Goal: Transaction & Acquisition: Purchase product/service

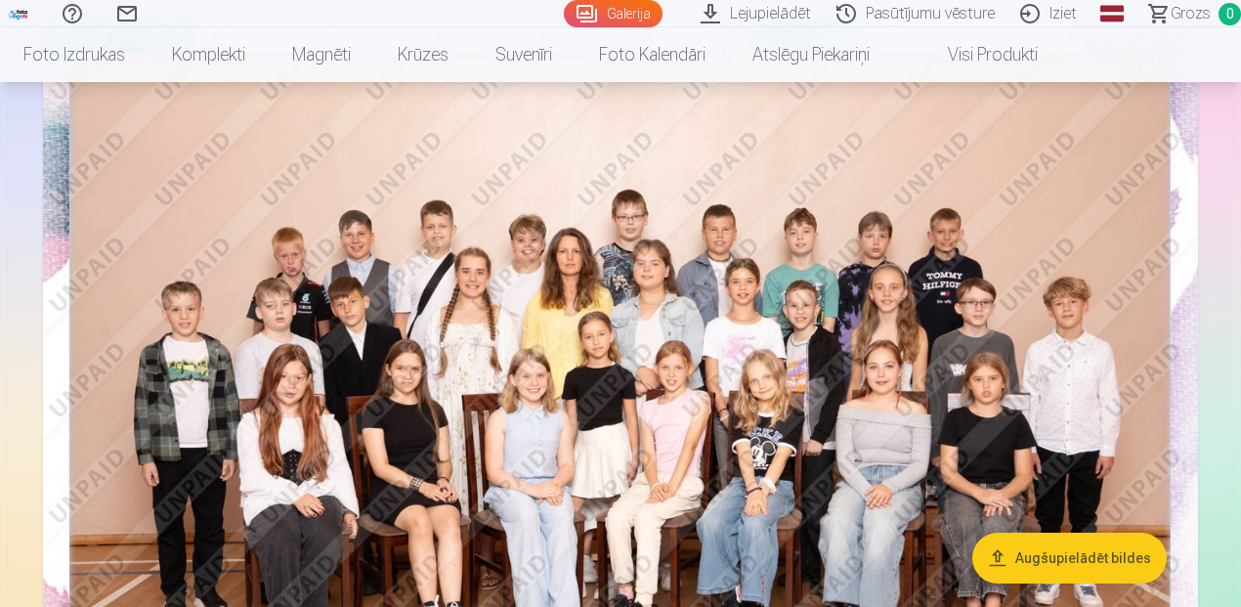
scroll to position [228, 0]
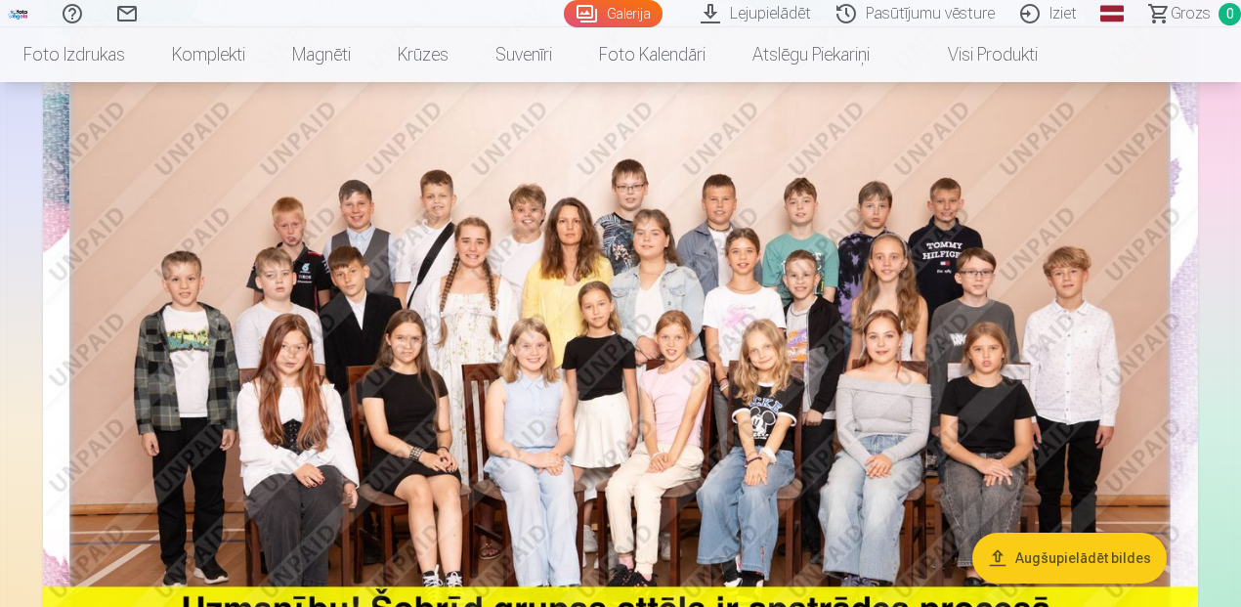
click at [580, 240] on img at bounding box center [620, 372] width 1155 height 771
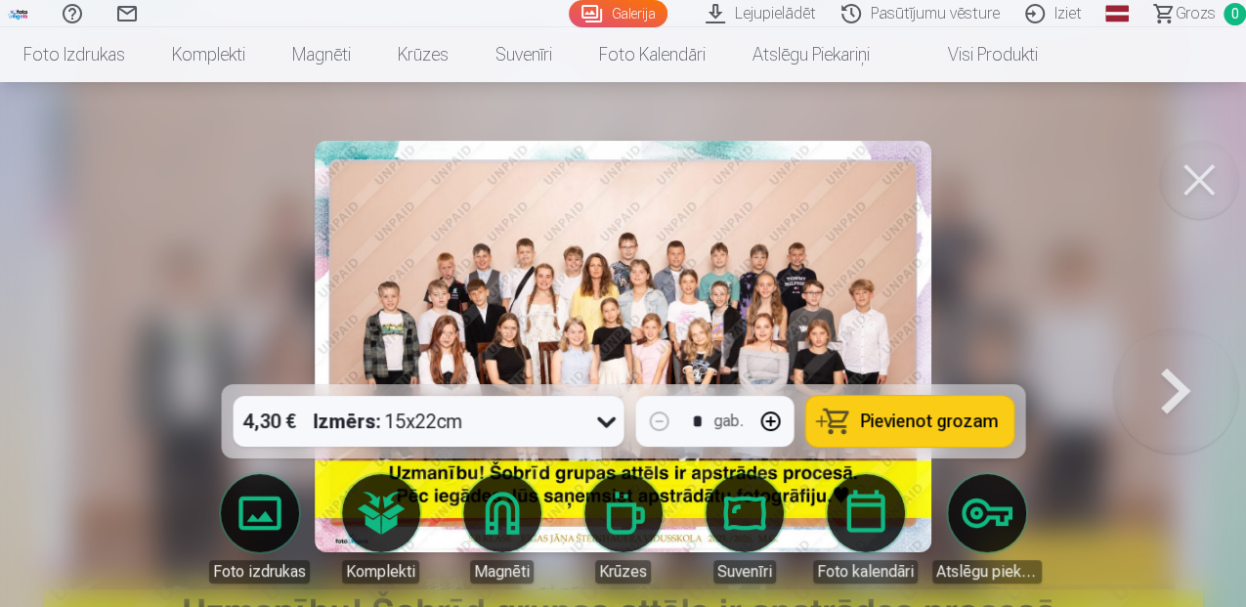
click at [1211, 181] on button at bounding box center [1199, 180] width 78 height 78
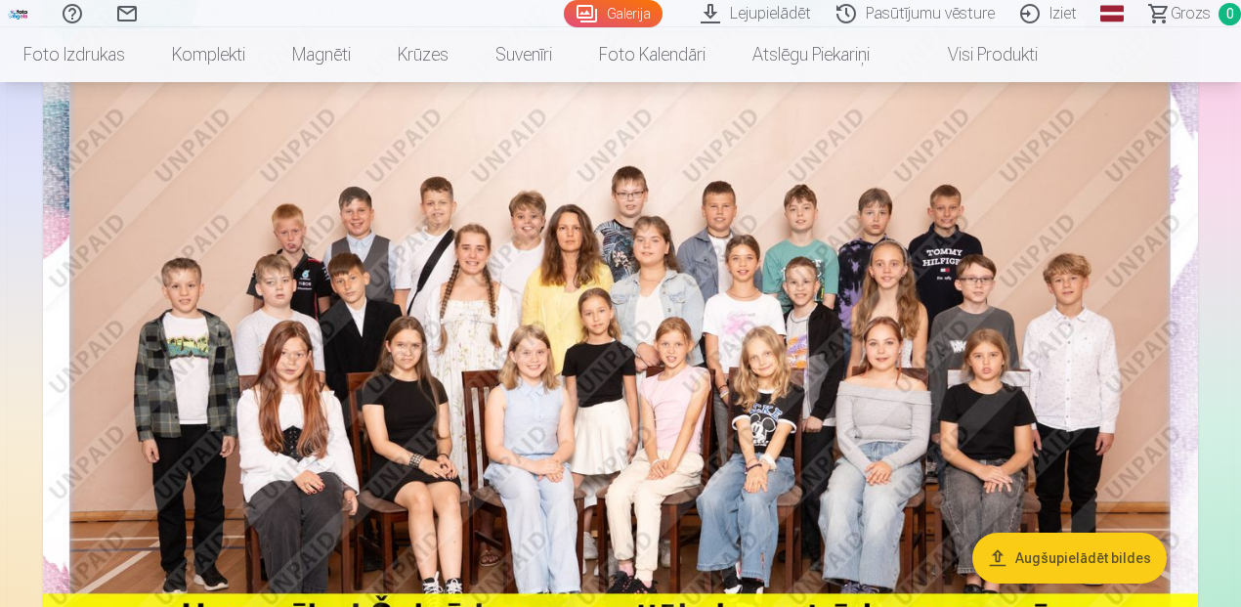
scroll to position [228, 0]
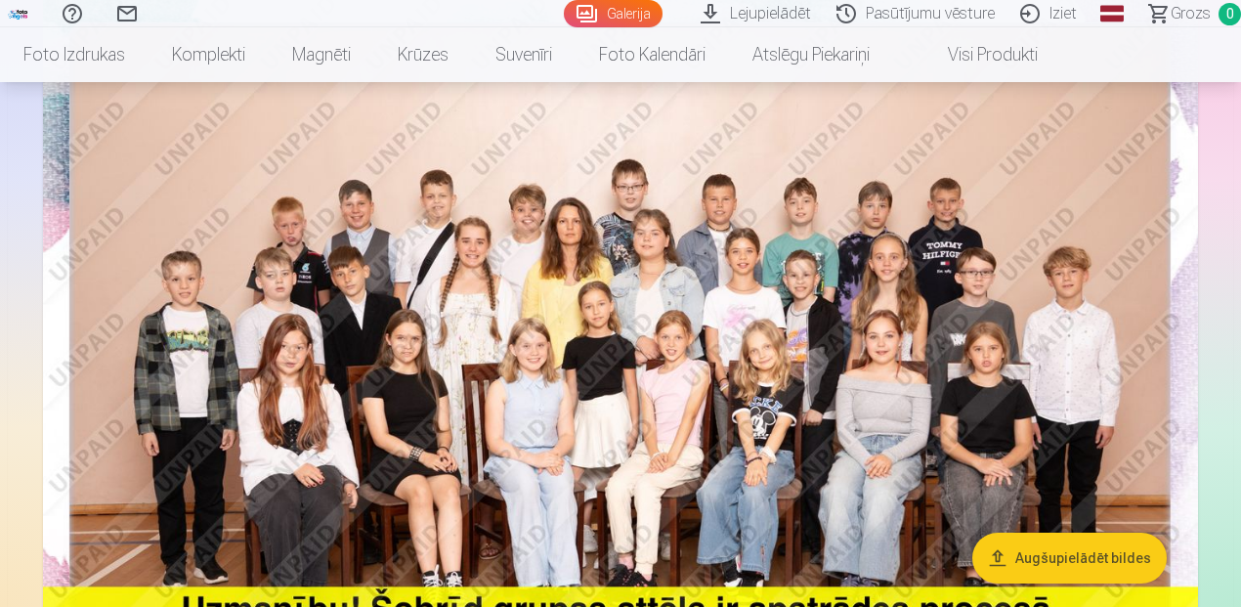
click at [641, 17] on link "Galerija" at bounding box center [613, 13] width 99 height 27
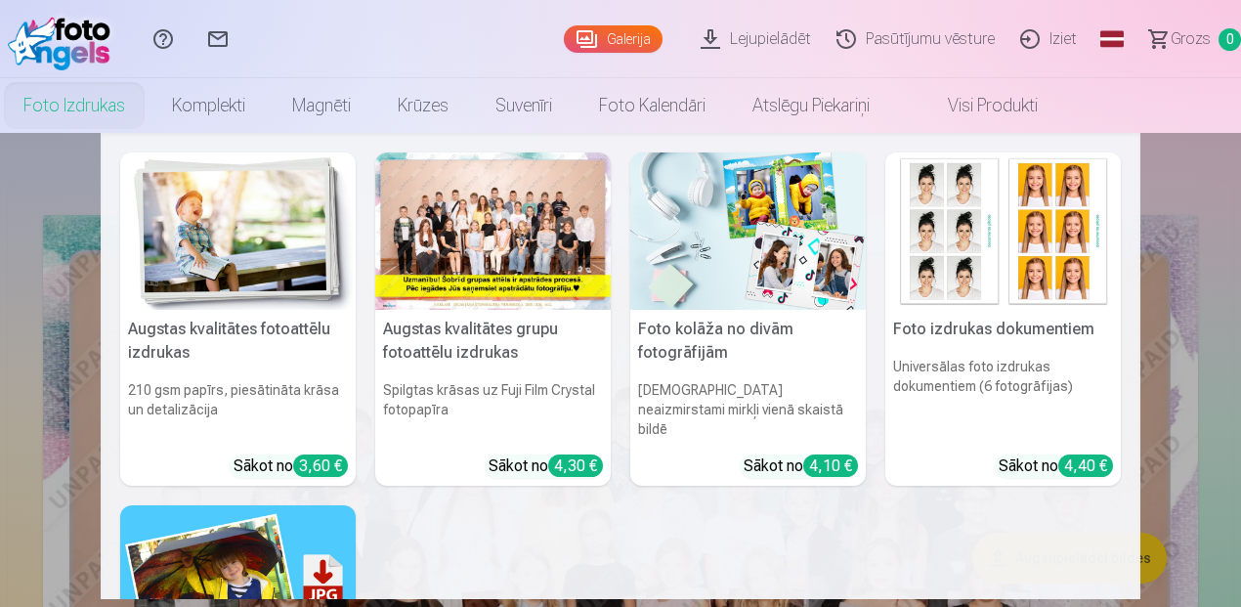
click at [72, 107] on link "Foto izdrukas" at bounding box center [74, 105] width 149 height 55
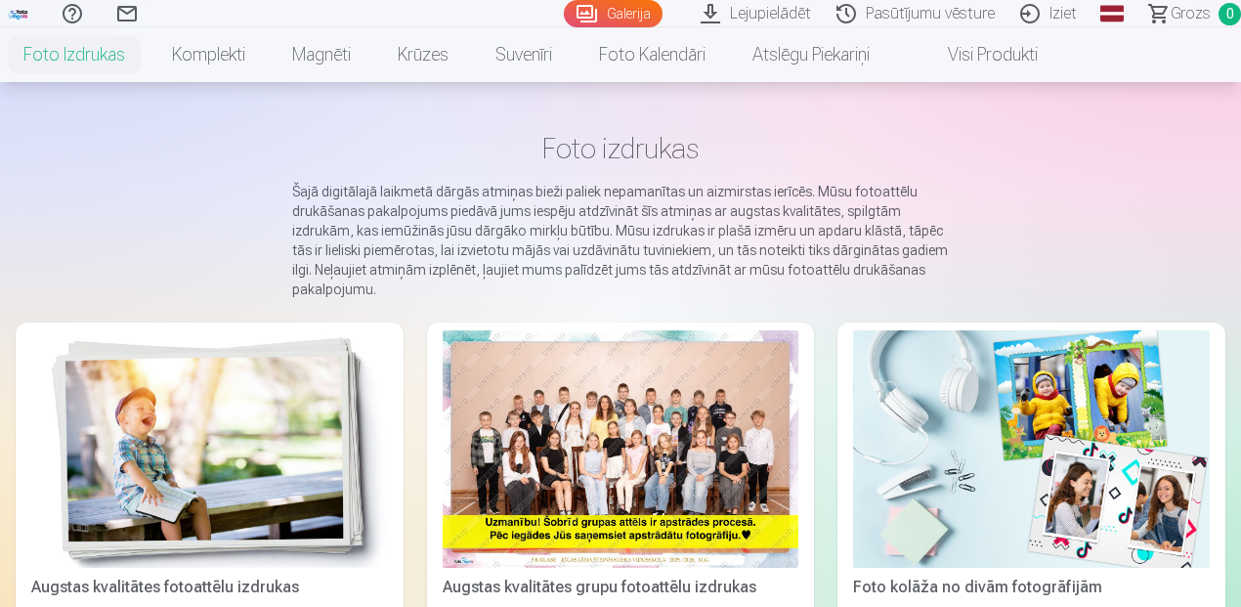
scroll to position [260, 0]
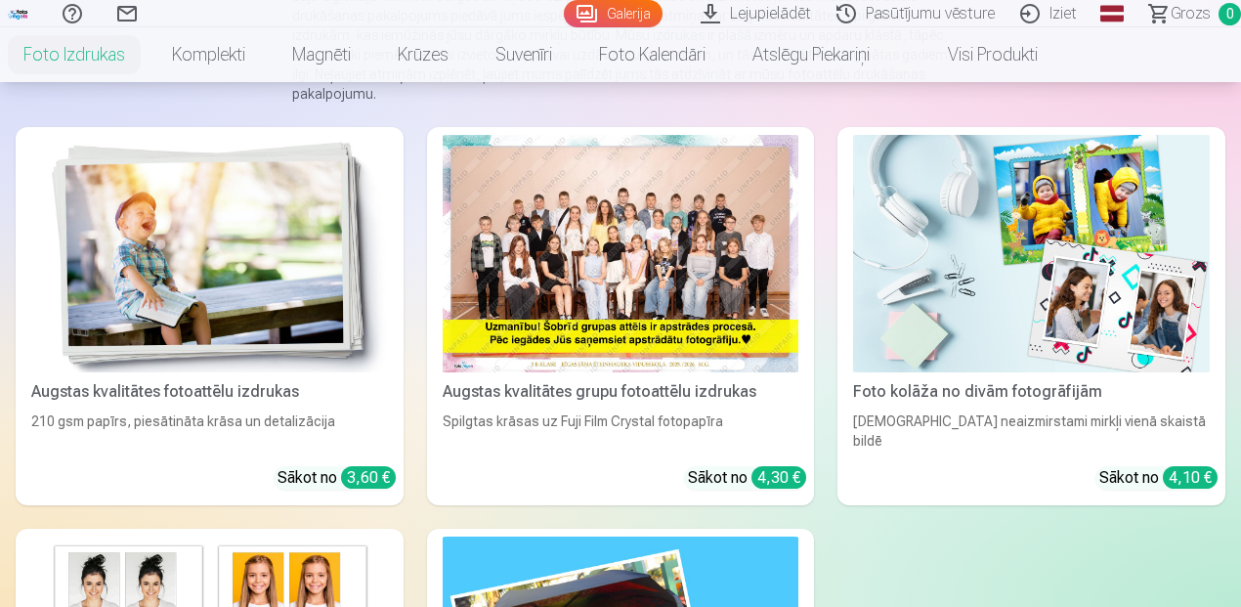
click at [268, 326] on img at bounding box center [209, 253] width 357 height 237
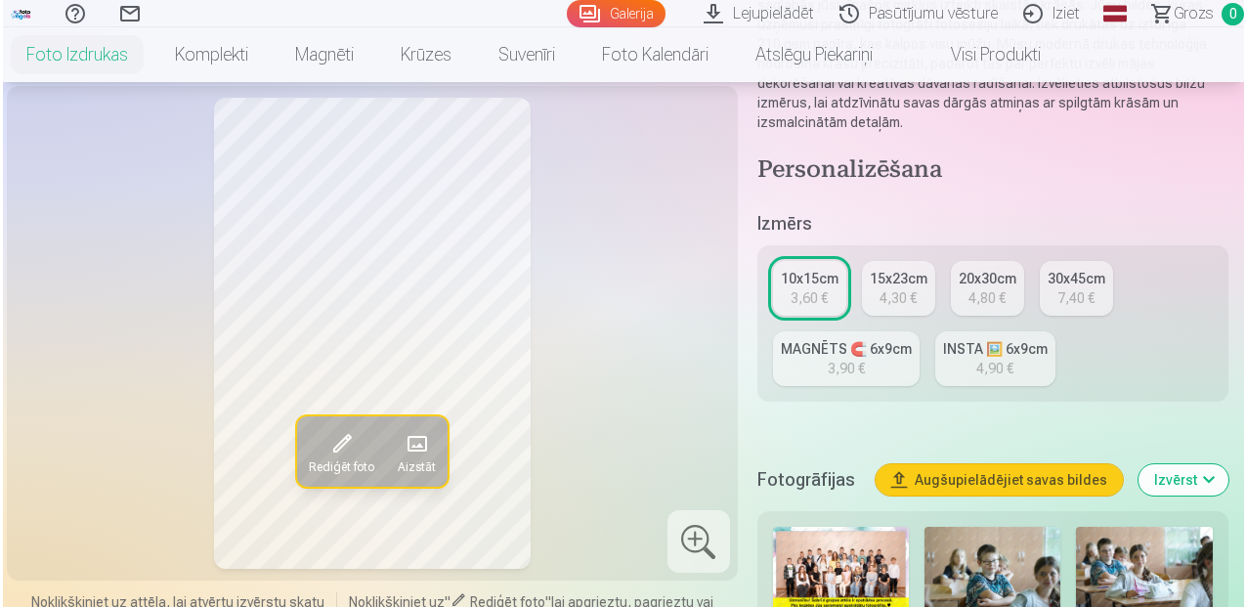
scroll to position [325, 0]
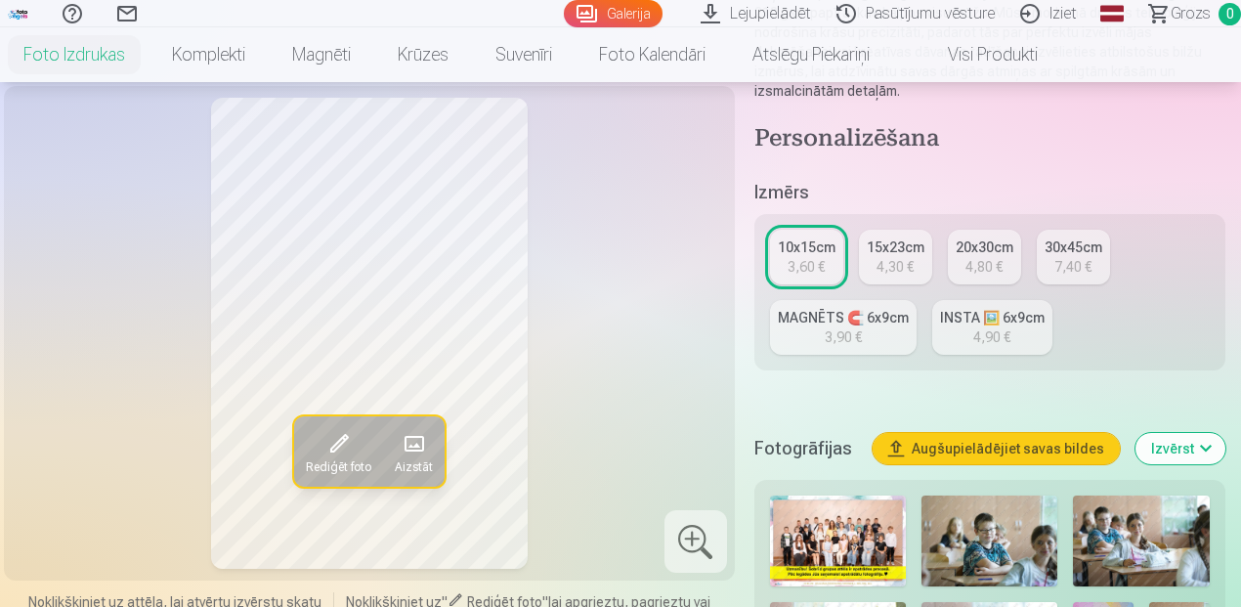
click at [354, 455] on button "Rediģēt foto" at bounding box center [338, 451] width 89 height 70
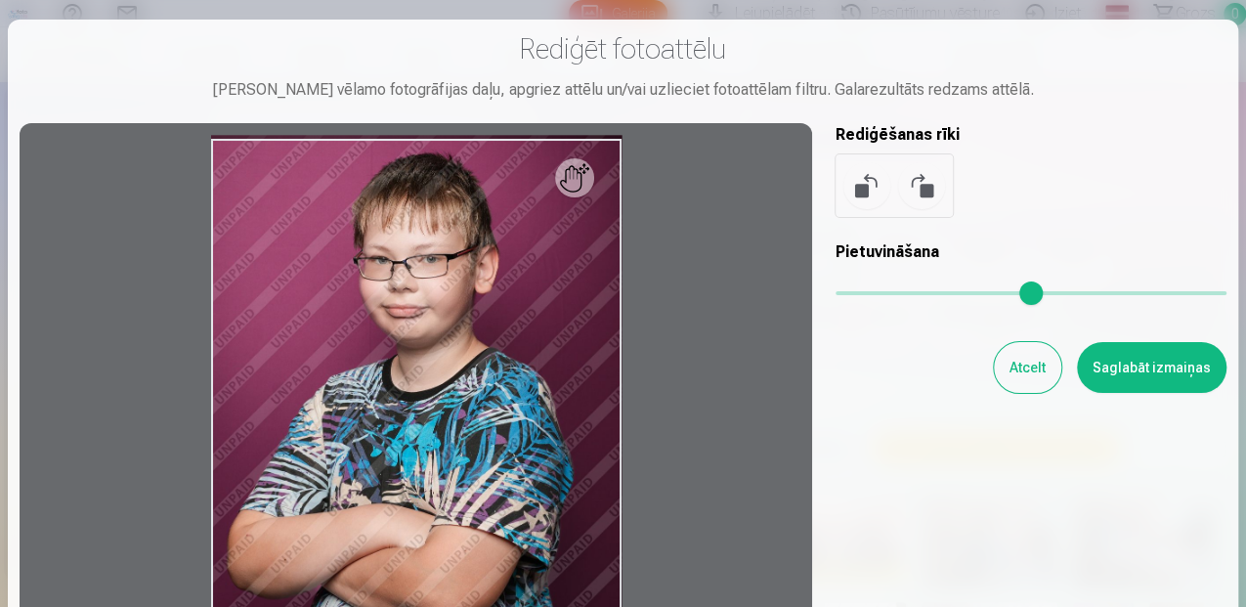
click at [573, 192] on div at bounding box center [416, 444] width 793 height 643
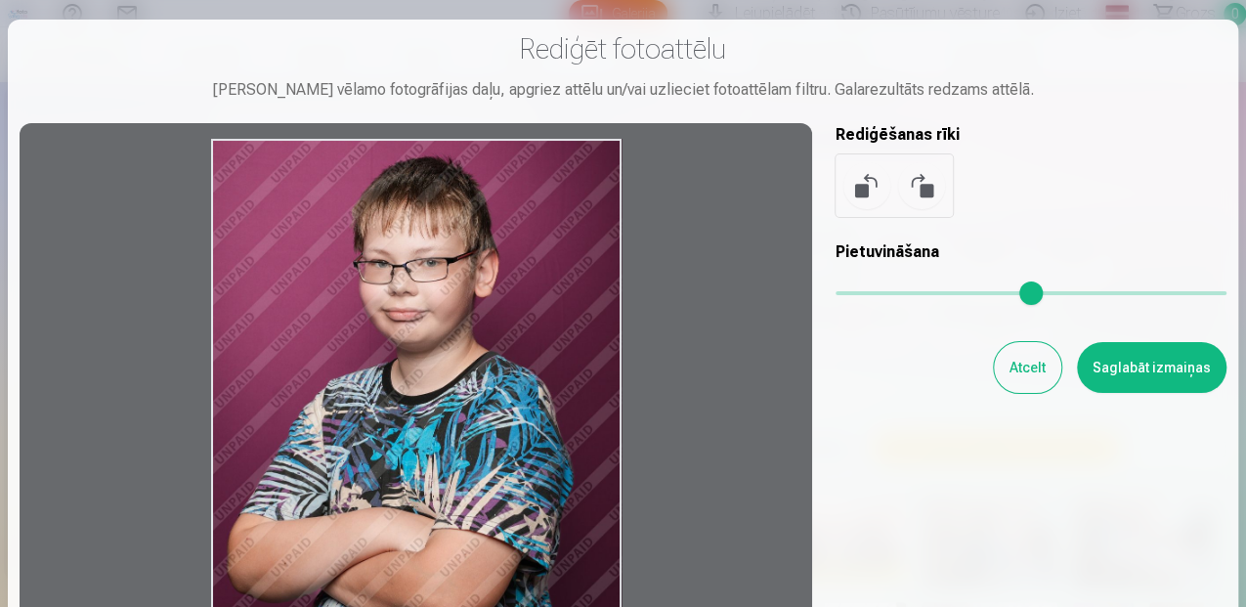
drag, startPoint x: 579, startPoint y: 185, endPoint x: 520, endPoint y: 340, distance: 166.1
click at [520, 340] on div at bounding box center [416, 444] width 793 height 643
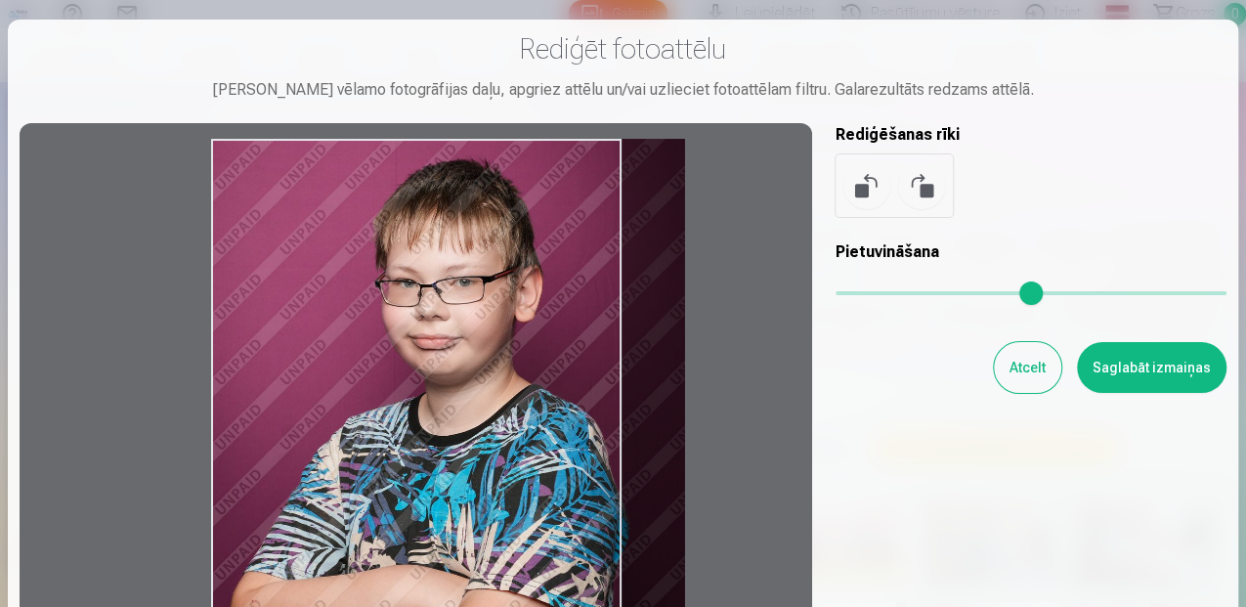
type input "*"
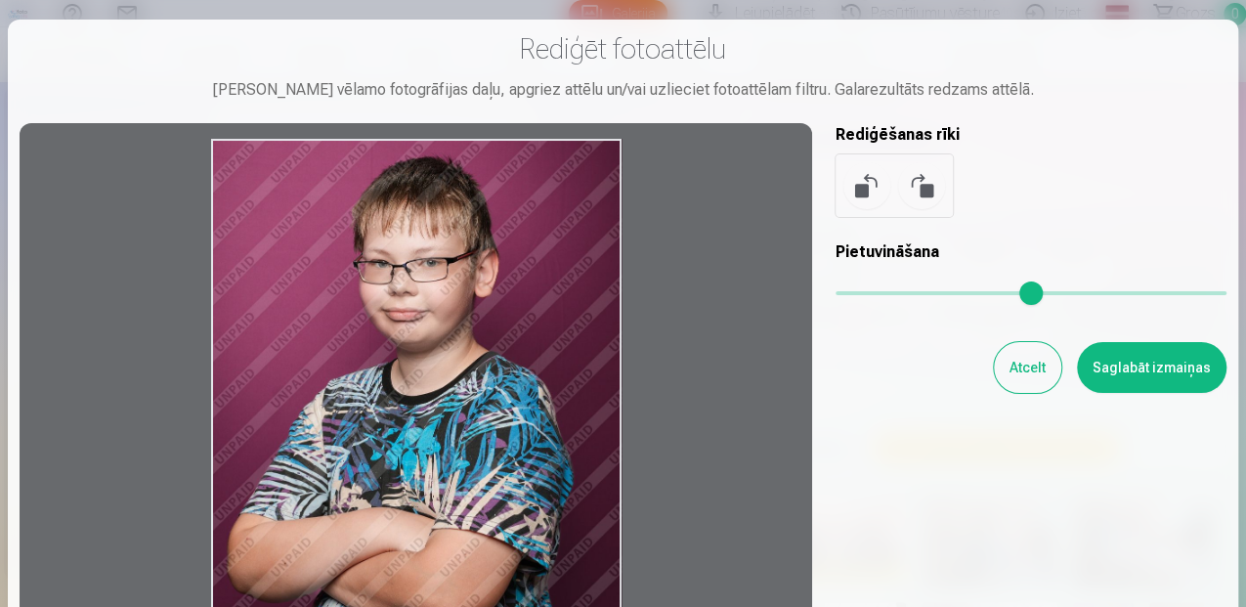
drag, startPoint x: 844, startPoint y: 297, endPoint x: 815, endPoint y: 309, distance: 31.6
click at [836, 295] on input "range" at bounding box center [1031, 293] width 391 height 4
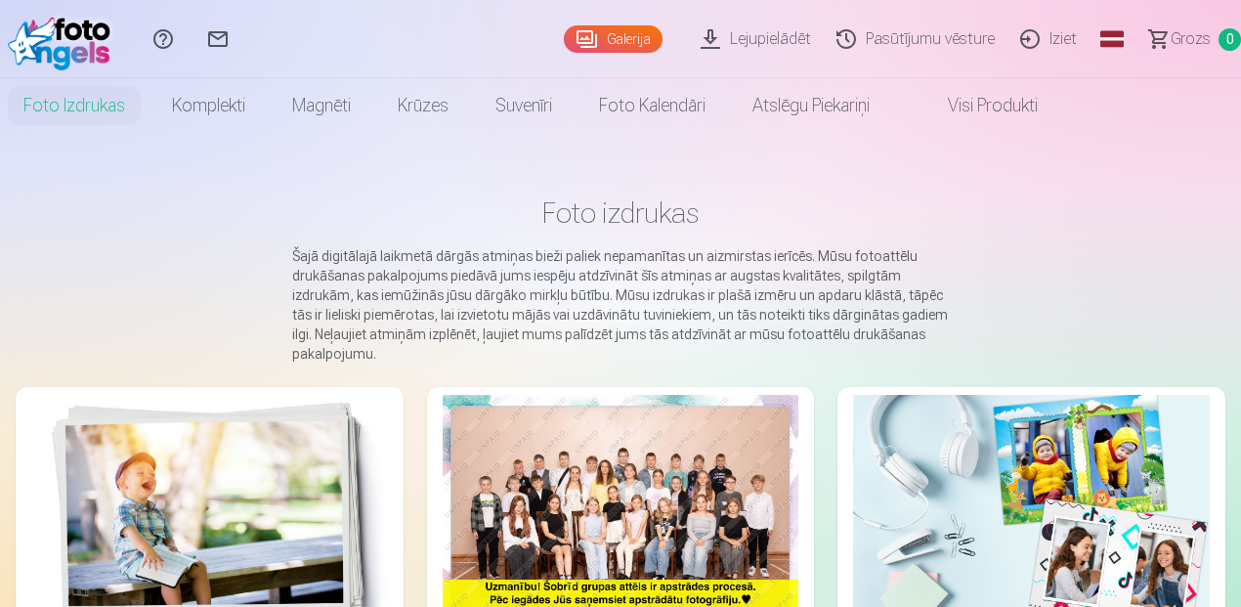
click at [295, 490] on img at bounding box center [209, 513] width 357 height 237
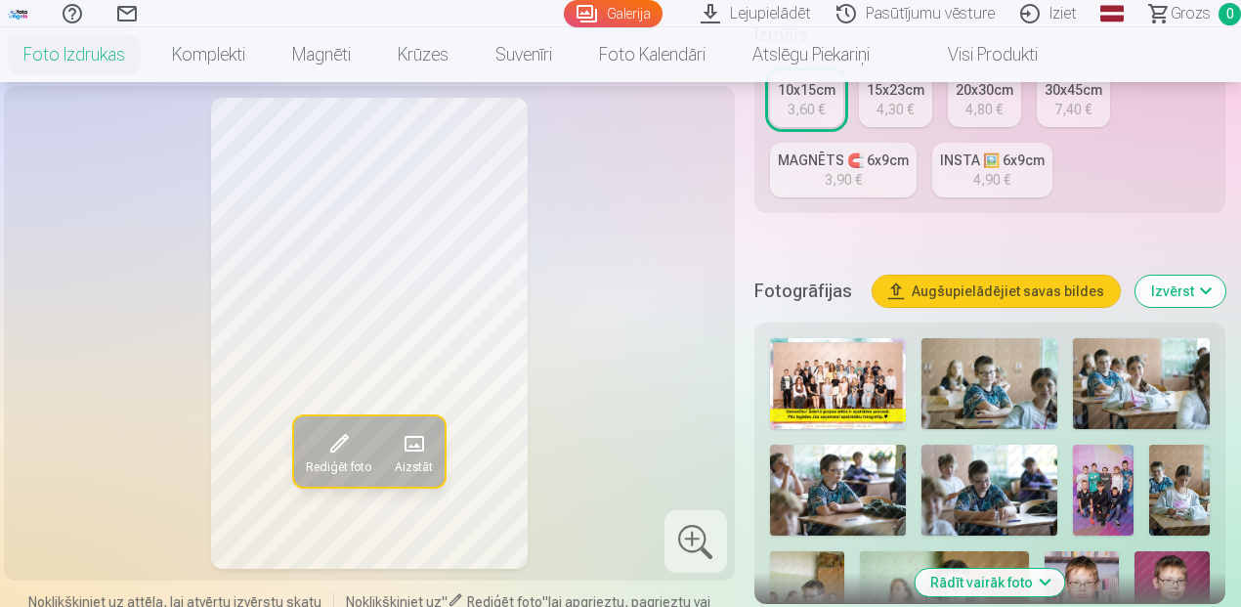
scroll to position [521, 0]
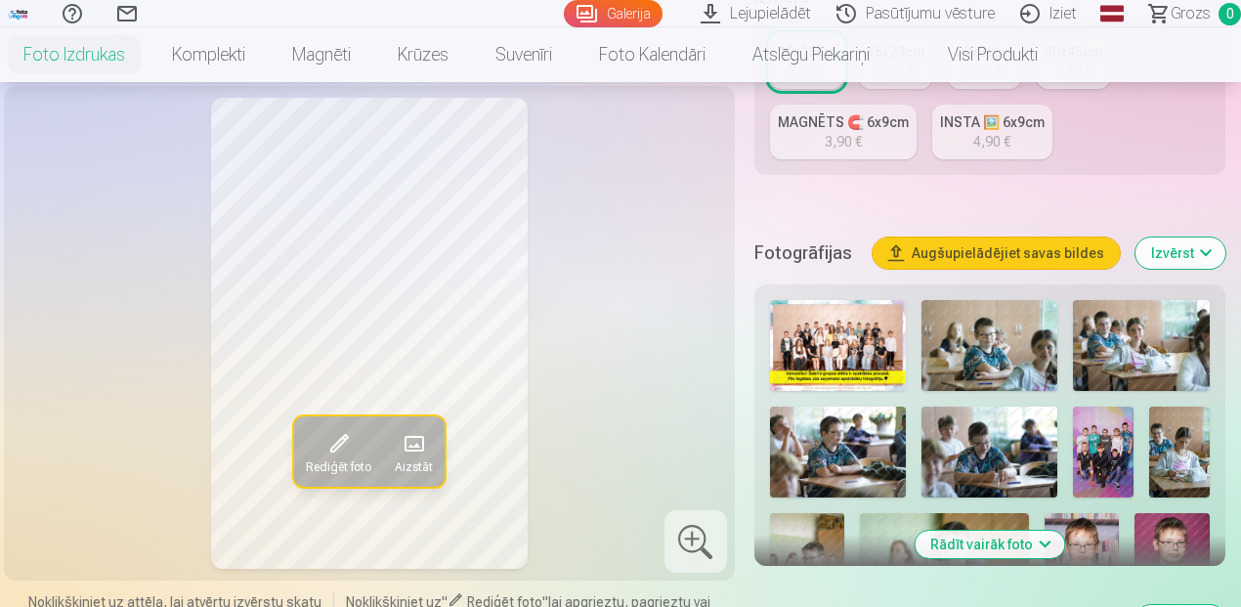
drag, startPoint x: 1020, startPoint y: 357, endPoint x: 1127, endPoint y: 360, distance: 106.6
click at [1020, 358] on img at bounding box center [990, 345] width 137 height 91
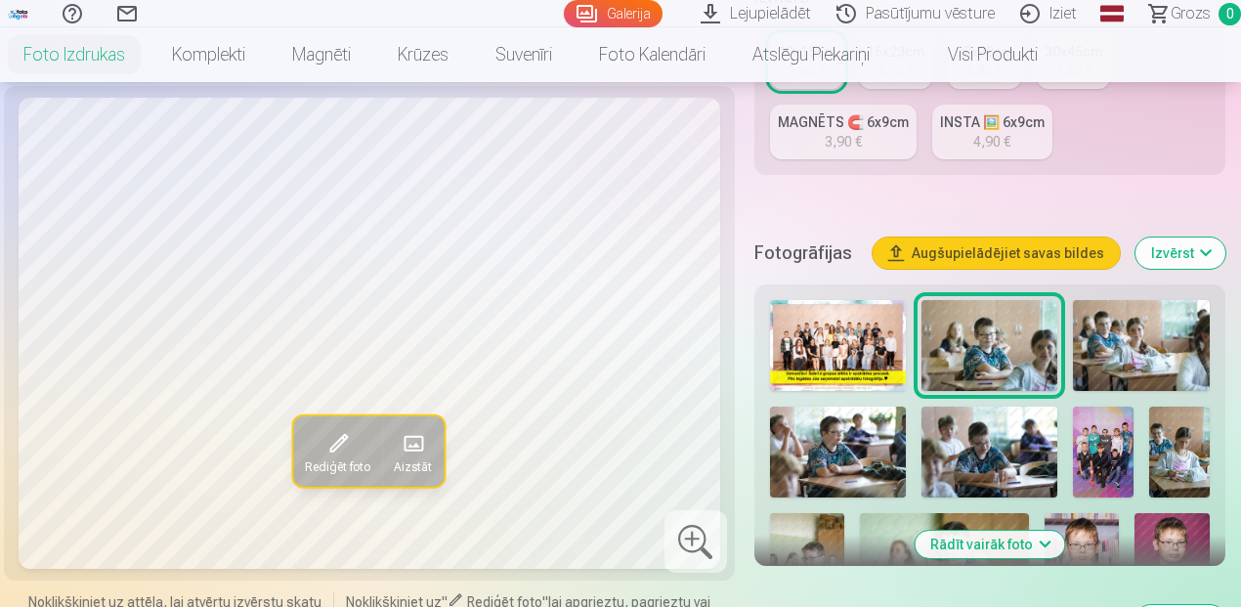
click at [1169, 360] on img at bounding box center [1141, 345] width 137 height 91
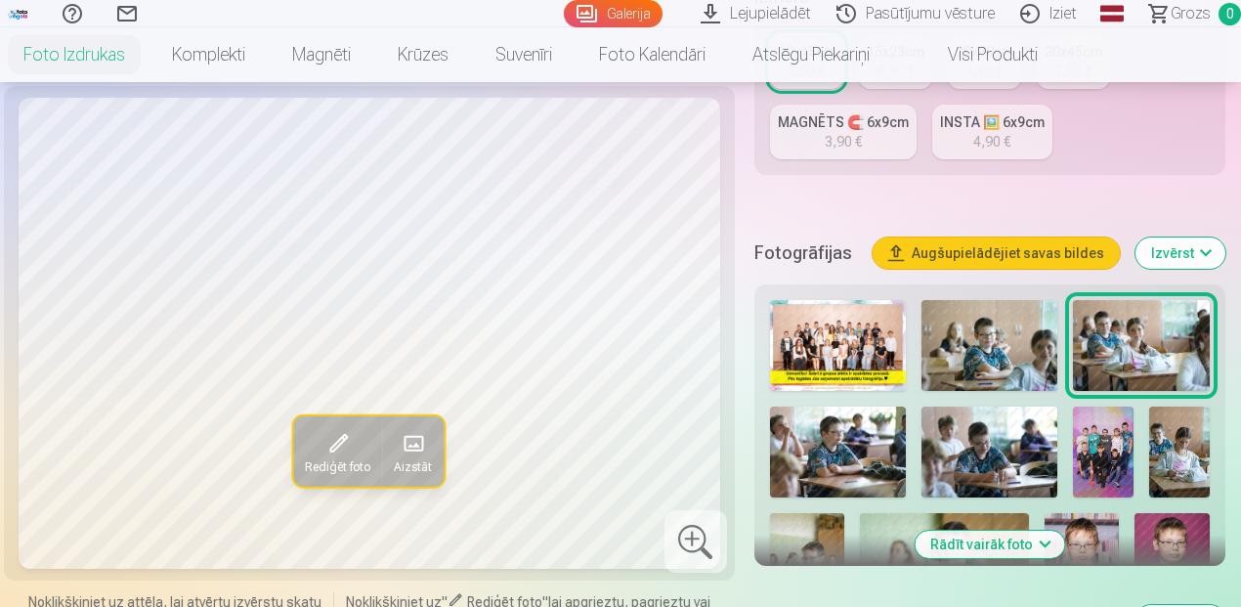
click at [882, 434] on img at bounding box center [838, 452] width 136 height 91
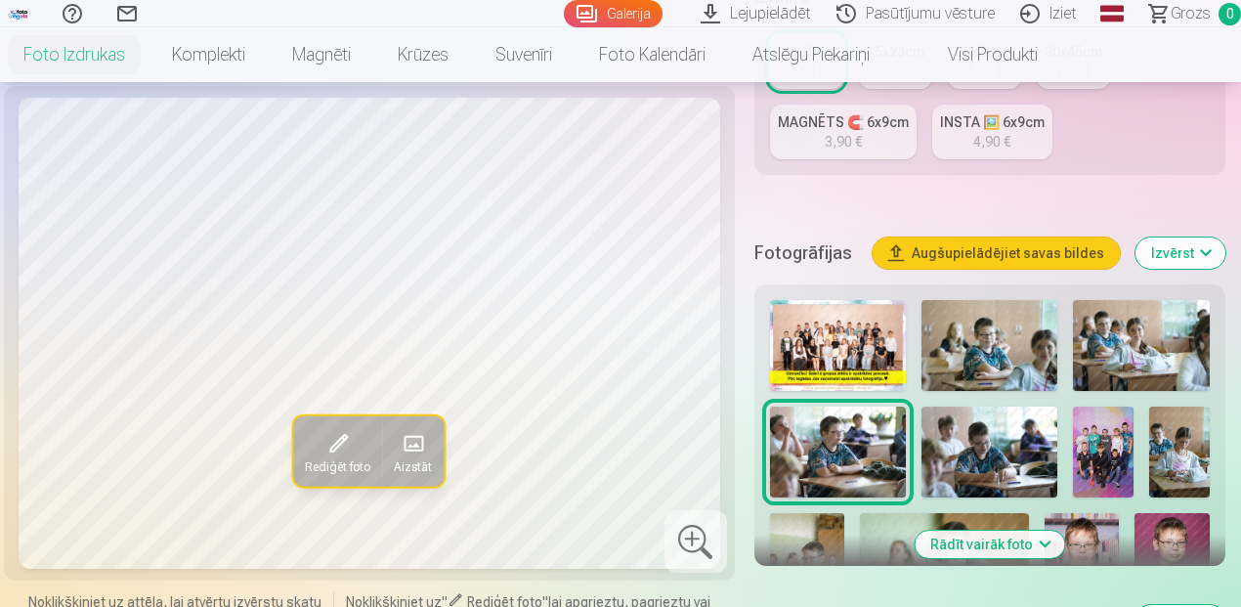
click at [1000, 437] on img at bounding box center [990, 452] width 136 height 91
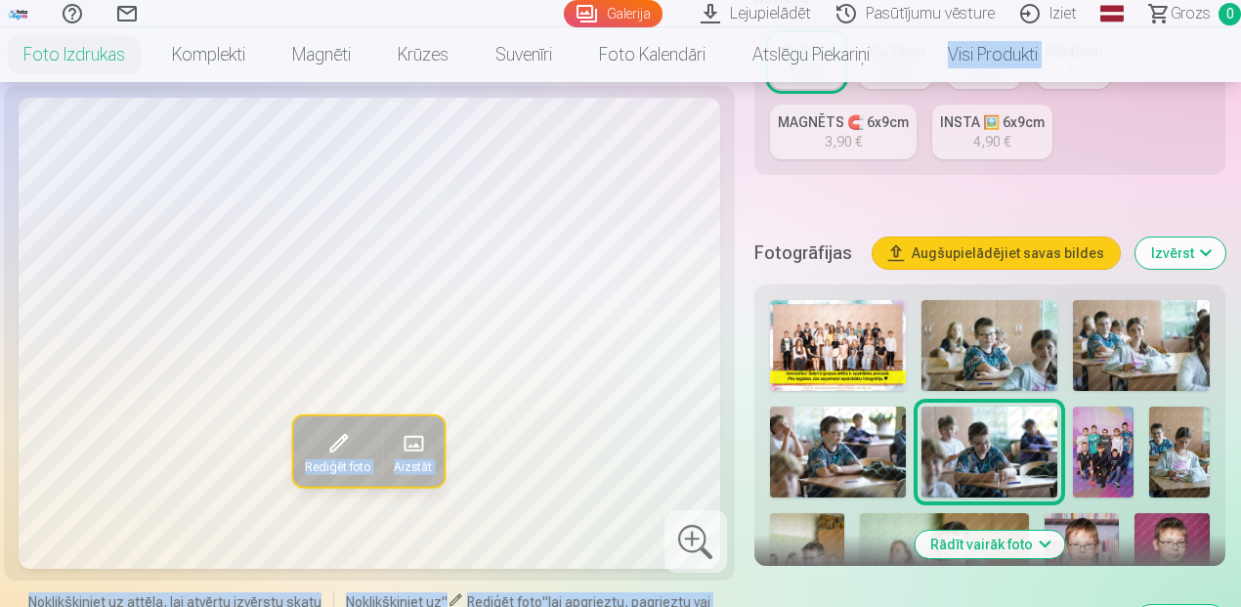
drag, startPoint x: 1247, startPoint y: 73, endPoint x: 1247, endPoint y: 96, distance: 22.5
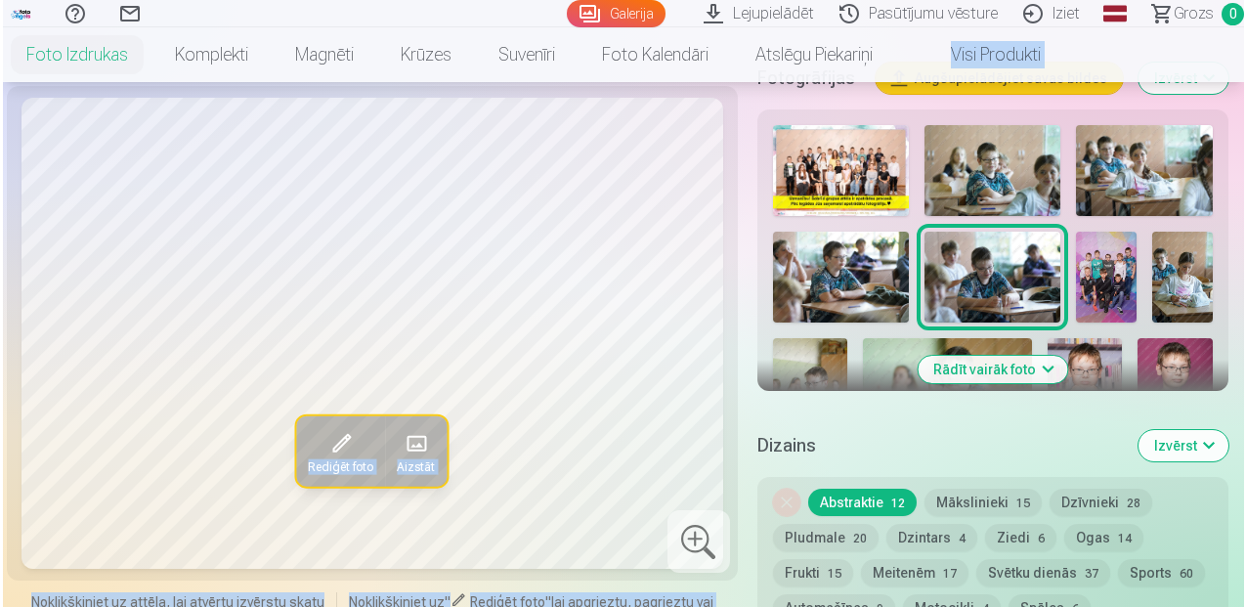
scroll to position [716, 0]
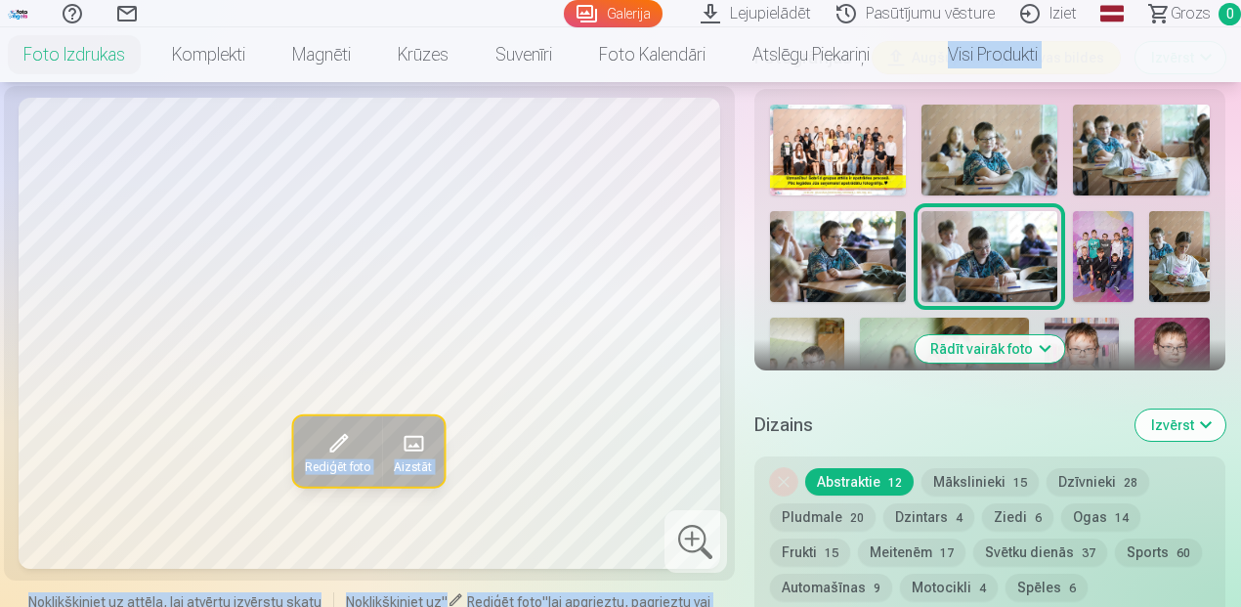
click at [1104, 262] on img at bounding box center [1103, 256] width 61 height 91
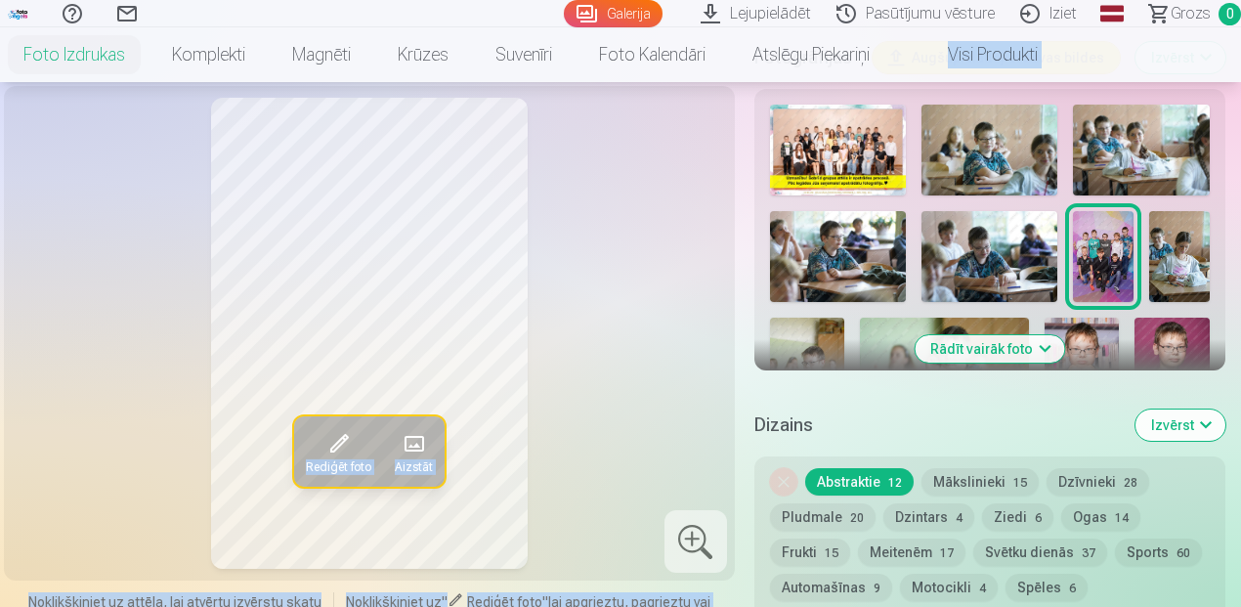
click at [425, 451] on span at bounding box center [413, 443] width 31 height 31
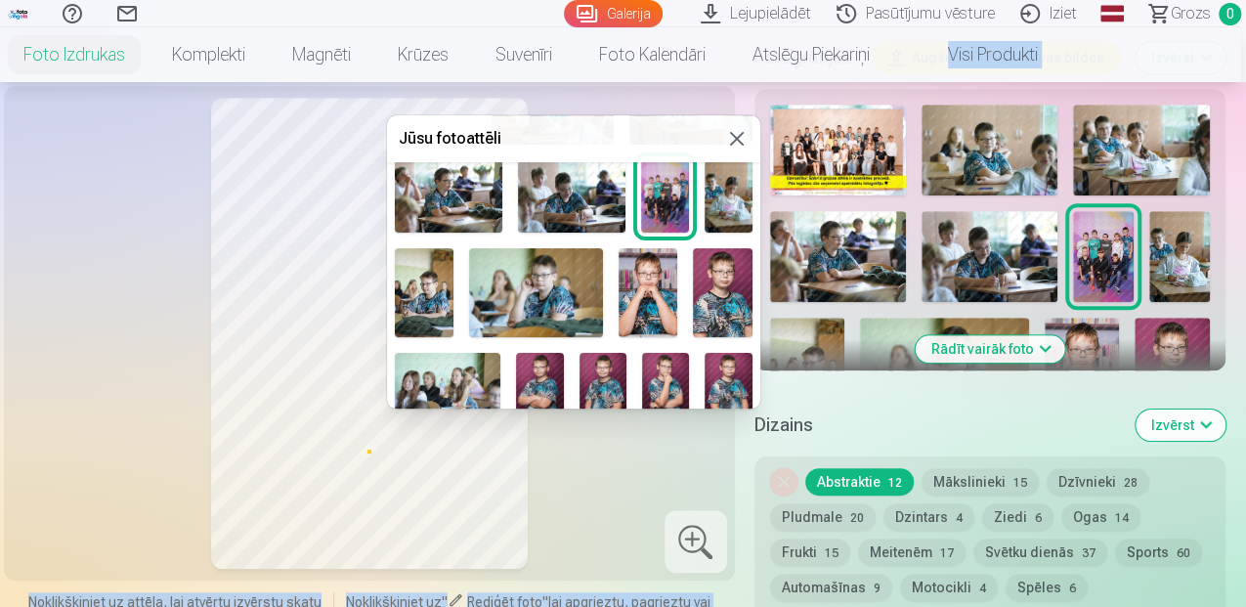
scroll to position [104, 0]
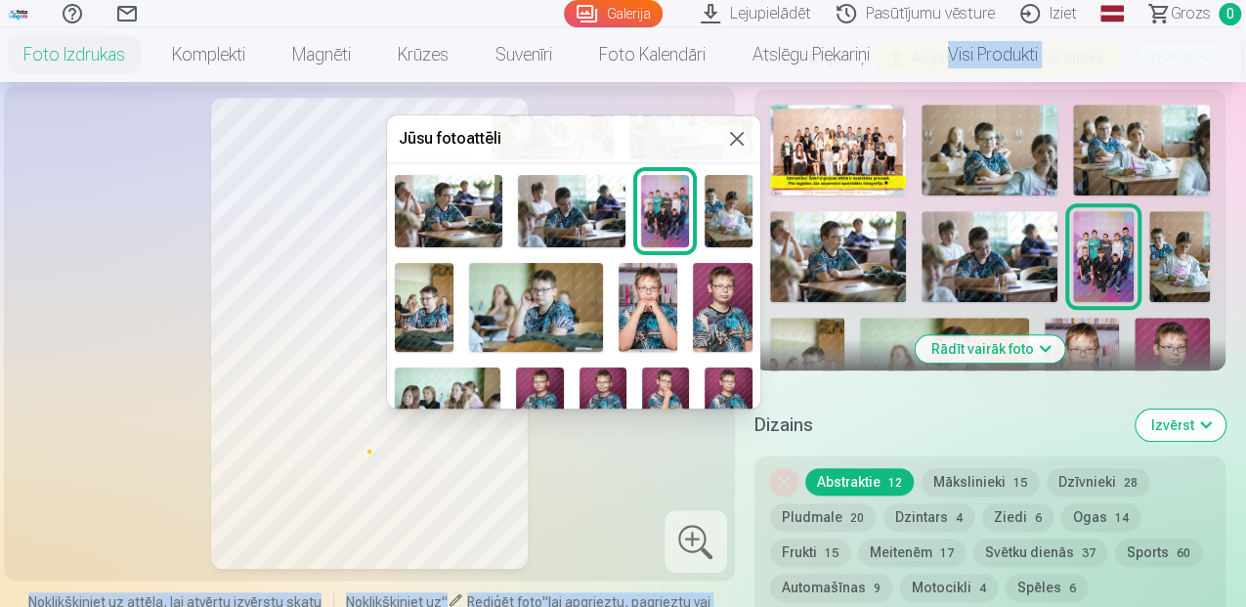
click at [731, 135] on button at bounding box center [736, 138] width 23 height 23
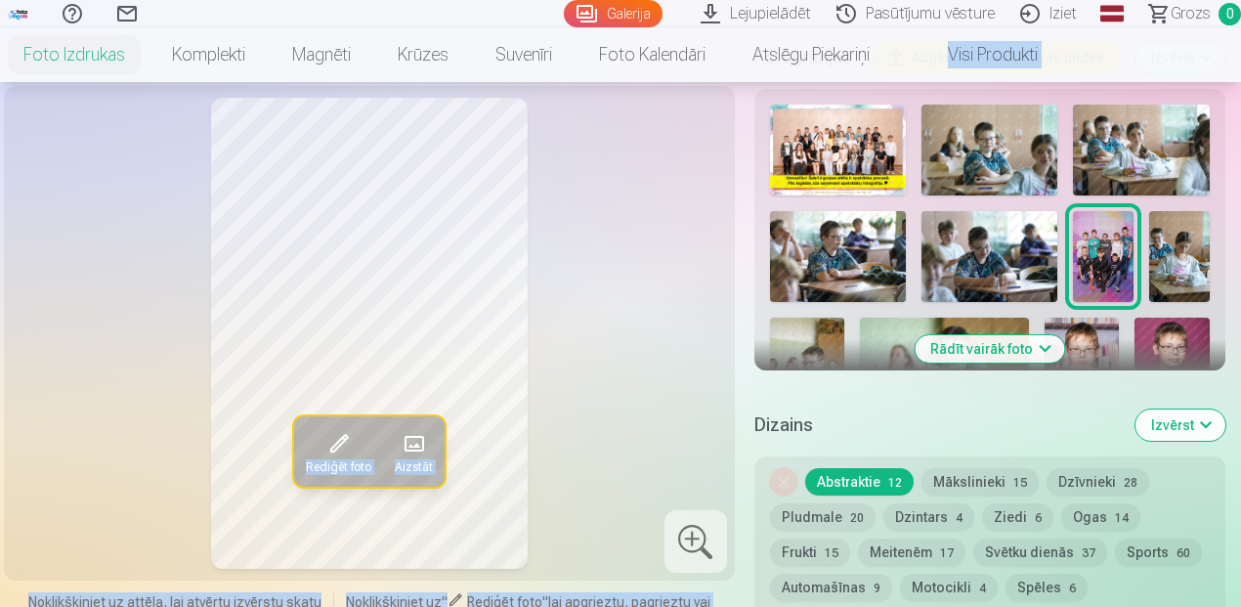
click at [331, 471] on span "Rediģēt foto" at bounding box center [338, 467] width 65 height 16
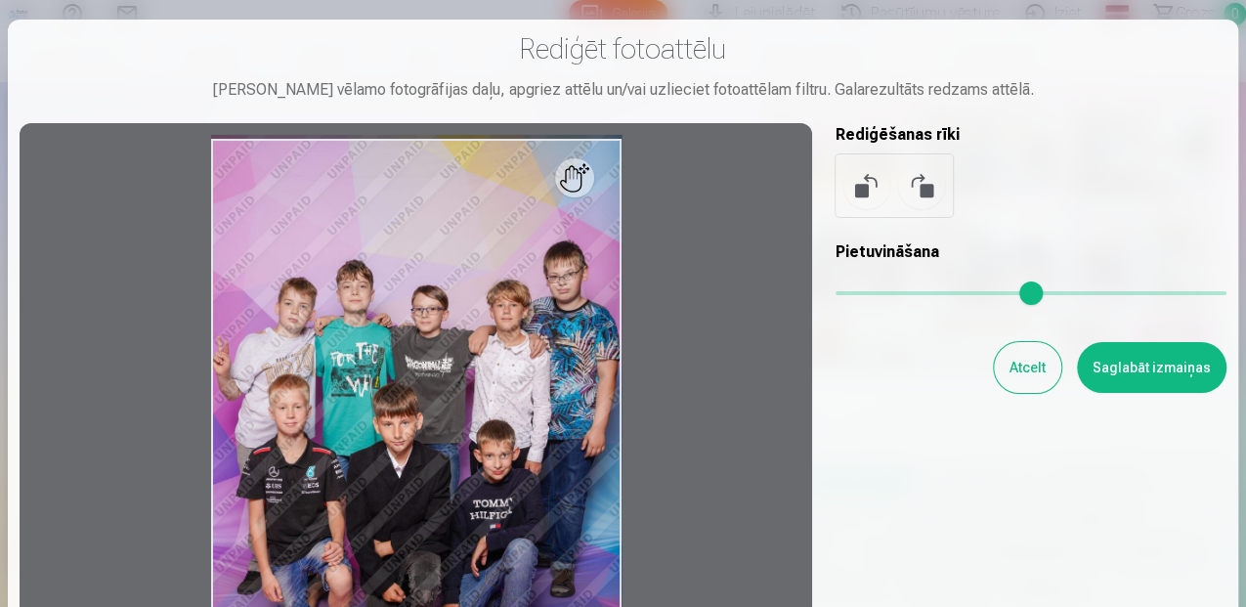
click at [581, 188] on div at bounding box center [416, 444] width 793 height 643
drag, startPoint x: 500, startPoint y: 483, endPoint x: 522, endPoint y: 362, distance: 123.1
click at [522, 362] on div at bounding box center [416, 444] width 793 height 643
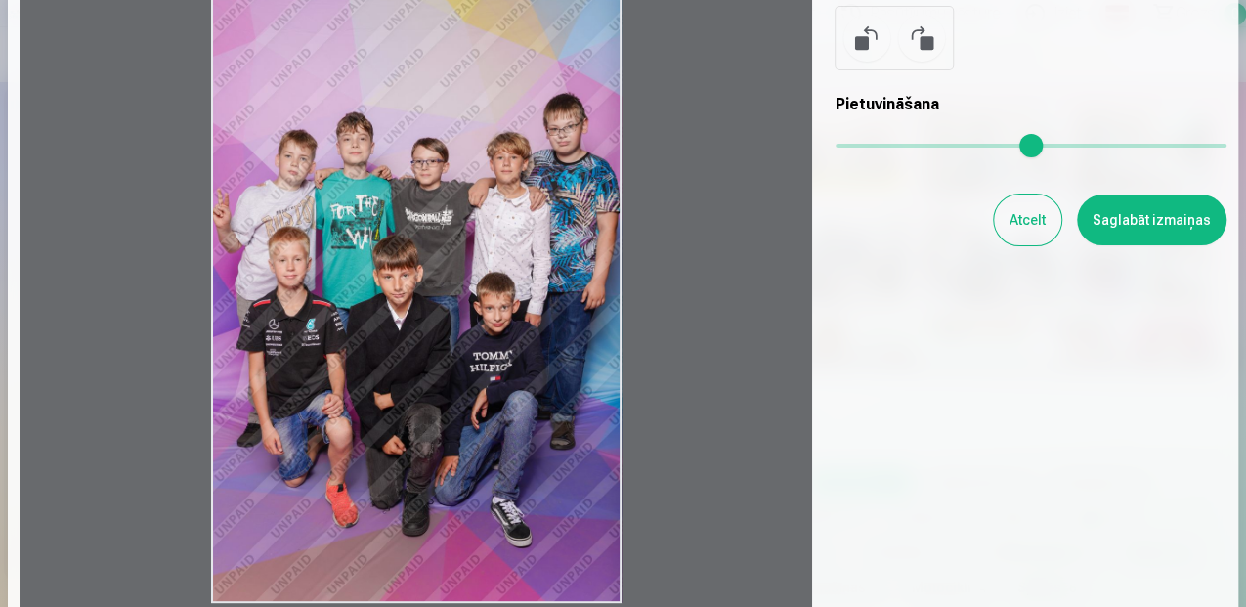
scroll to position [130, 0]
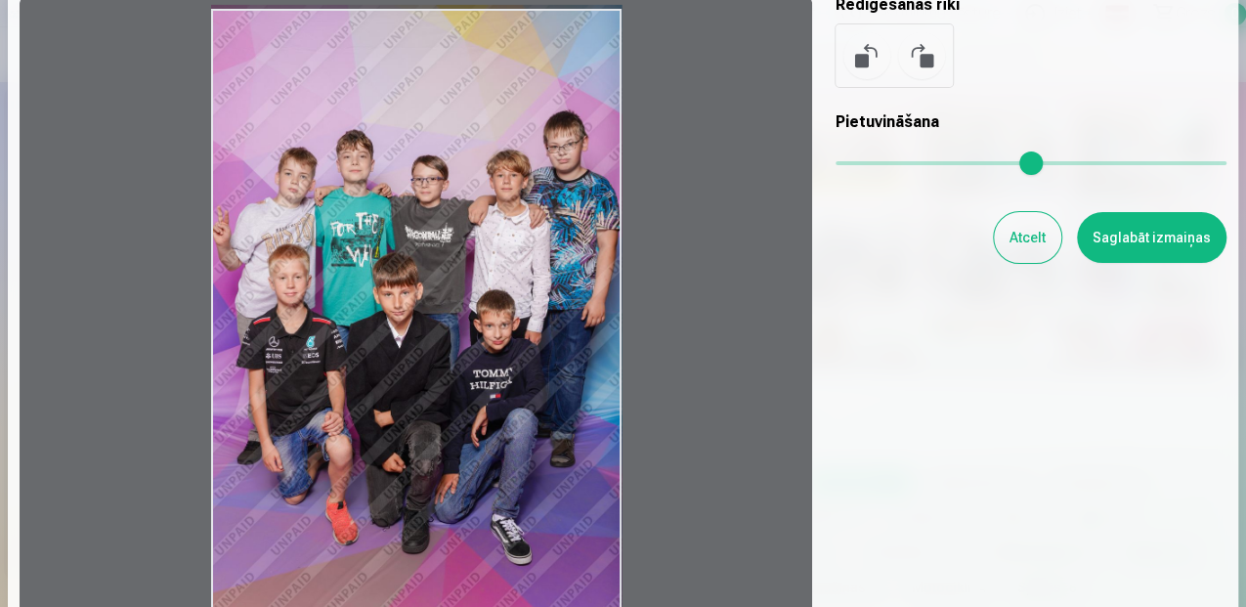
click at [543, 434] on div at bounding box center [416, 314] width 793 height 643
click at [857, 61] on button at bounding box center [866, 55] width 47 height 47
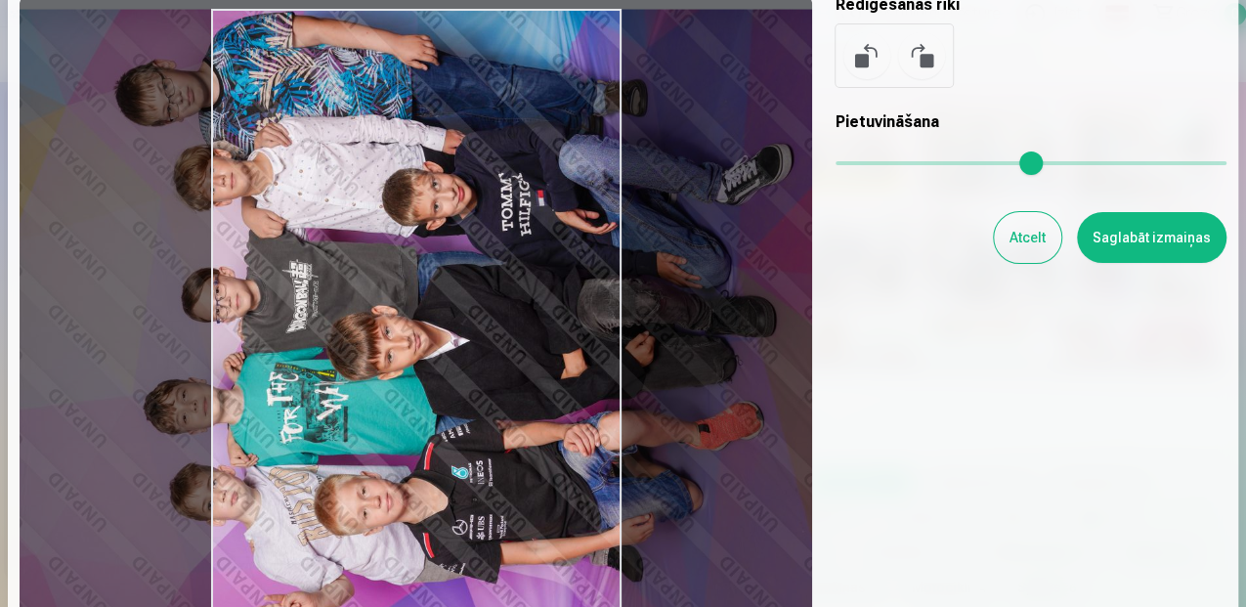
click at [580, 297] on div at bounding box center [416, 314] width 793 height 643
click at [295, 442] on div at bounding box center [416, 314] width 793 height 643
click at [693, 80] on div at bounding box center [416, 314] width 793 height 643
click at [690, 100] on div at bounding box center [416, 314] width 793 height 643
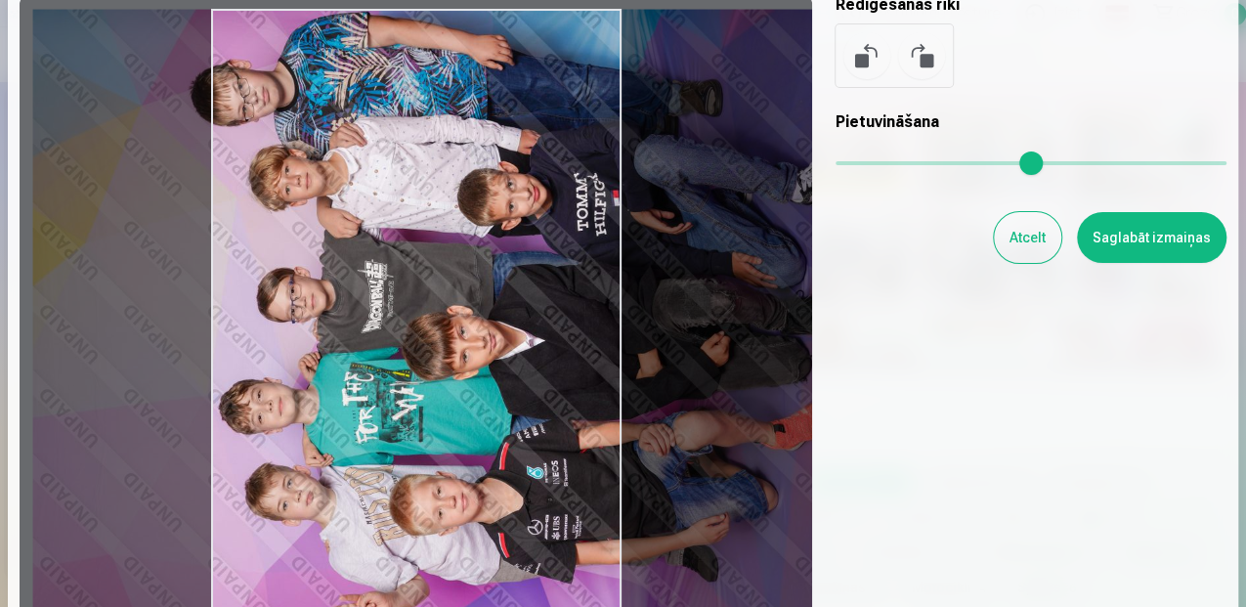
click at [508, 289] on div at bounding box center [416, 314] width 793 height 643
click at [929, 53] on button at bounding box center [921, 55] width 47 height 47
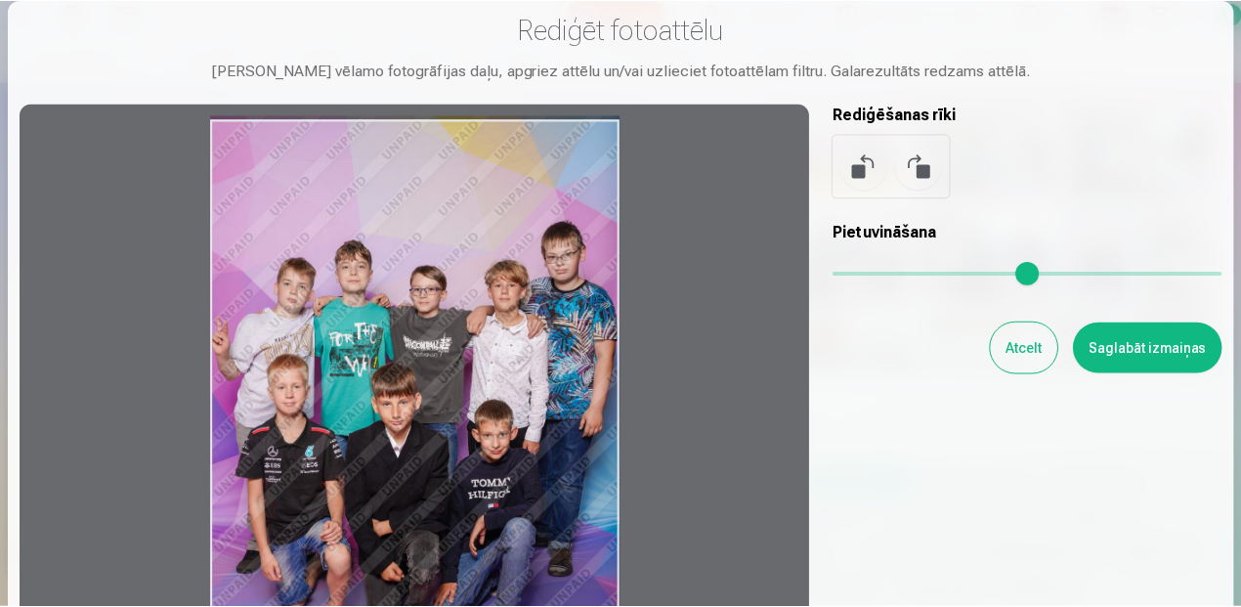
scroll to position [0, 0]
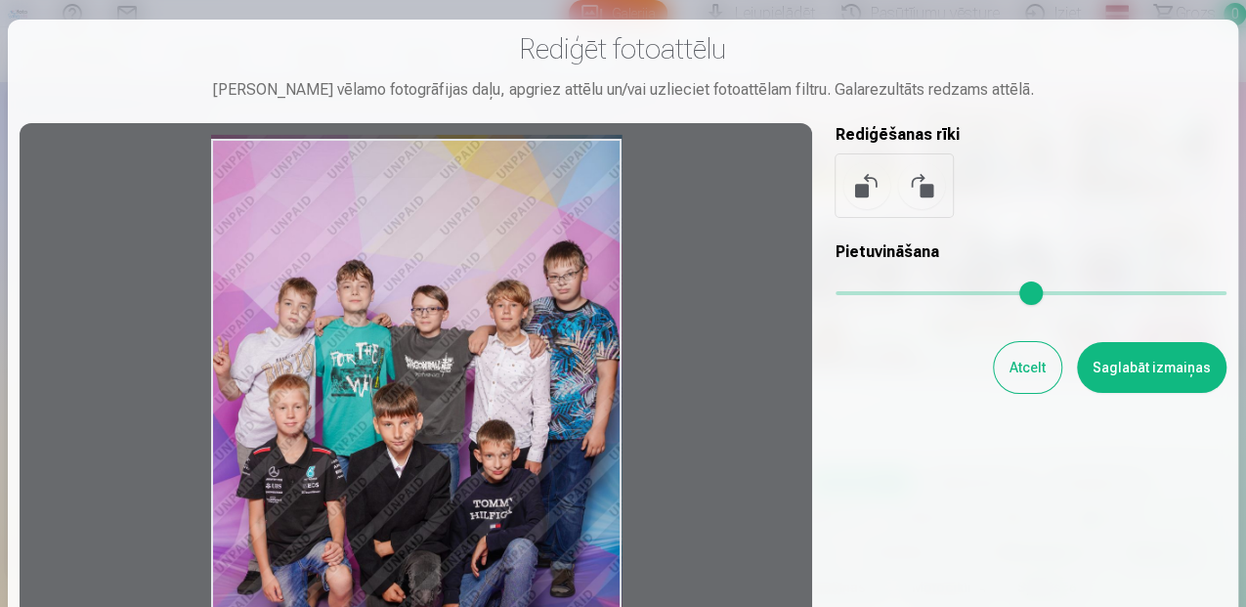
drag, startPoint x: 1014, startPoint y: 362, endPoint x: 834, endPoint y: 330, distance: 183.5
click at [1014, 362] on button "Atcelt" at bounding box center [1027, 367] width 67 height 51
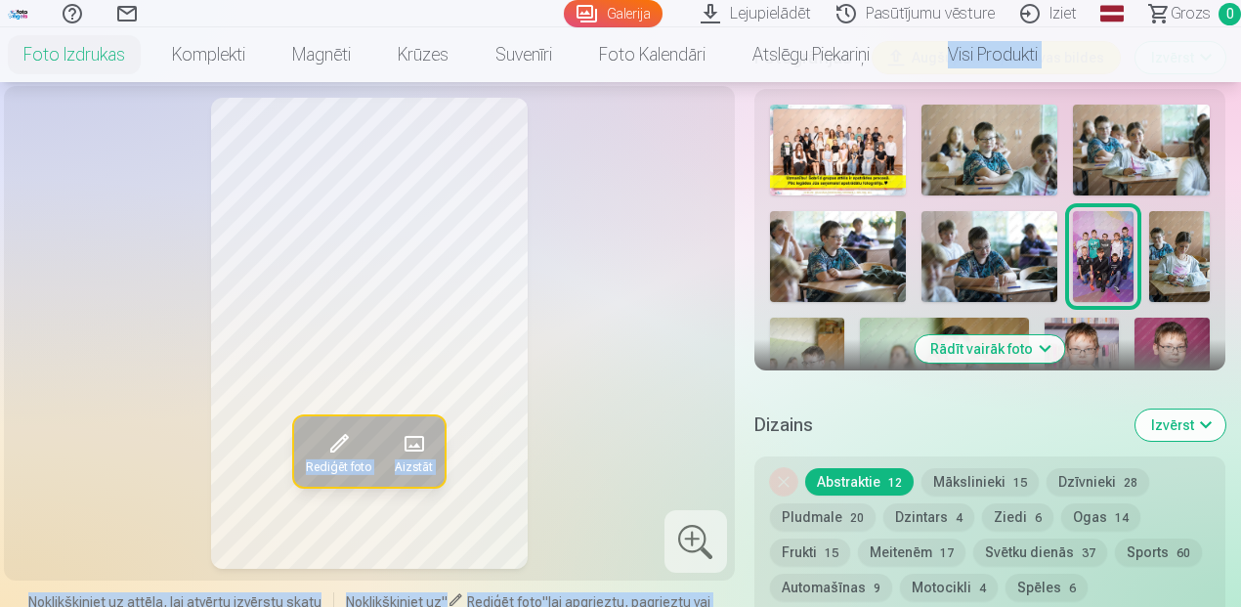
click at [1178, 260] on img at bounding box center [1179, 256] width 61 height 91
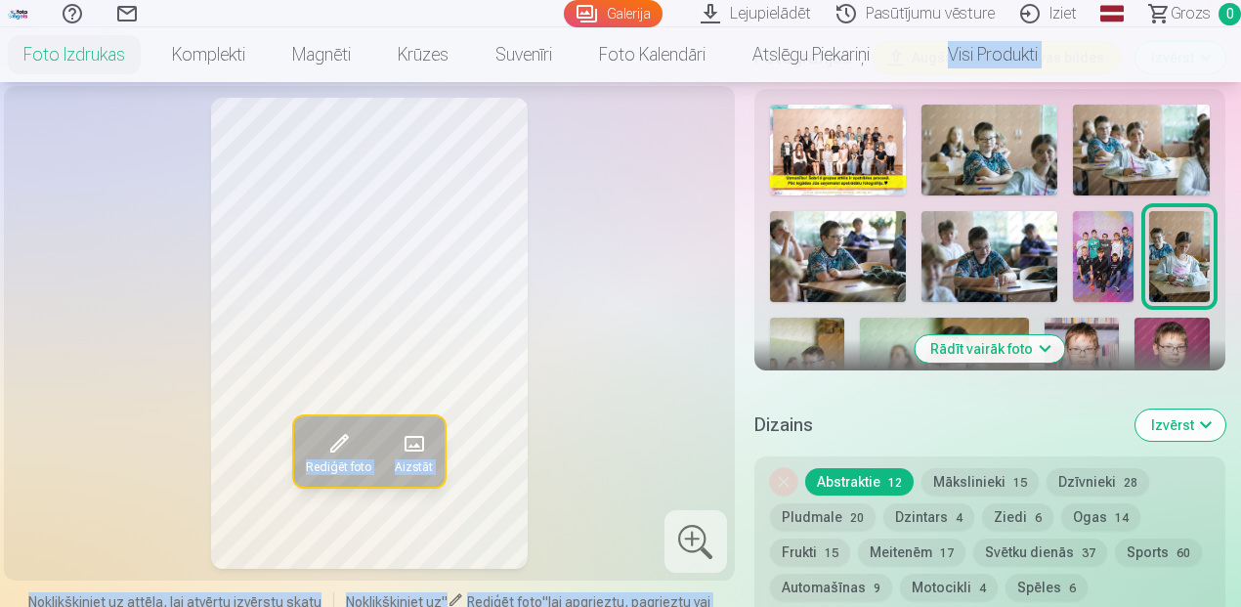
click at [993, 354] on button "Rādīt vairāk foto" at bounding box center [990, 348] width 150 height 27
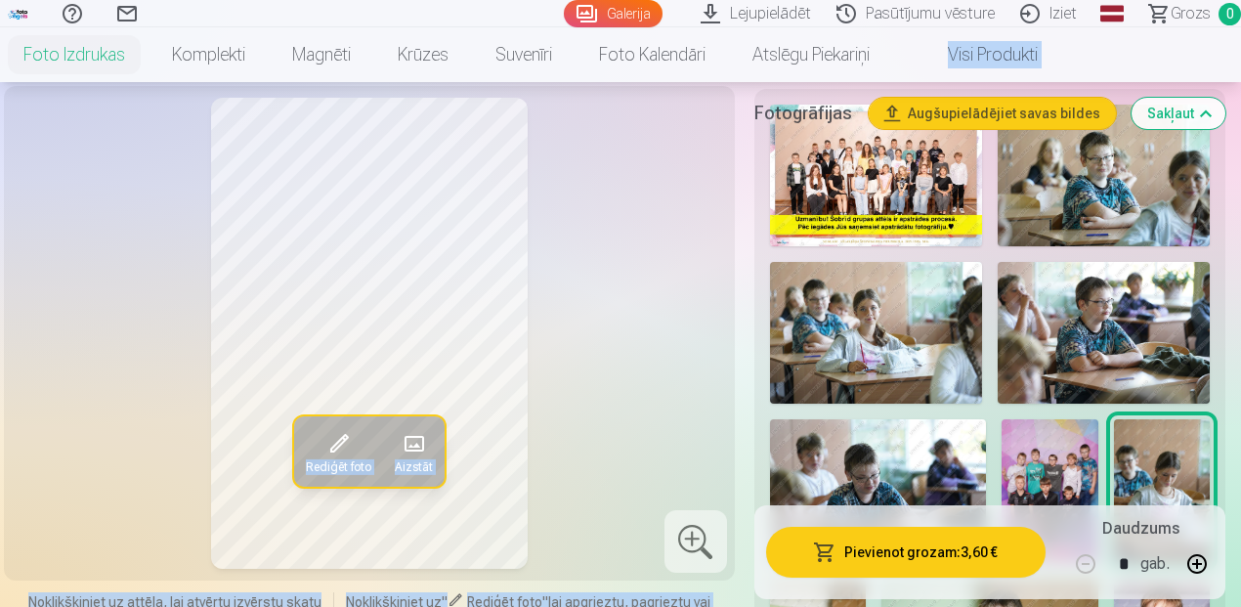
click at [938, 335] on img at bounding box center [876, 333] width 212 height 142
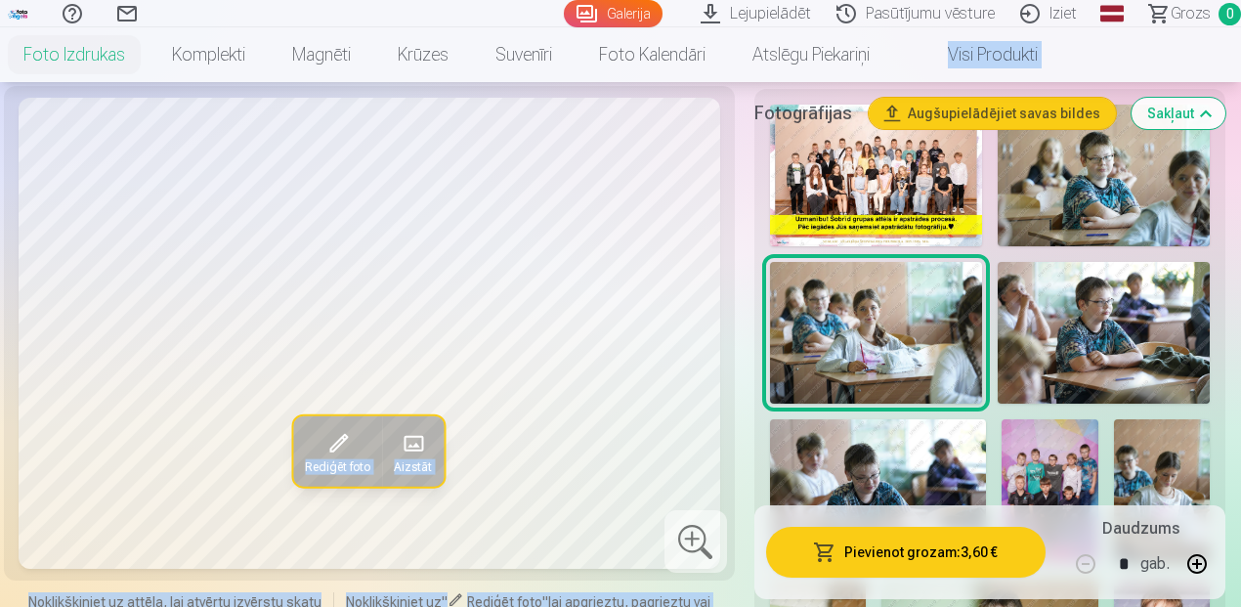
click at [1110, 334] on img at bounding box center [1104, 333] width 212 height 142
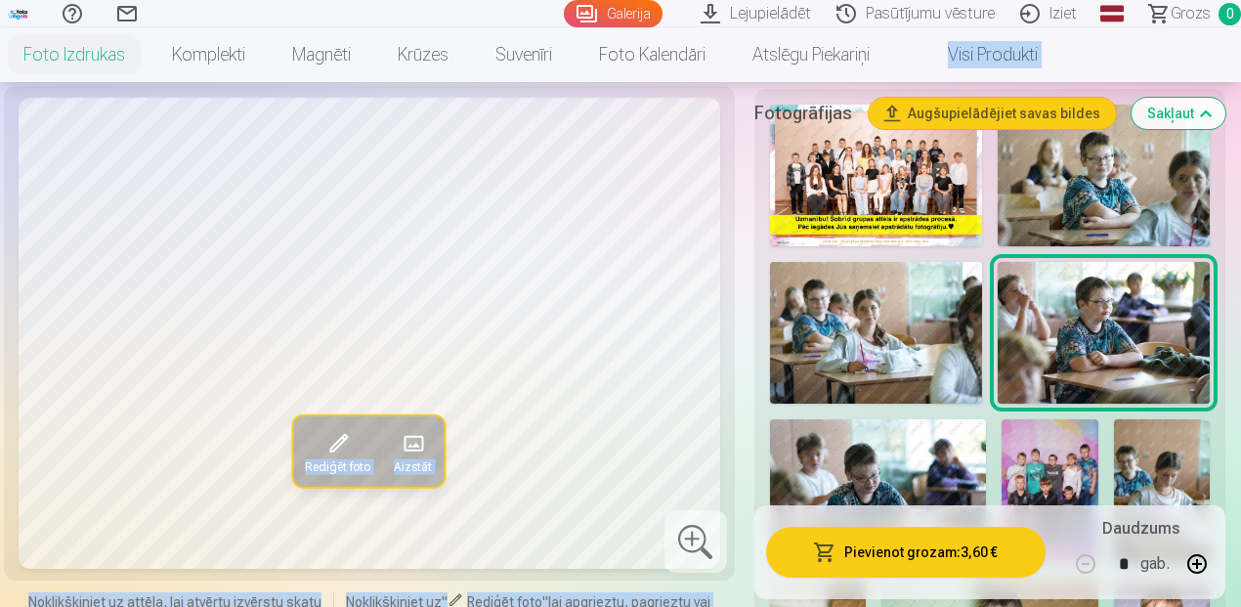
click at [915, 456] on img at bounding box center [878, 491] width 217 height 145
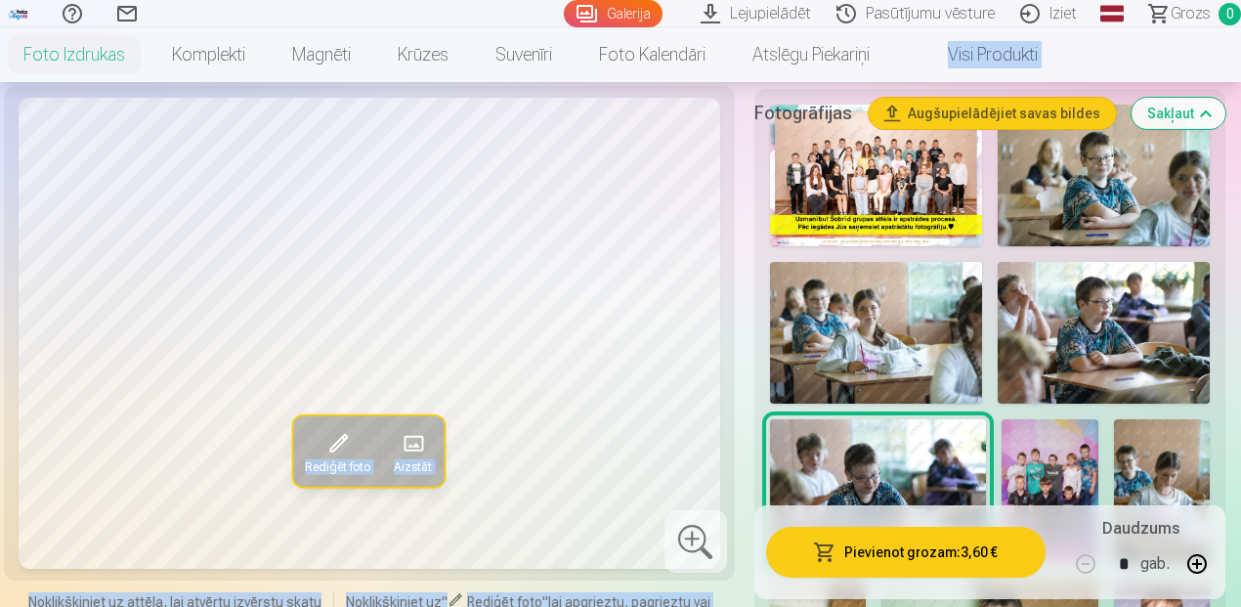
click at [1142, 462] on img at bounding box center [1162, 491] width 96 height 145
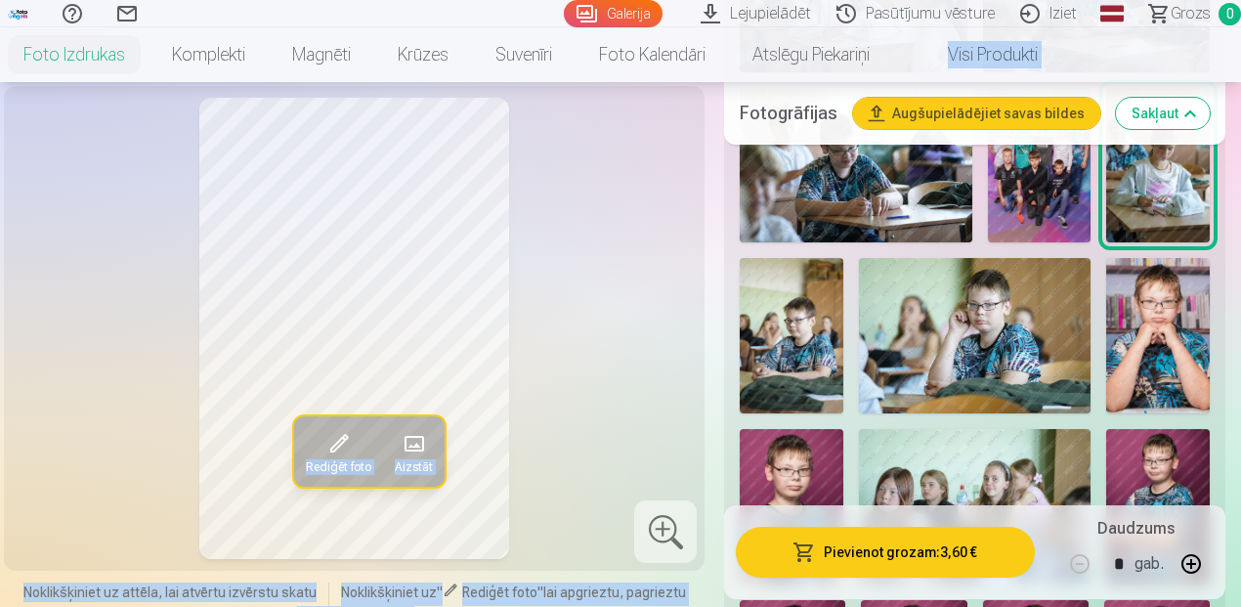
scroll to position [1173, 0]
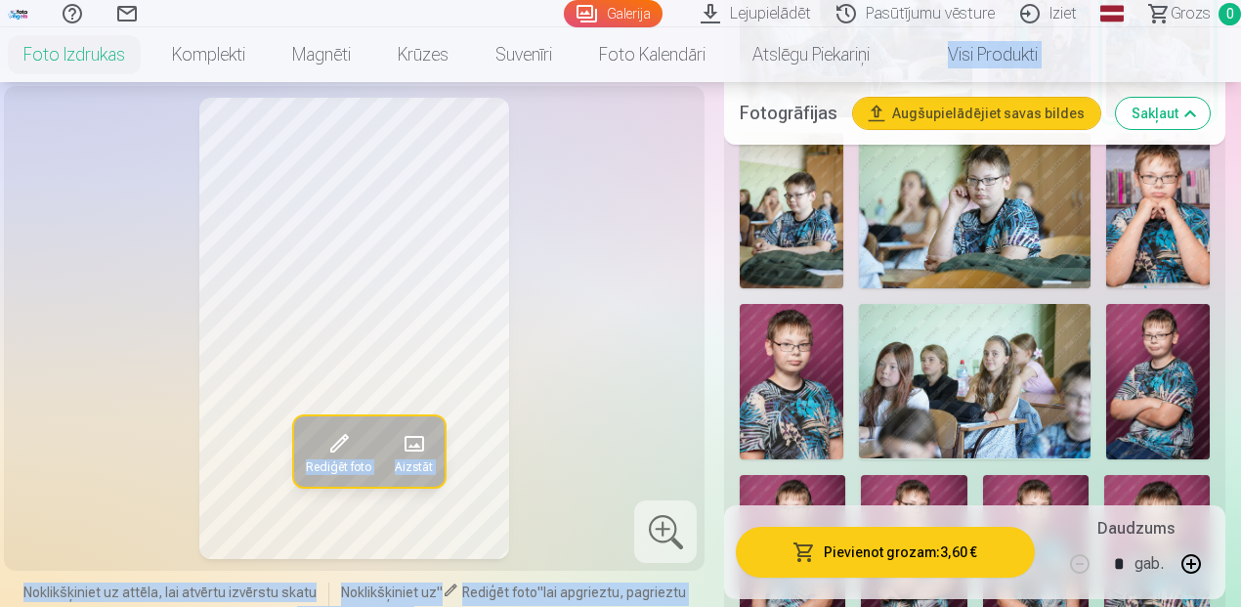
click at [805, 191] on img at bounding box center [792, 210] width 104 height 155
click at [893, 228] on img at bounding box center [975, 210] width 233 height 154
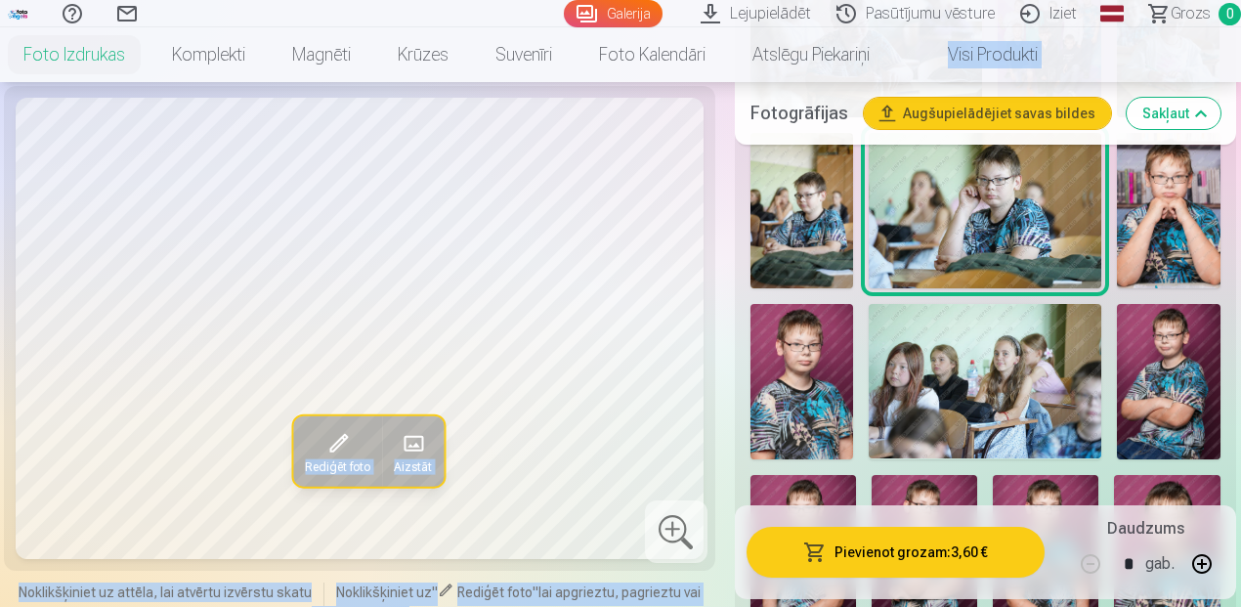
click at [1181, 210] on img at bounding box center [1169, 210] width 104 height 154
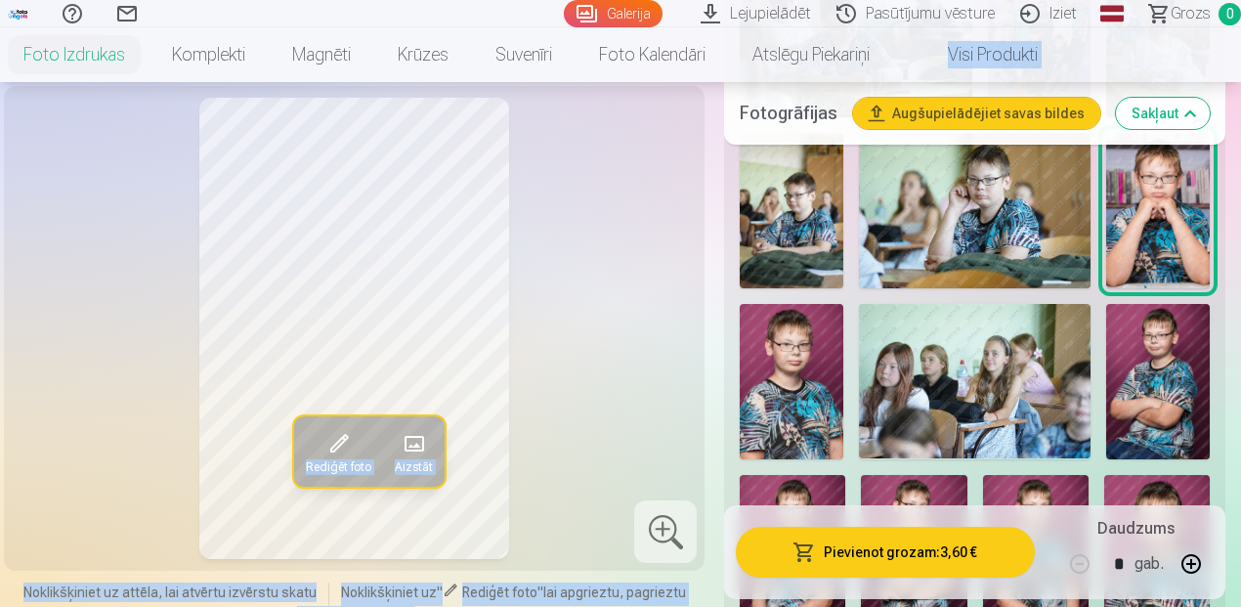
click at [824, 347] on img at bounding box center [792, 381] width 104 height 154
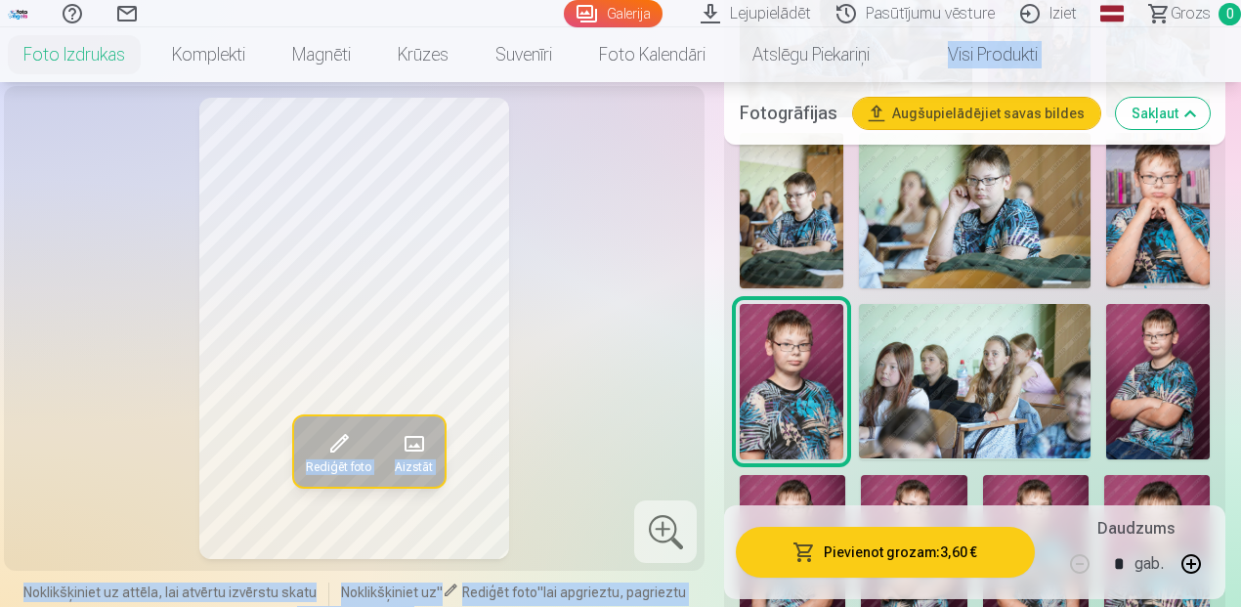
click at [930, 339] on img at bounding box center [975, 381] width 233 height 154
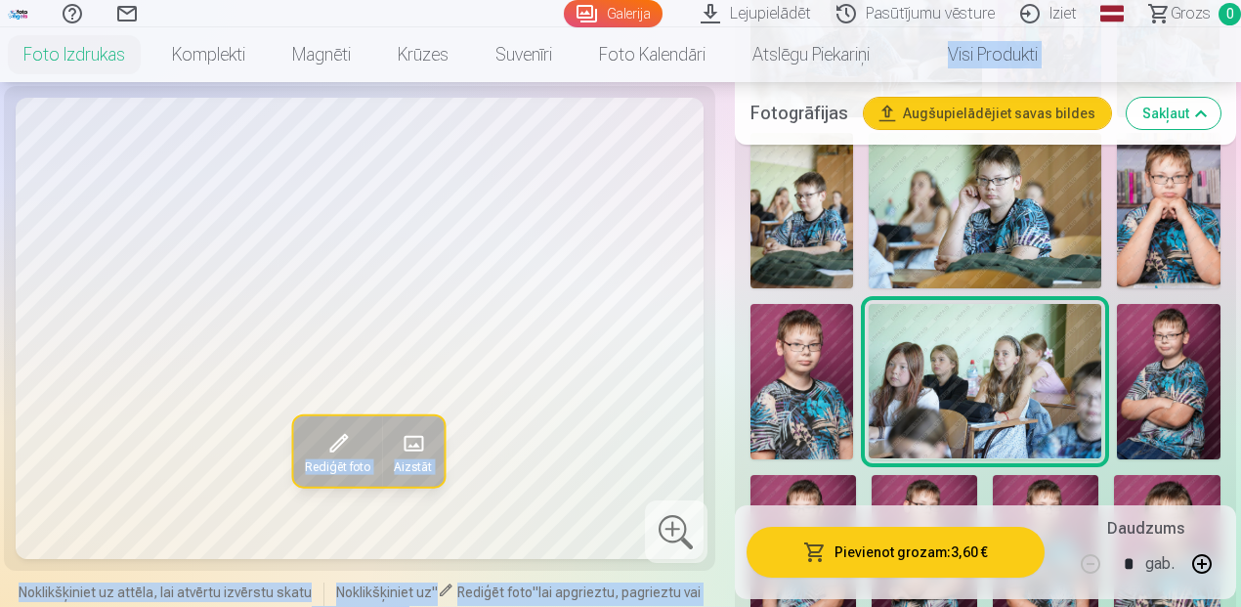
click at [1160, 332] on img at bounding box center [1169, 381] width 104 height 155
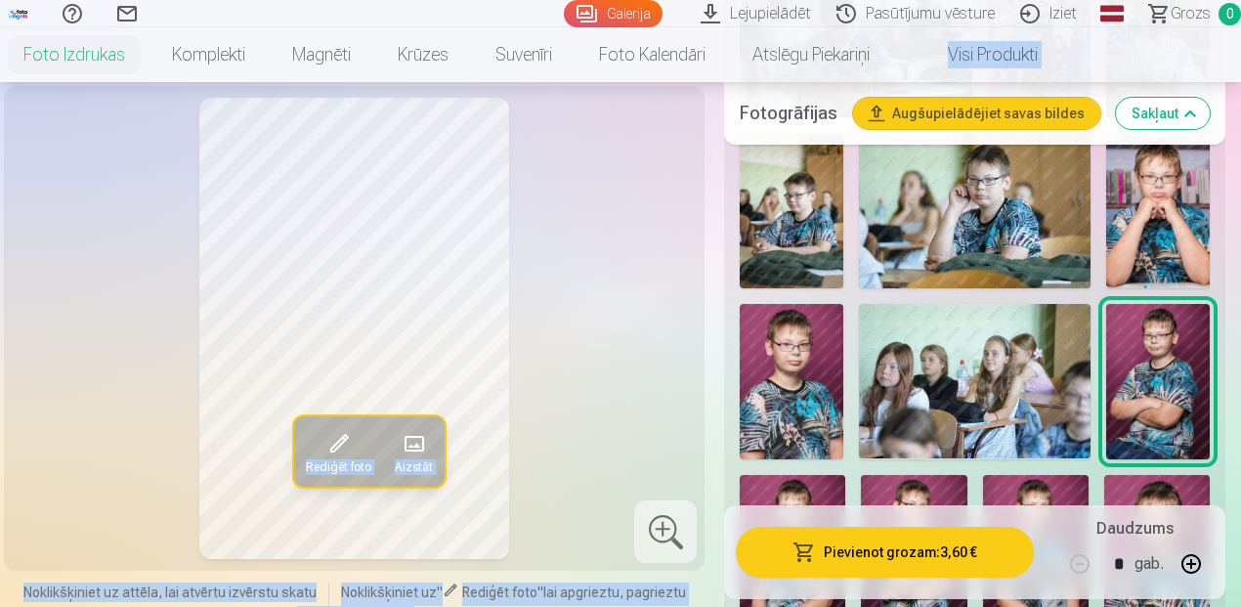
click at [804, 475] on img at bounding box center [793, 554] width 106 height 158
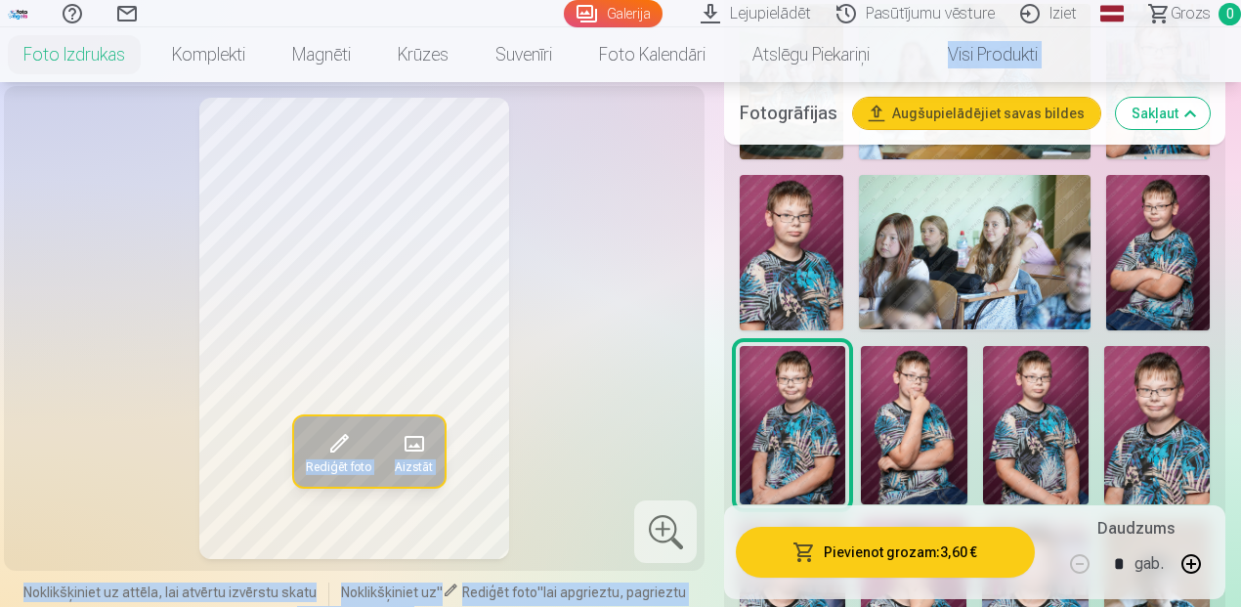
scroll to position [1303, 0]
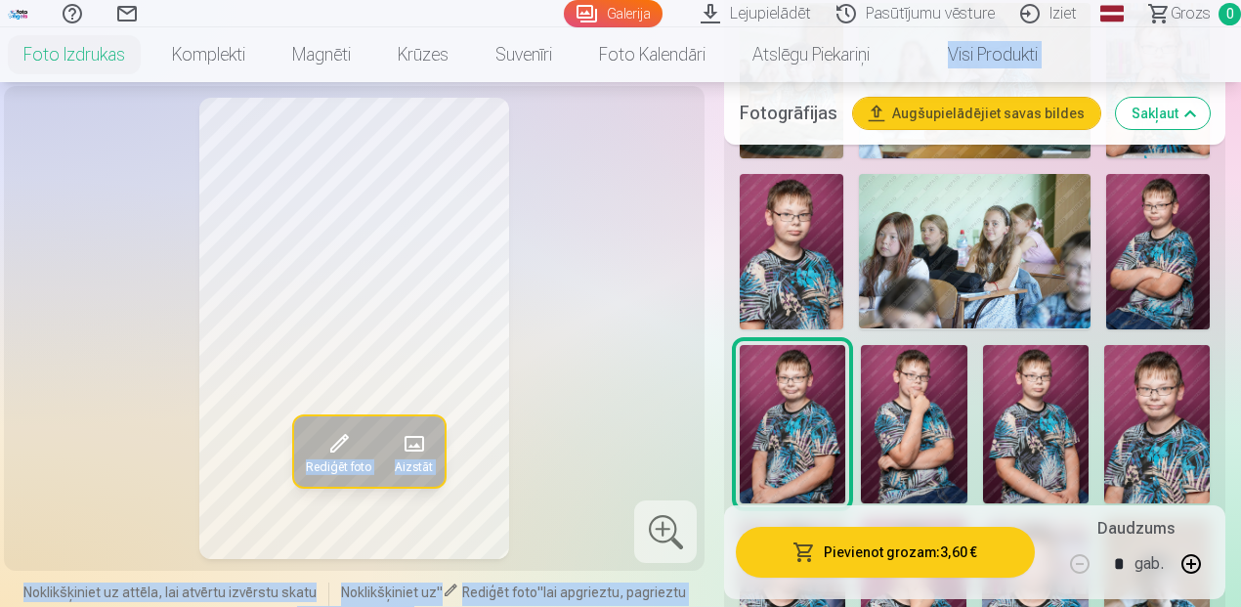
click at [927, 401] on img at bounding box center [914, 424] width 106 height 158
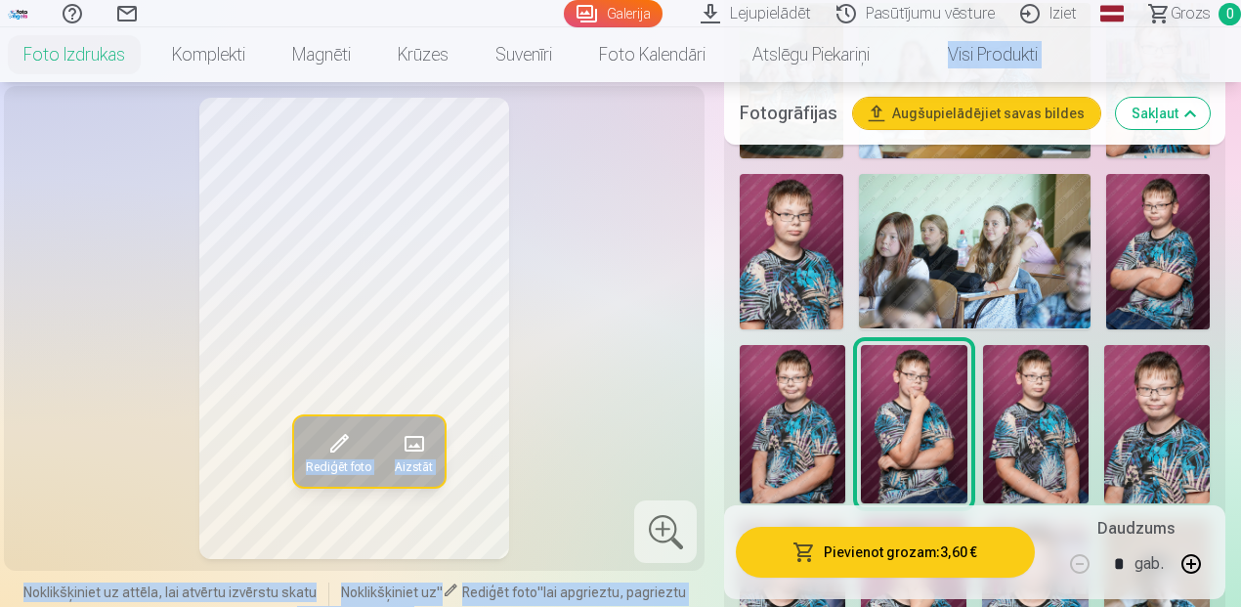
click at [1062, 418] on img at bounding box center [1036, 424] width 106 height 158
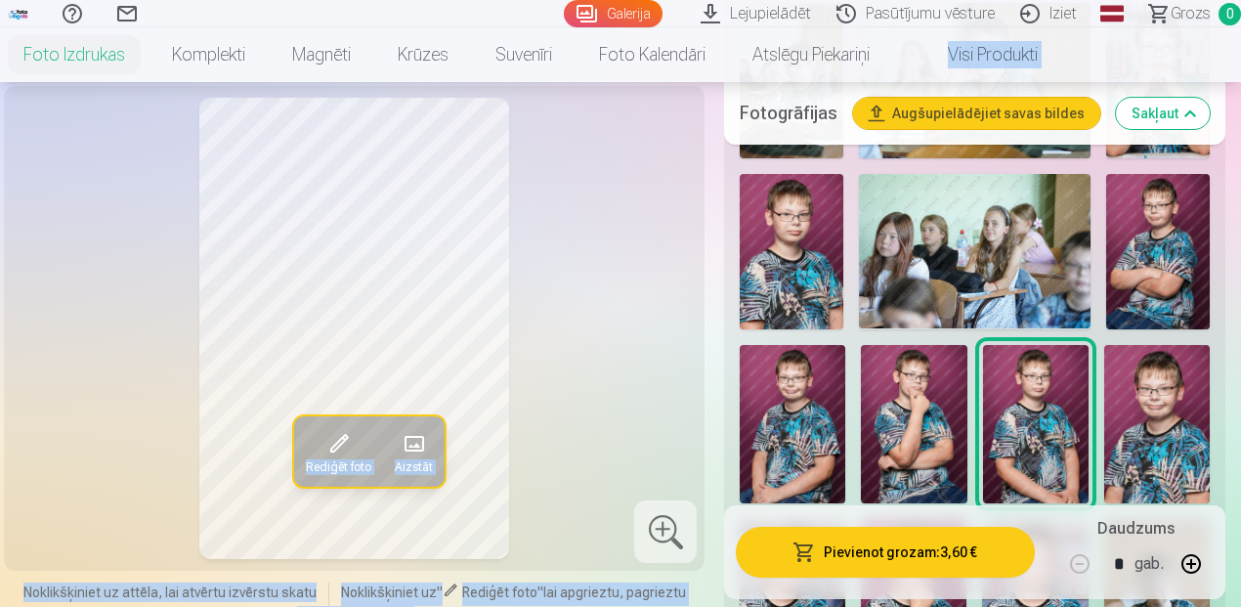
click at [946, 416] on img at bounding box center [914, 424] width 106 height 158
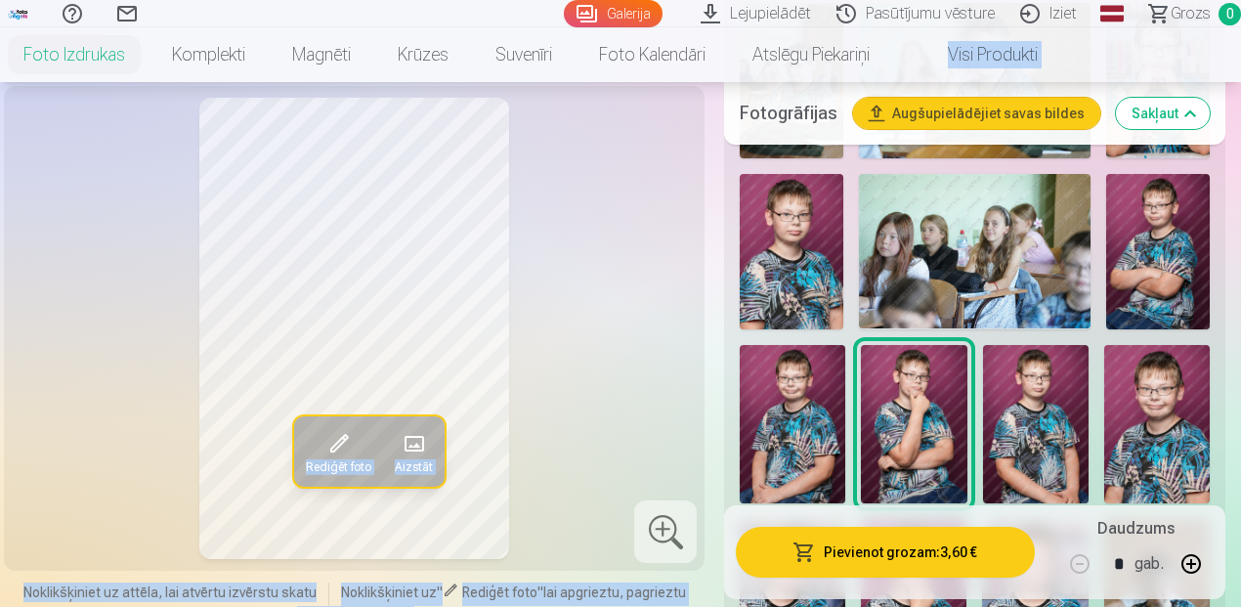
click at [1157, 386] on img at bounding box center [1157, 424] width 106 height 158
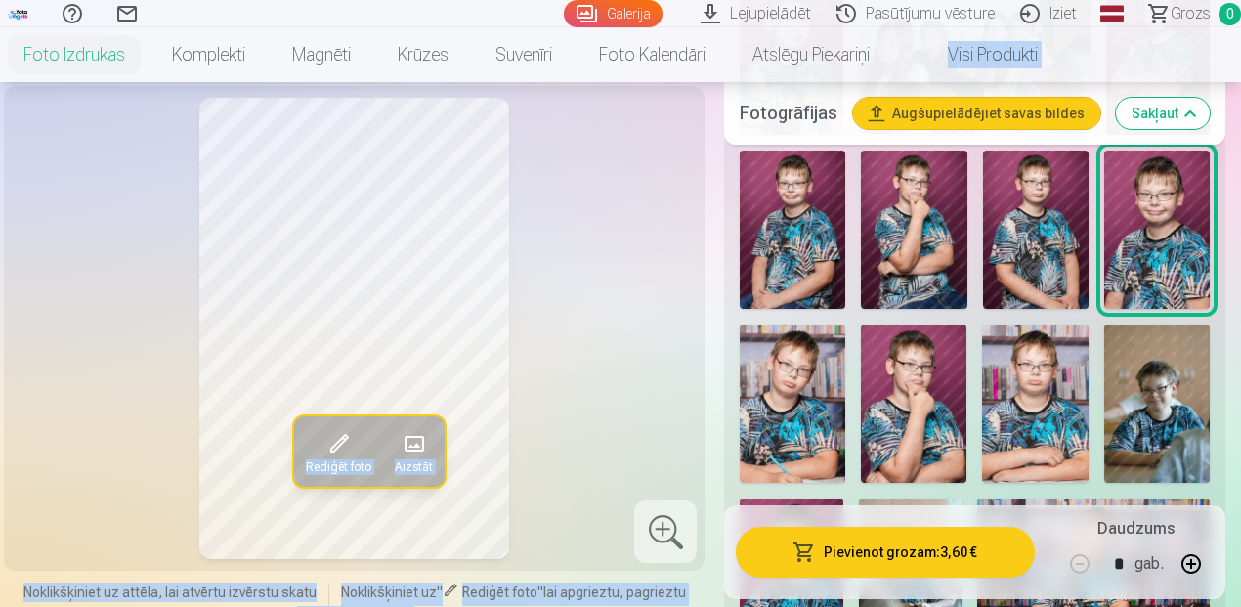
scroll to position [1498, 0]
click at [820, 387] on img at bounding box center [793, 402] width 106 height 158
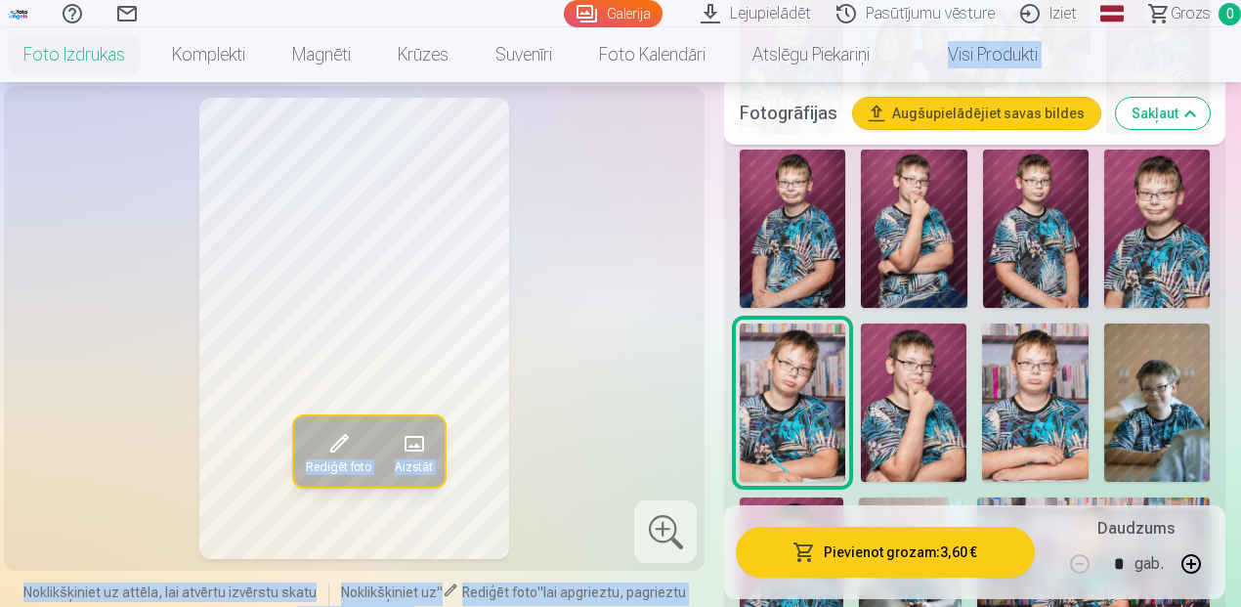
click at [934, 381] on img at bounding box center [914, 402] width 106 height 158
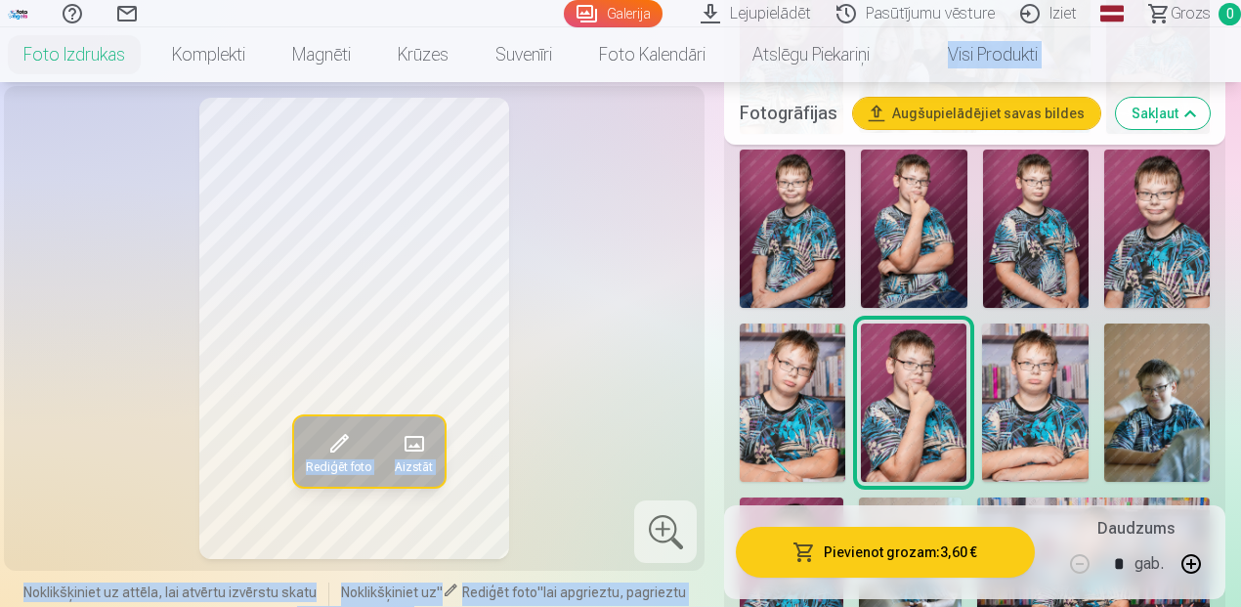
click at [1023, 422] on img at bounding box center [1035, 402] width 106 height 158
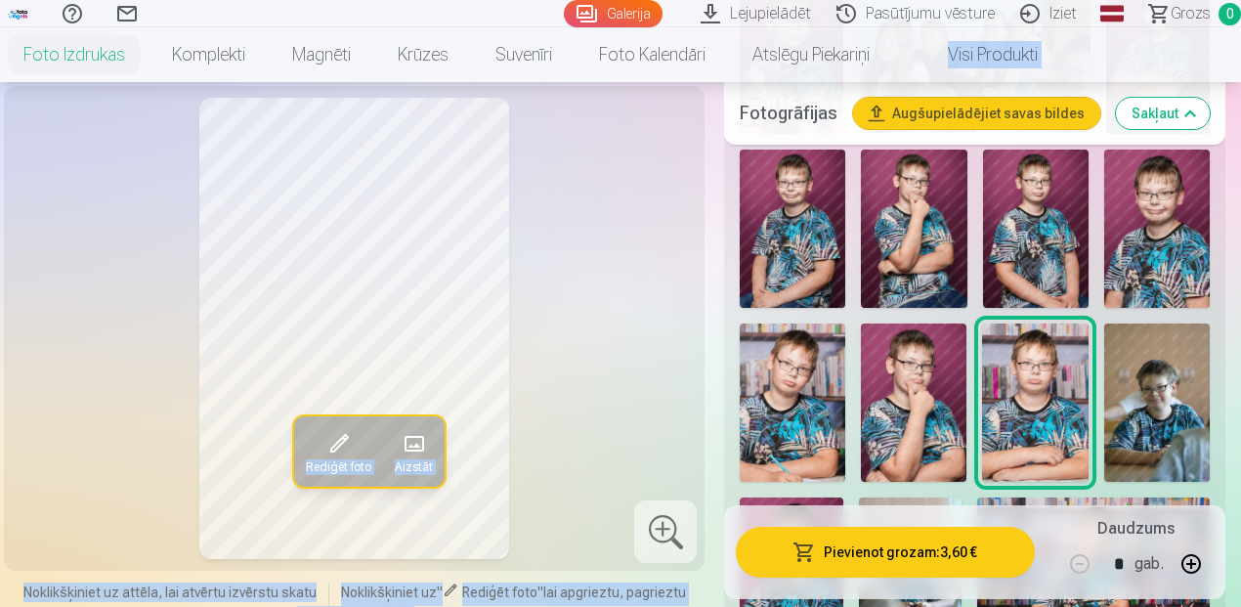
click at [1152, 369] on img at bounding box center [1157, 402] width 106 height 158
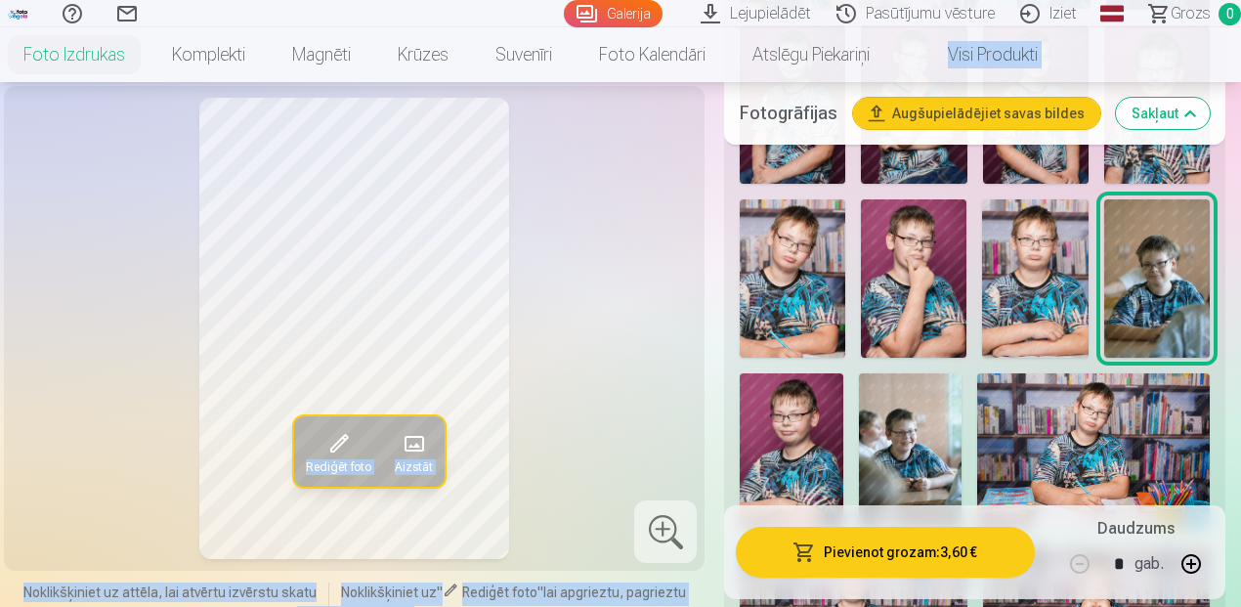
scroll to position [1628, 0]
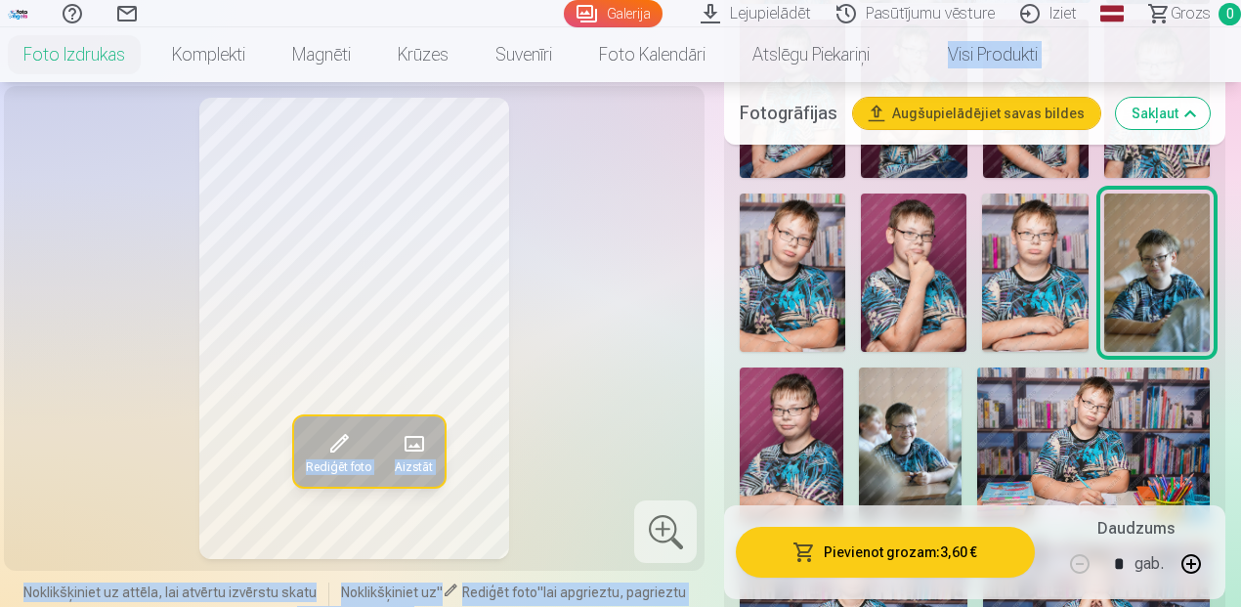
drag, startPoint x: 818, startPoint y: 428, endPoint x: 866, endPoint y: 410, distance: 51.0
click at [819, 428] on img at bounding box center [792, 444] width 104 height 154
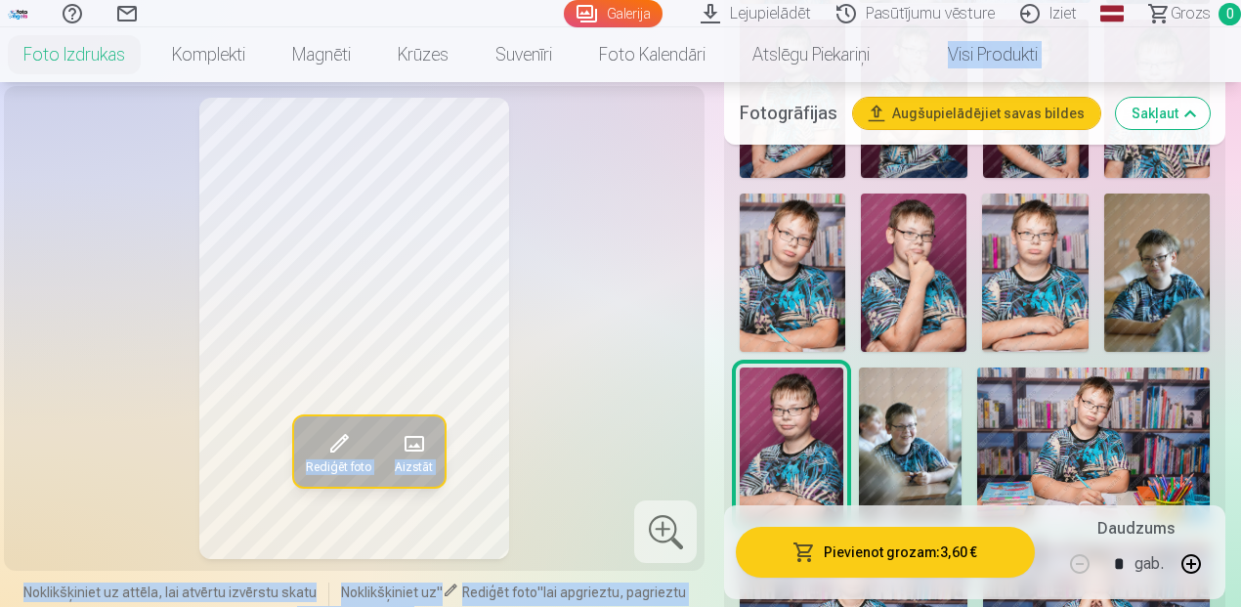
click at [913, 403] on img at bounding box center [911, 444] width 104 height 155
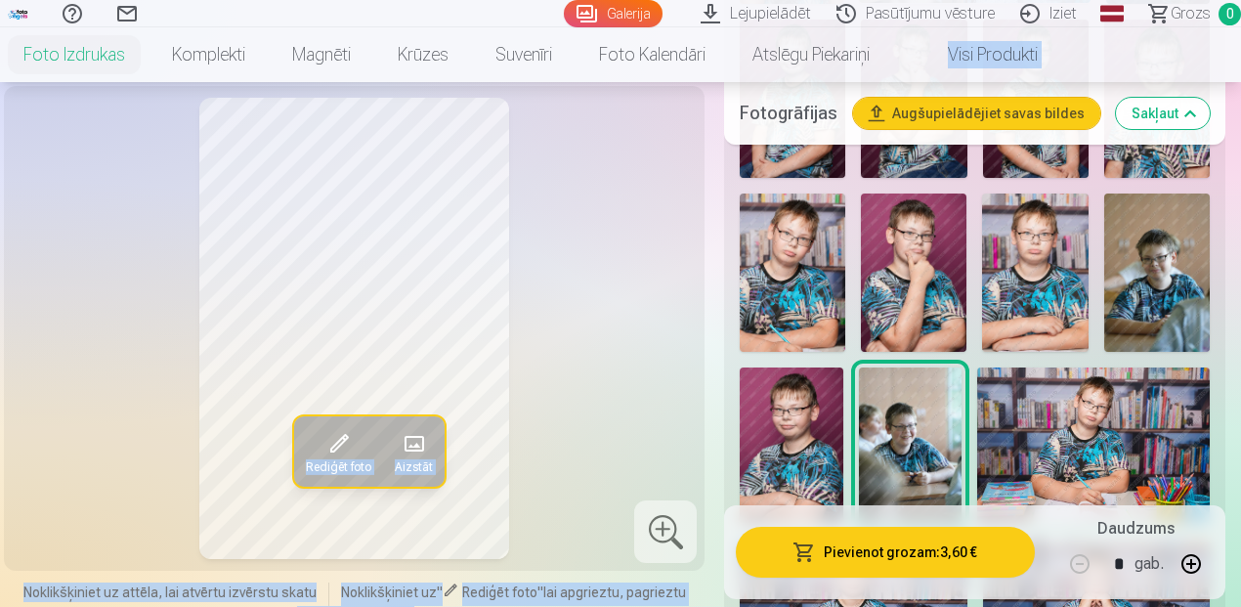
click at [1085, 417] on img at bounding box center [1093, 444] width 233 height 154
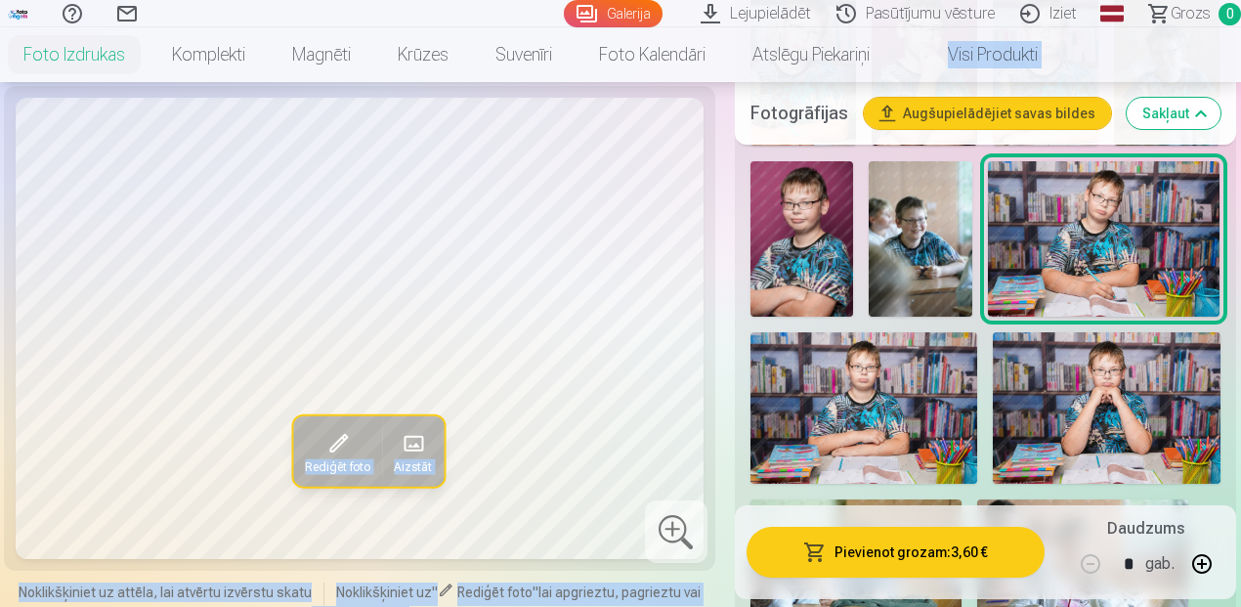
scroll to position [1889, 0]
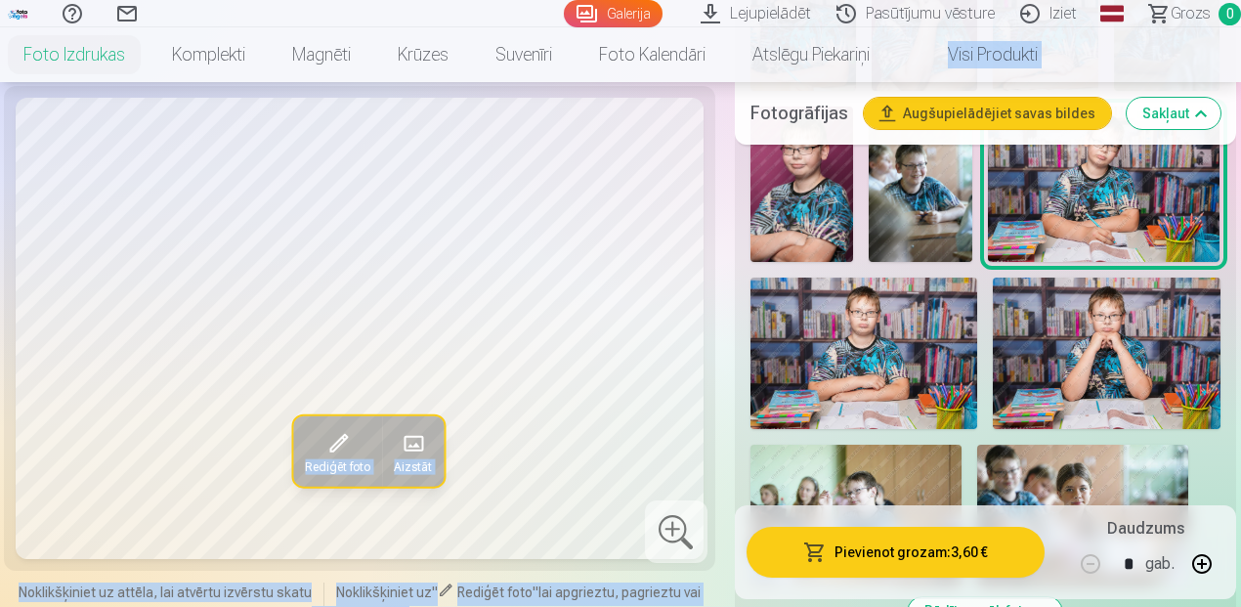
click at [862, 347] on img at bounding box center [865, 353] width 228 height 151
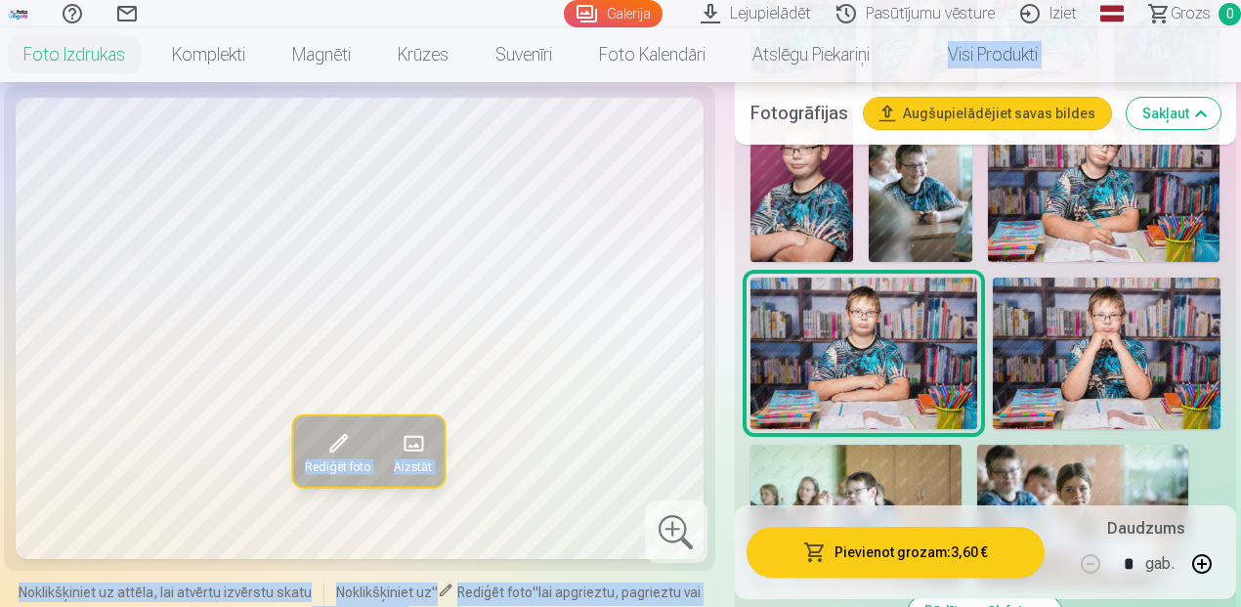
click at [1098, 322] on img at bounding box center [1107, 353] width 228 height 151
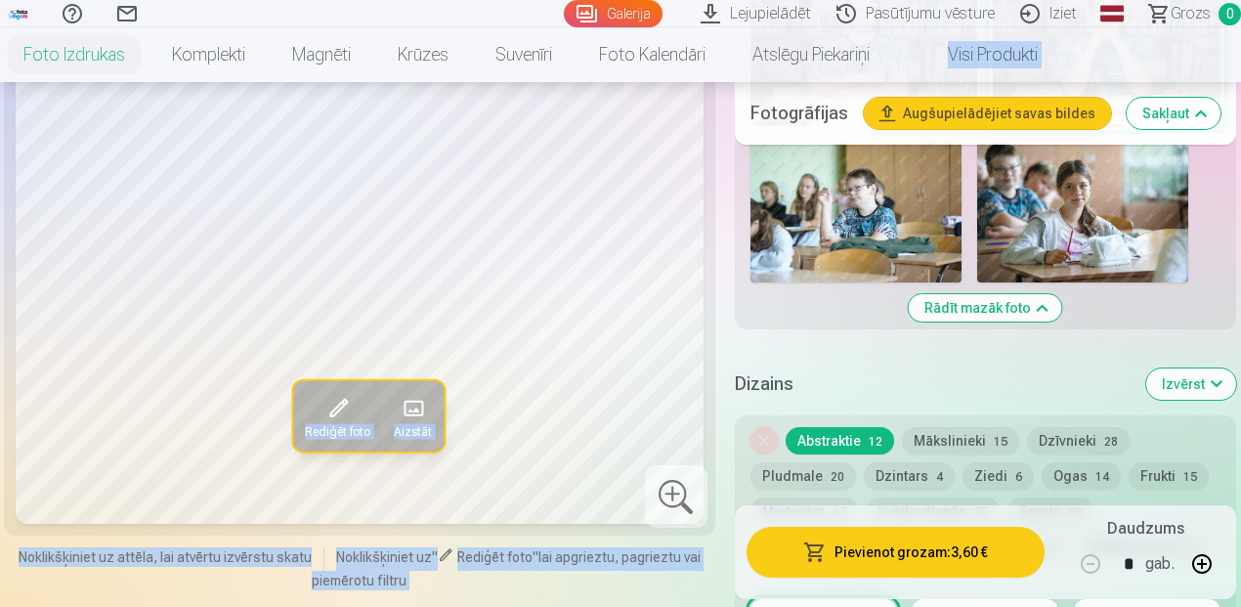
scroll to position [2214, 0]
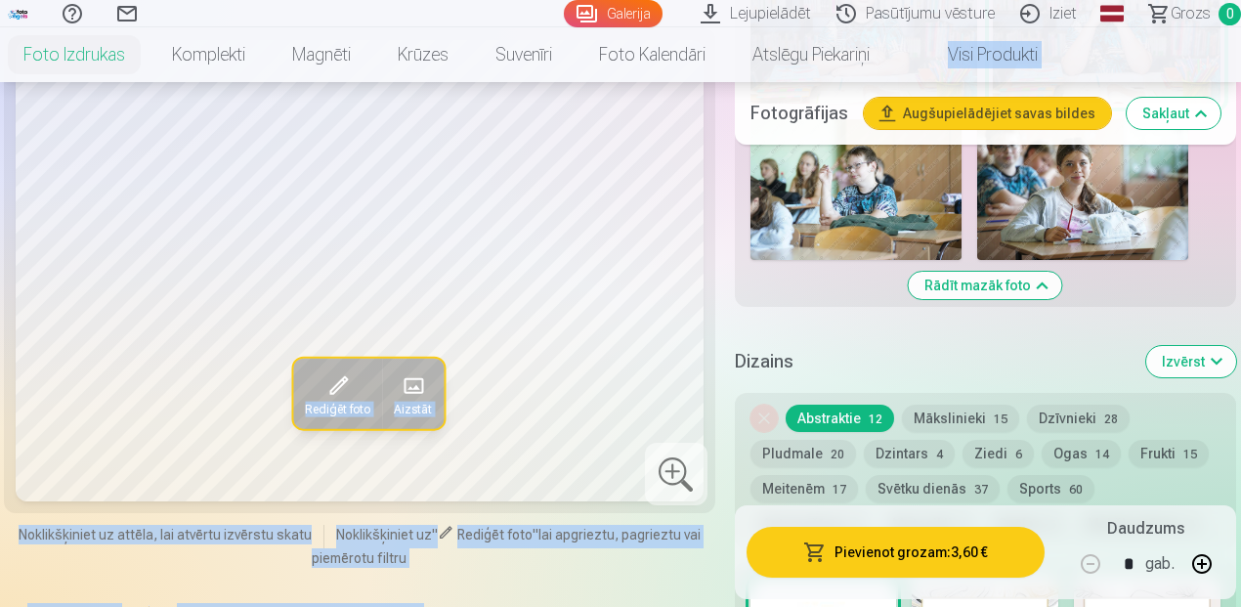
click at [954, 405] on button "Mākslinieki 15" at bounding box center [960, 418] width 117 height 27
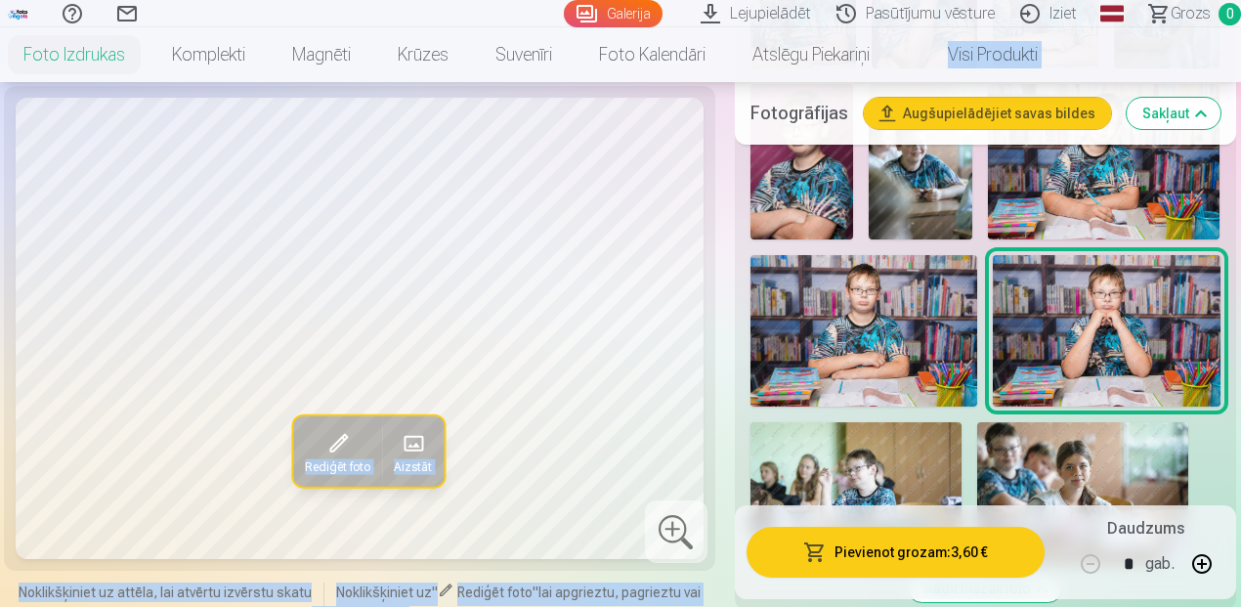
scroll to position [1889, 0]
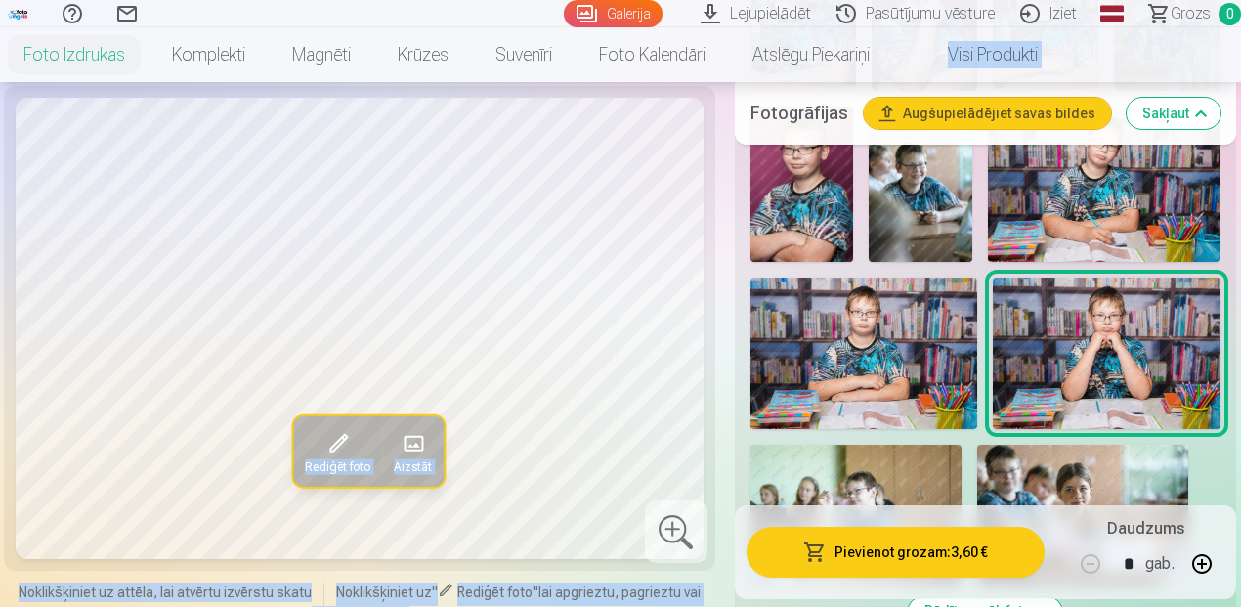
click at [919, 300] on img at bounding box center [865, 353] width 228 height 151
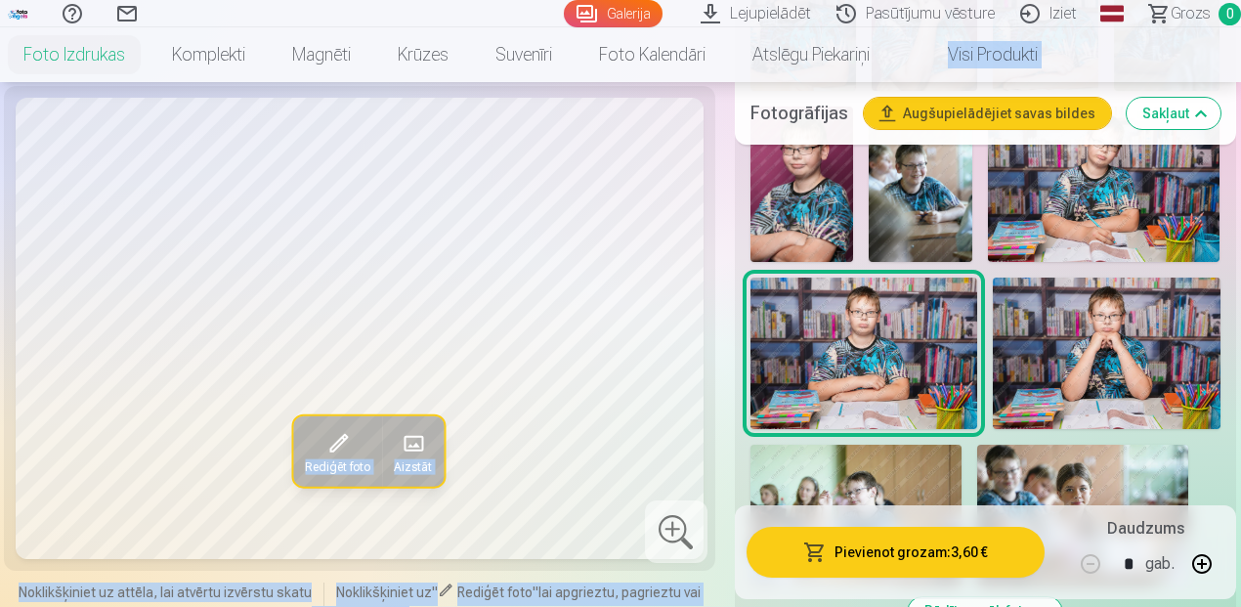
click at [1151, 316] on img at bounding box center [1107, 353] width 228 height 151
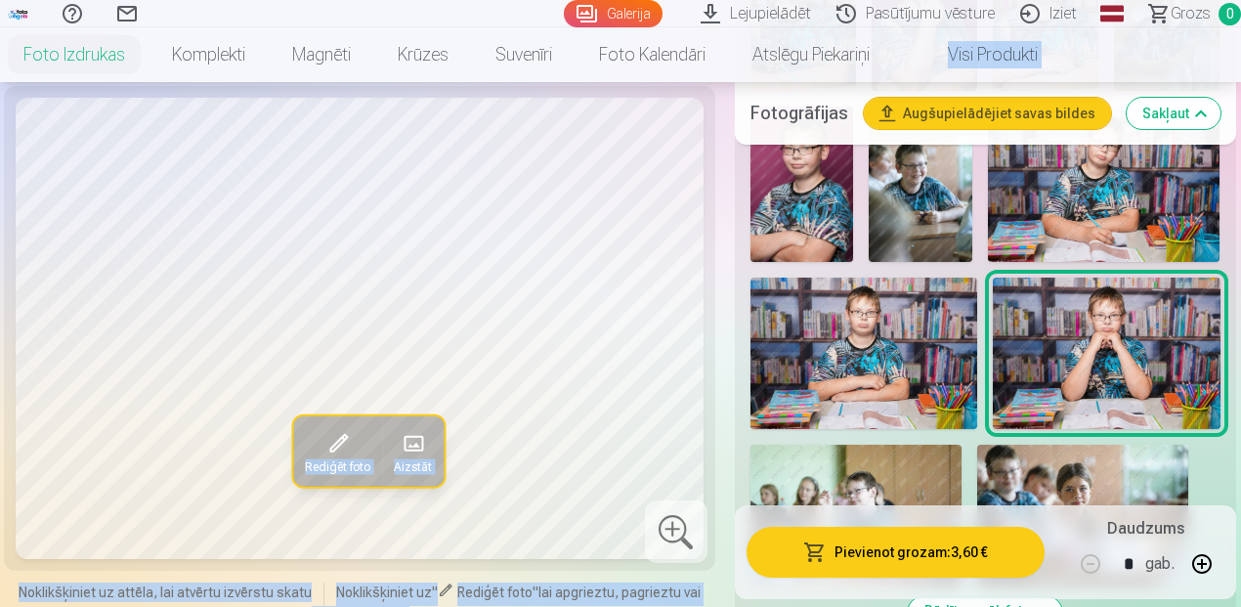
scroll to position [1694, 0]
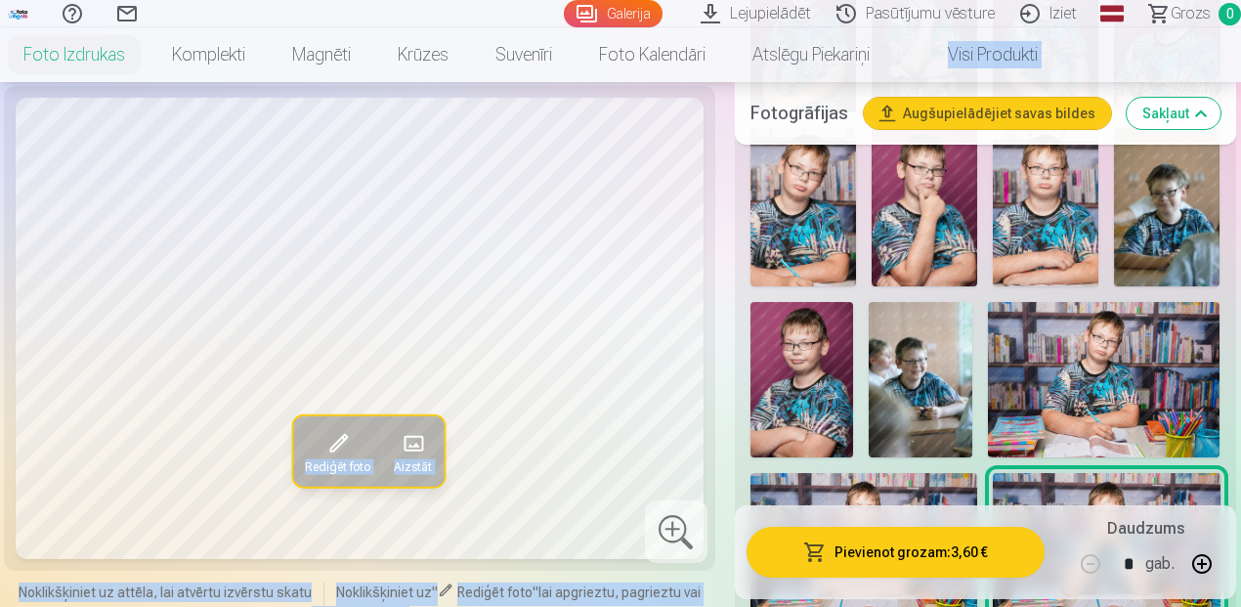
click at [925, 344] on img at bounding box center [921, 379] width 104 height 155
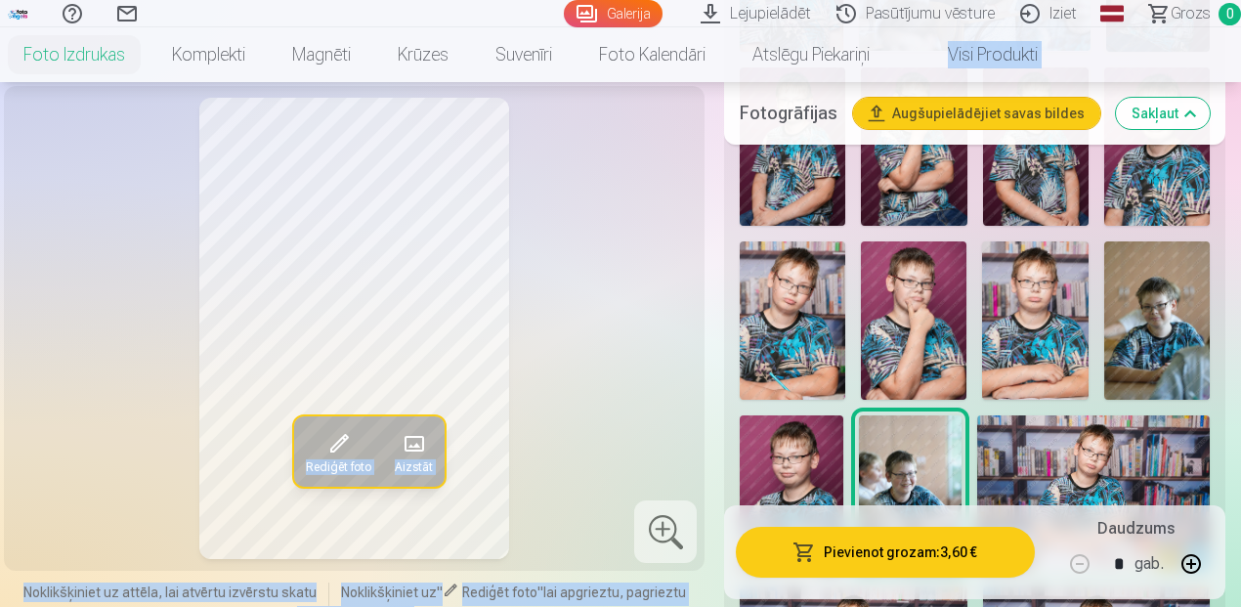
scroll to position [1564, 0]
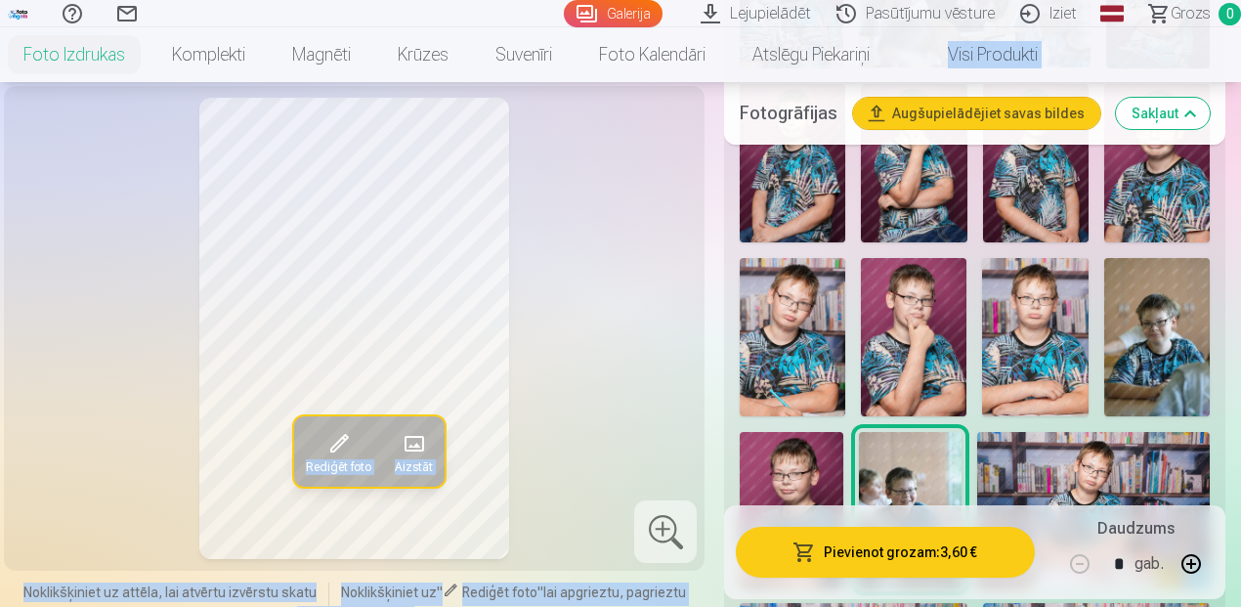
click at [1135, 441] on img at bounding box center [1093, 509] width 233 height 154
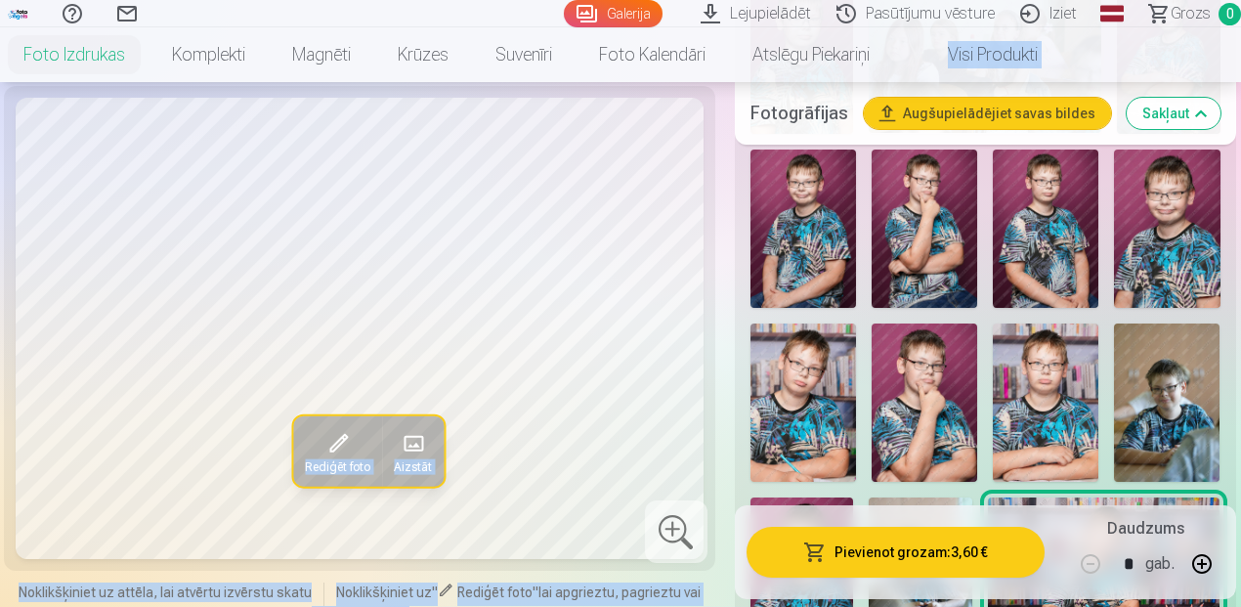
scroll to position [1433, 0]
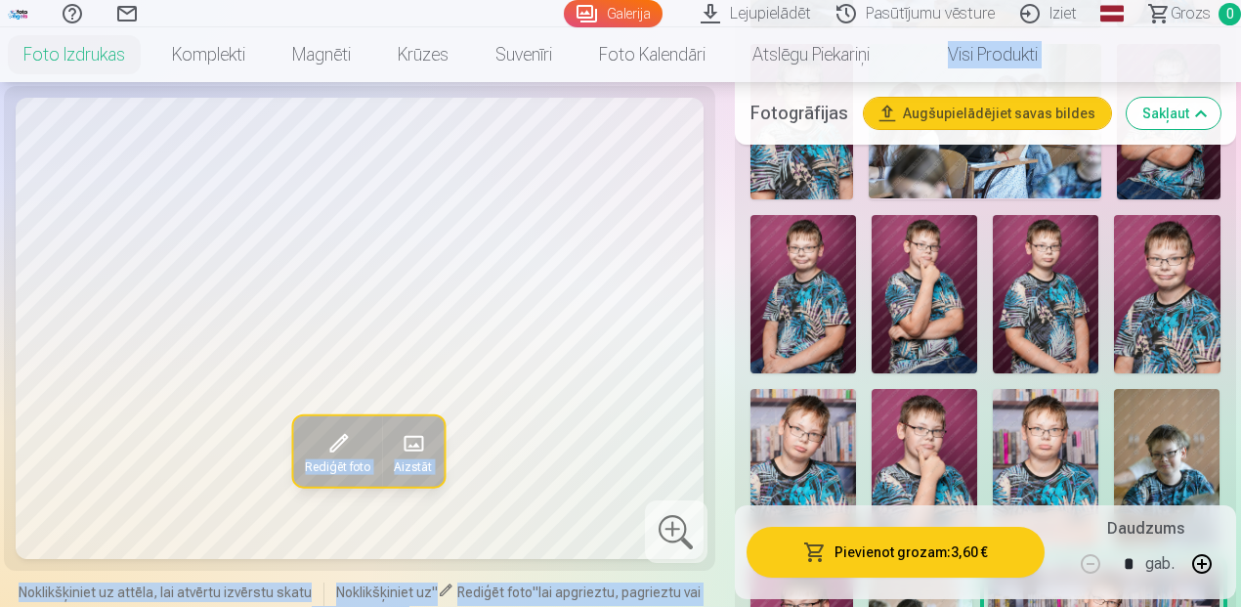
click at [792, 430] on img at bounding box center [804, 468] width 106 height 158
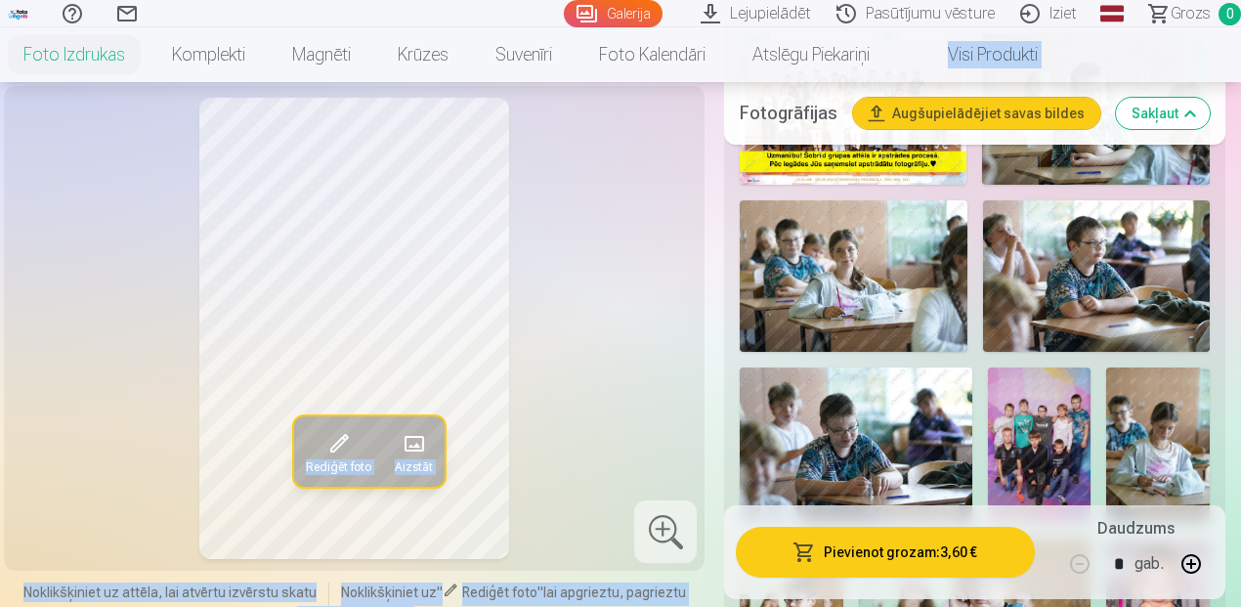
scroll to position [846, 0]
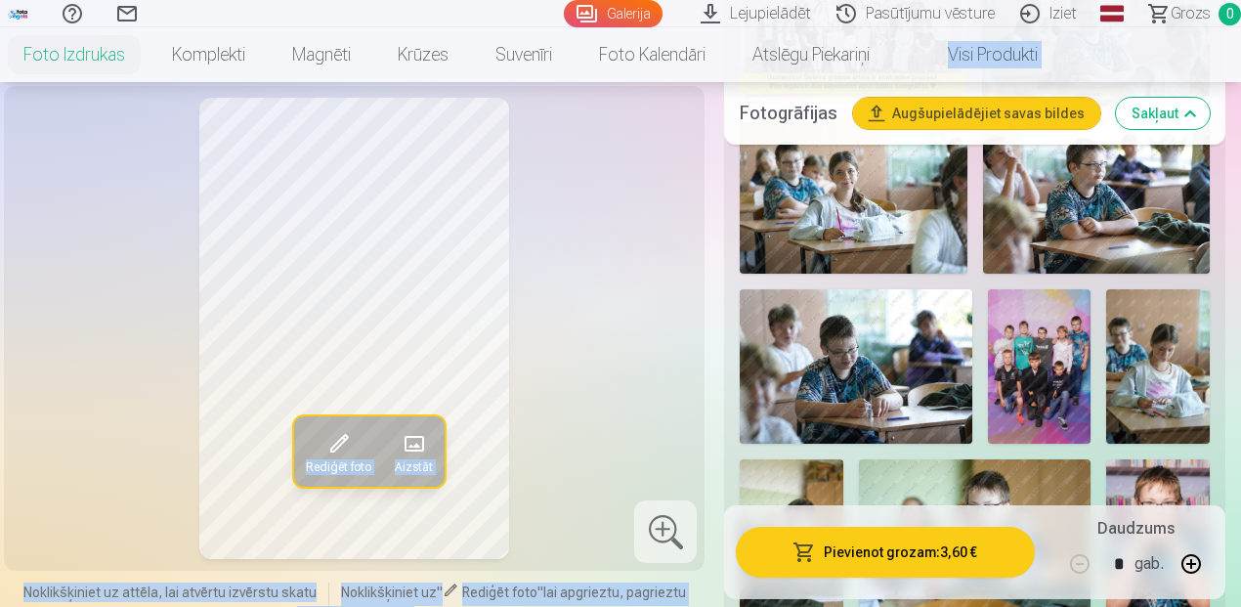
click at [895, 395] on img at bounding box center [856, 366] width 233 height 154
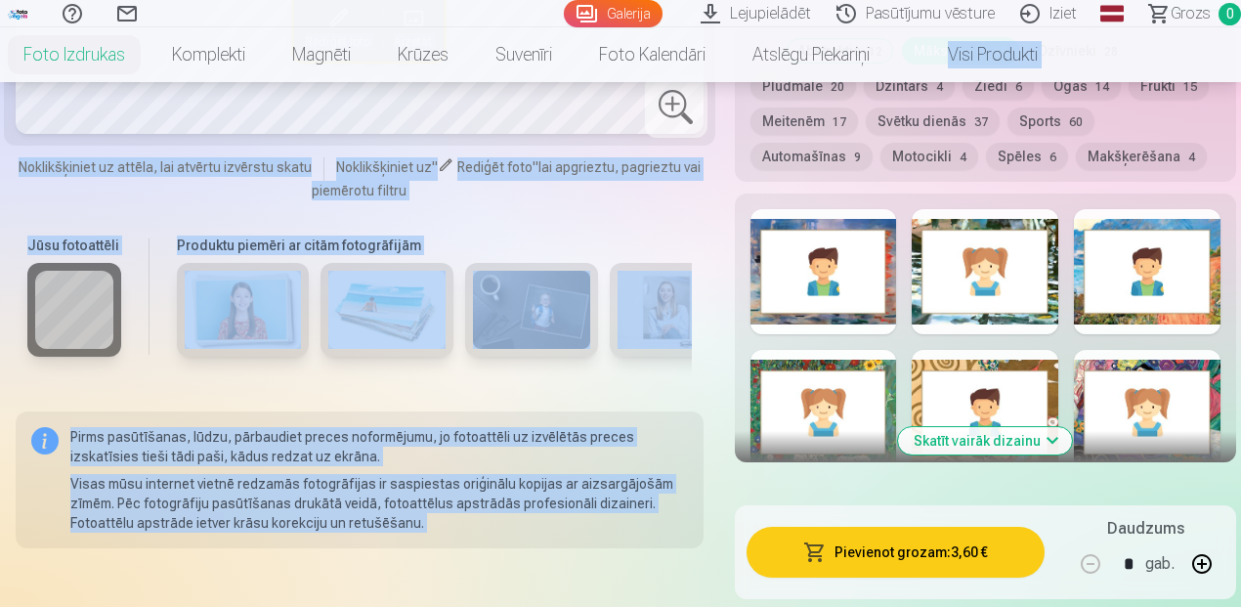
scroll to position [2541, 0]
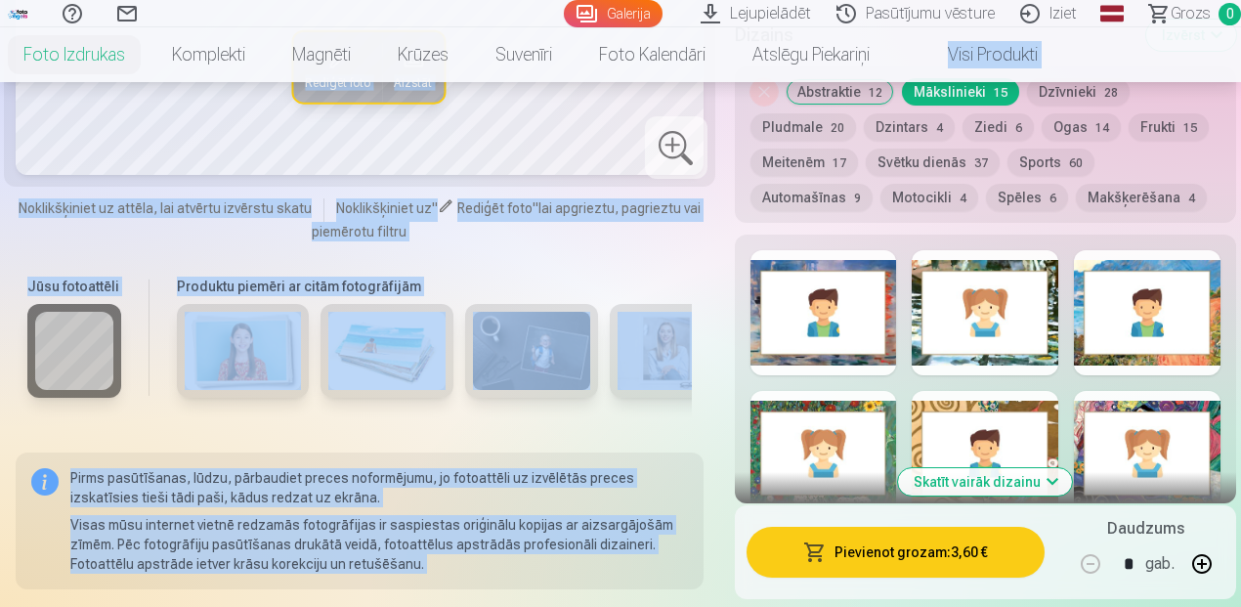
click at [1052, 468] on button "Skatīt vairāk dizainu" at bounding box center [985, 481] width 174 height 27
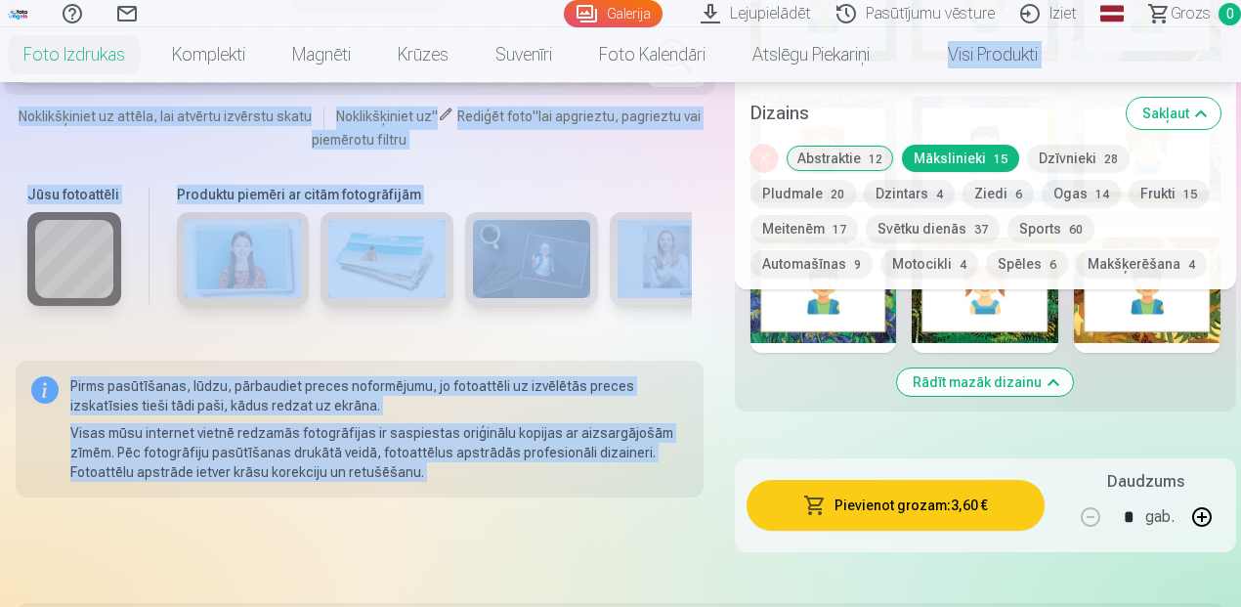
scroll to position [3127, 0]
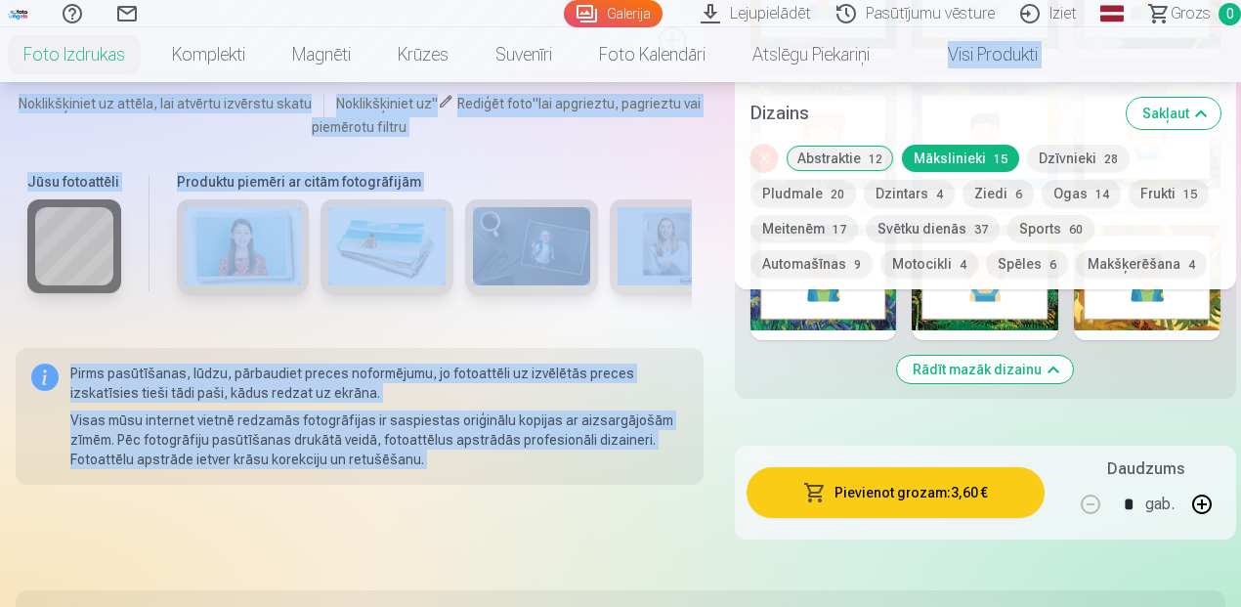
click at [806, 193] on button "Pludmale 20" at bounding box center [804, 193] width 106 height 27
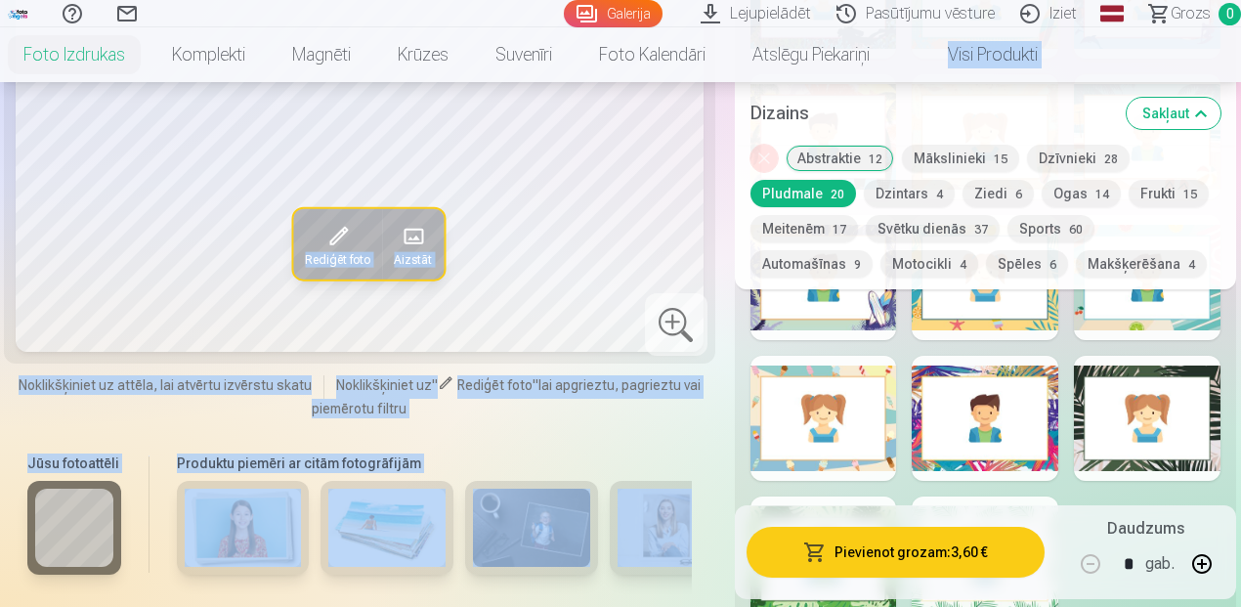
click at [373, 377] on span "lai apgrieztu, pagrieztu vai piemērotu filtru" at bounding box center [506, 396] width 389 height 39
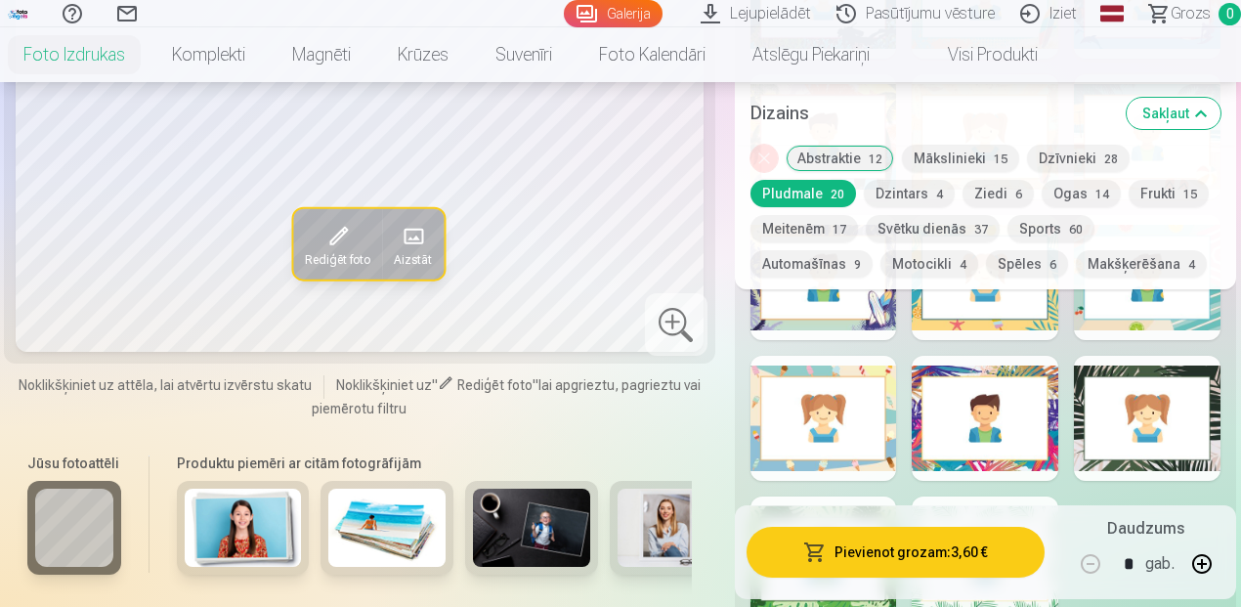
click at [380, 489] on img at bounding box center [386, 528] width 117 height 78
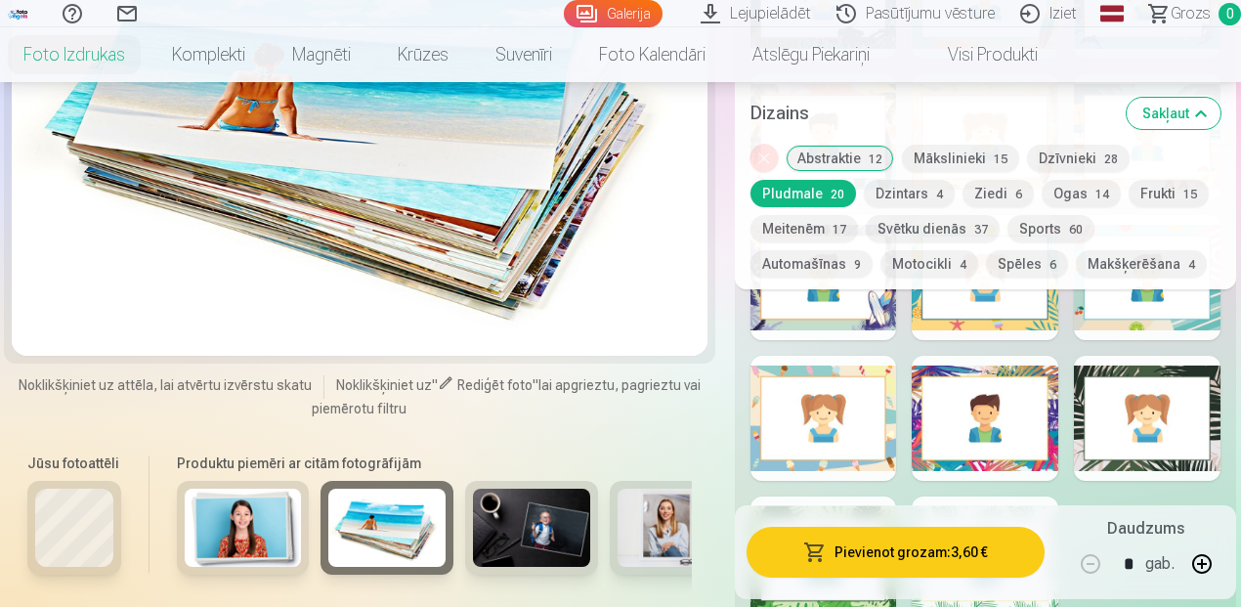
click at [547, 498] on img at bounding box center [531, 528] width 117 height 78
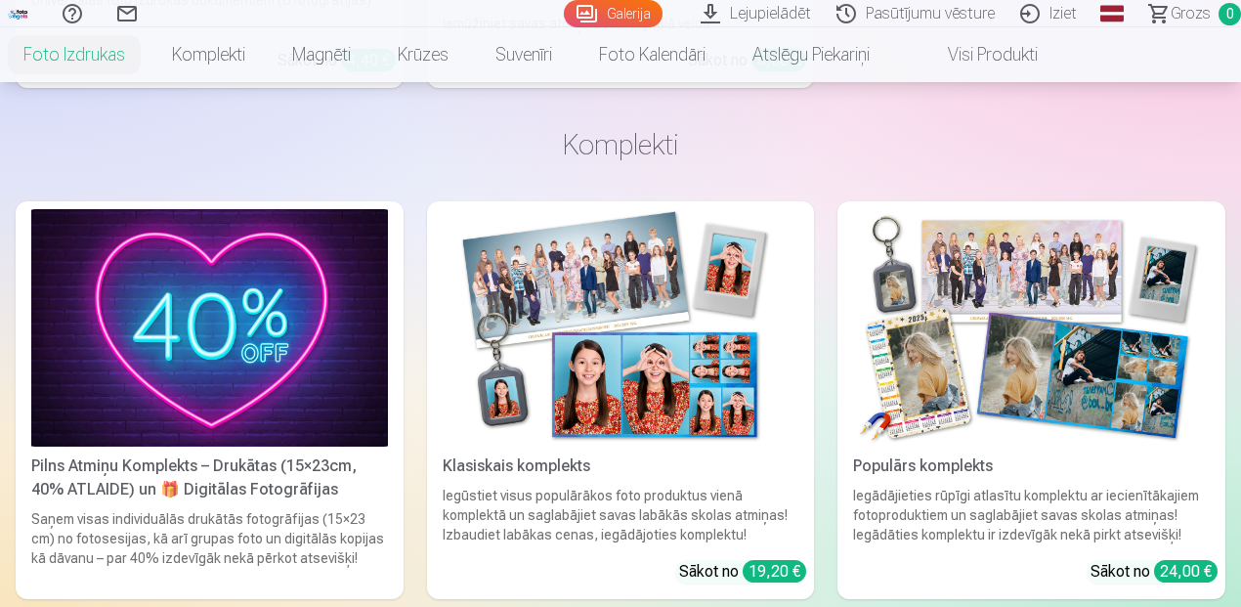
scroll to position [5016, 0]
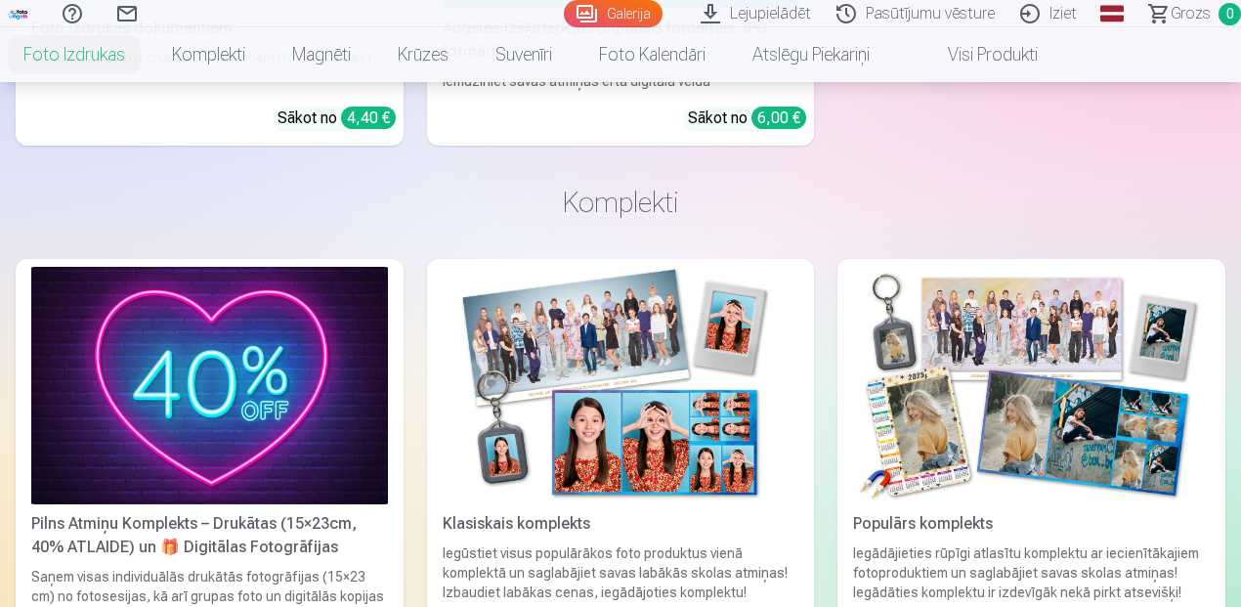
click at [970, 512] on div "Populārs komplekts" at bounding box center [1031, 523] width 372 height 23
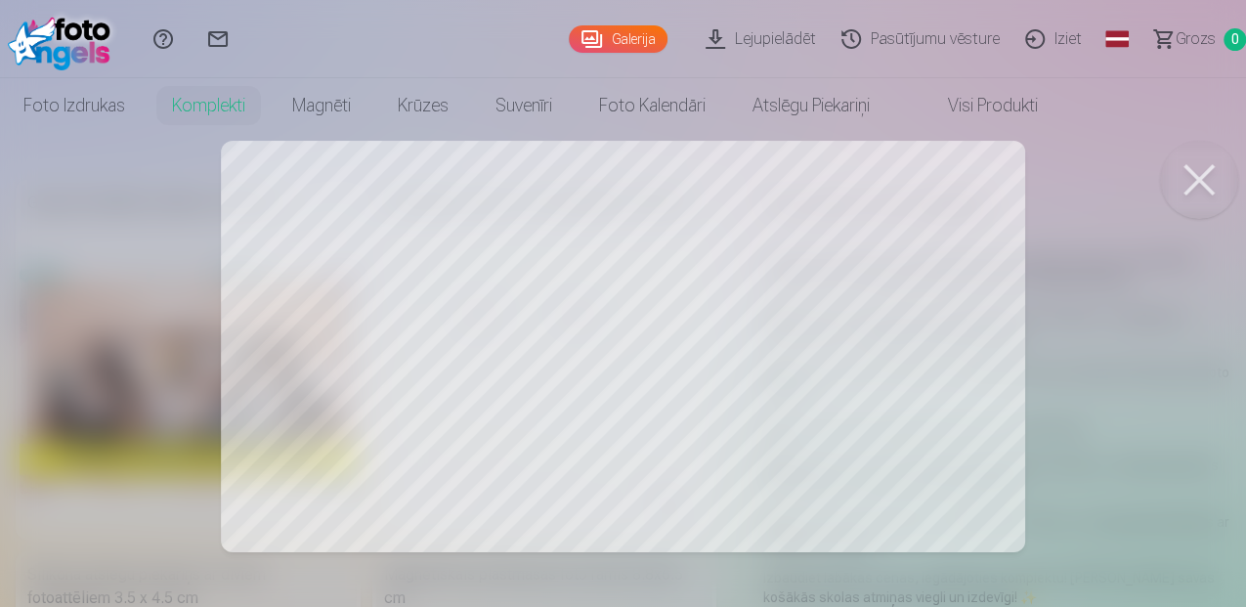
click at [798, 37] on link "Lejupielādēt" at bounding box center [764, 39] width 136 height 78
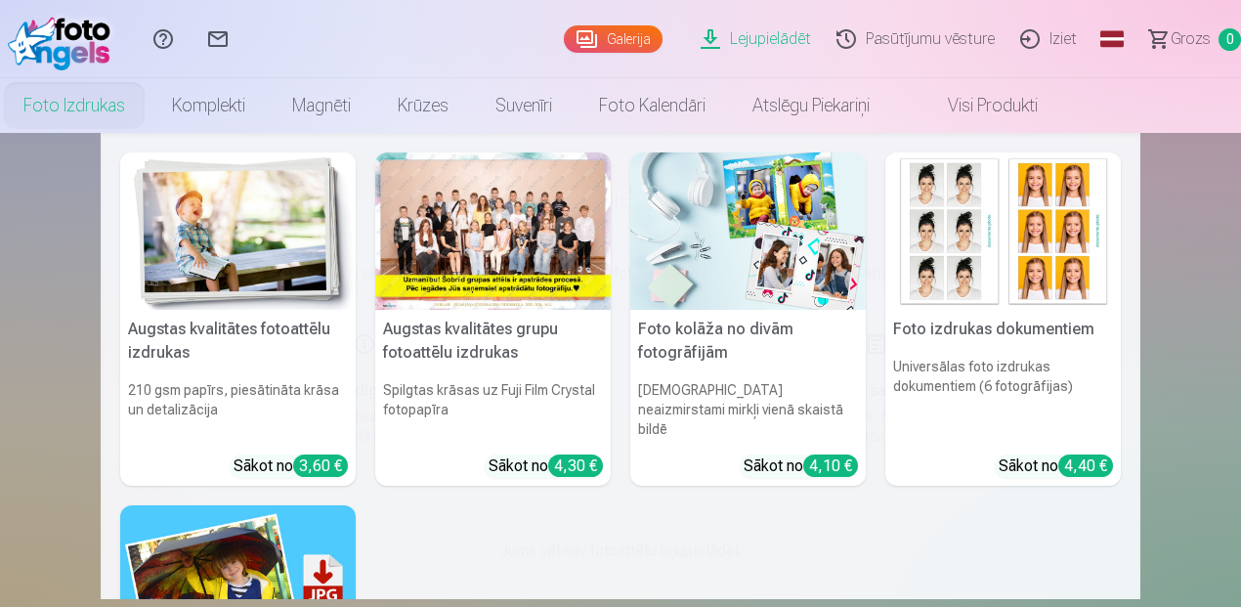
click at [66, 102] on link "Foto izdrukas" at bounding box center [74, 105] width 149 height 55
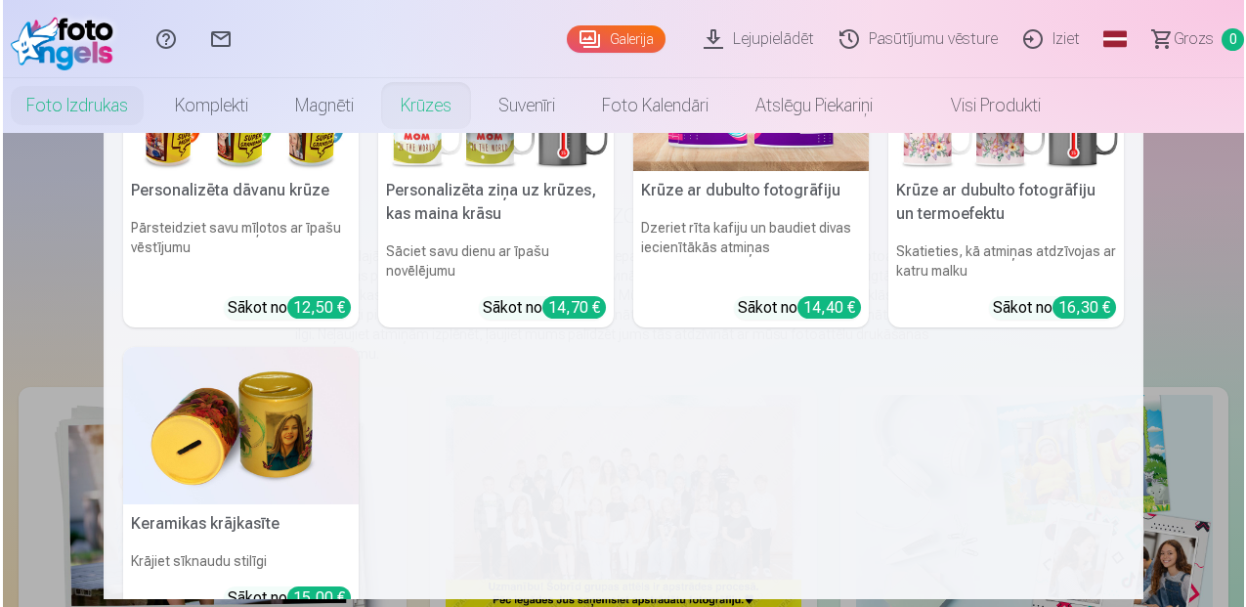
scroll to position [325, 0]
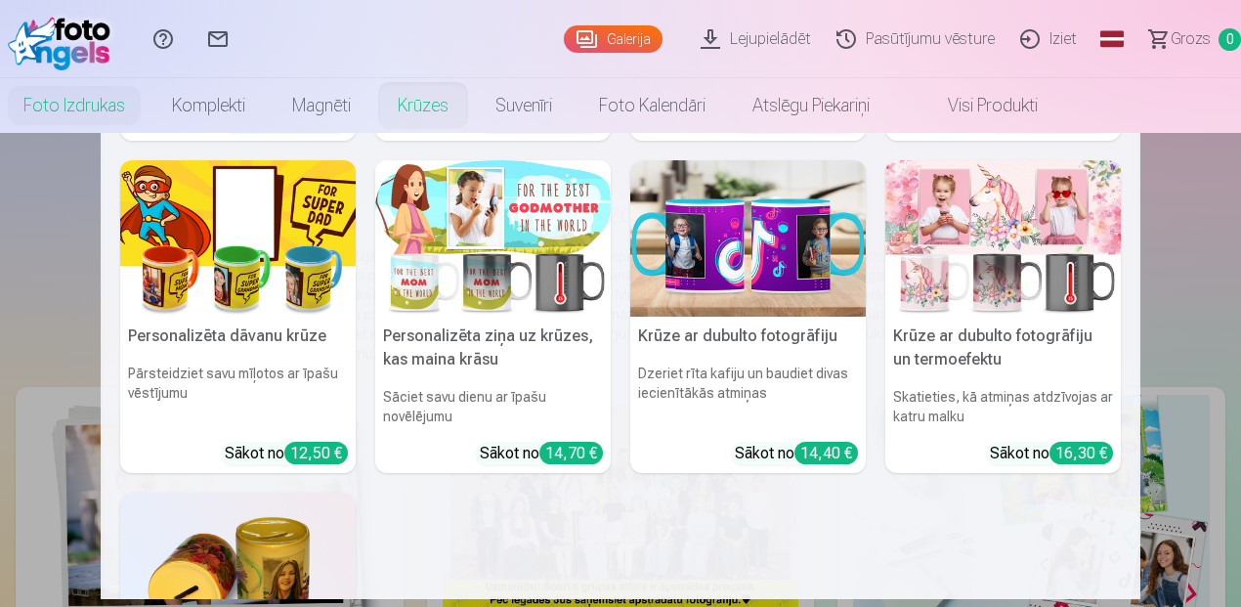
click at [467, 360] on h5 "Personalizēta ziņa uz krūzes, kas maina krāsu" at bounding box center [493, 348] width 236 height 63
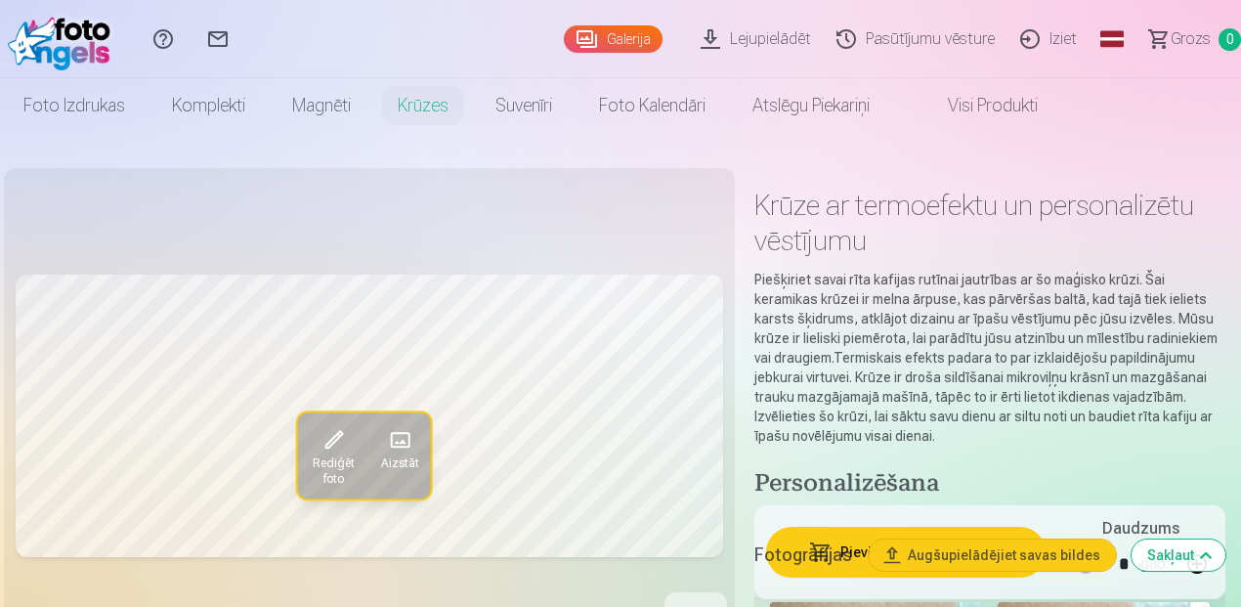
click at [408, 457] on span "Aizstāt" at bounding box center [400, 464] width 38 height 16
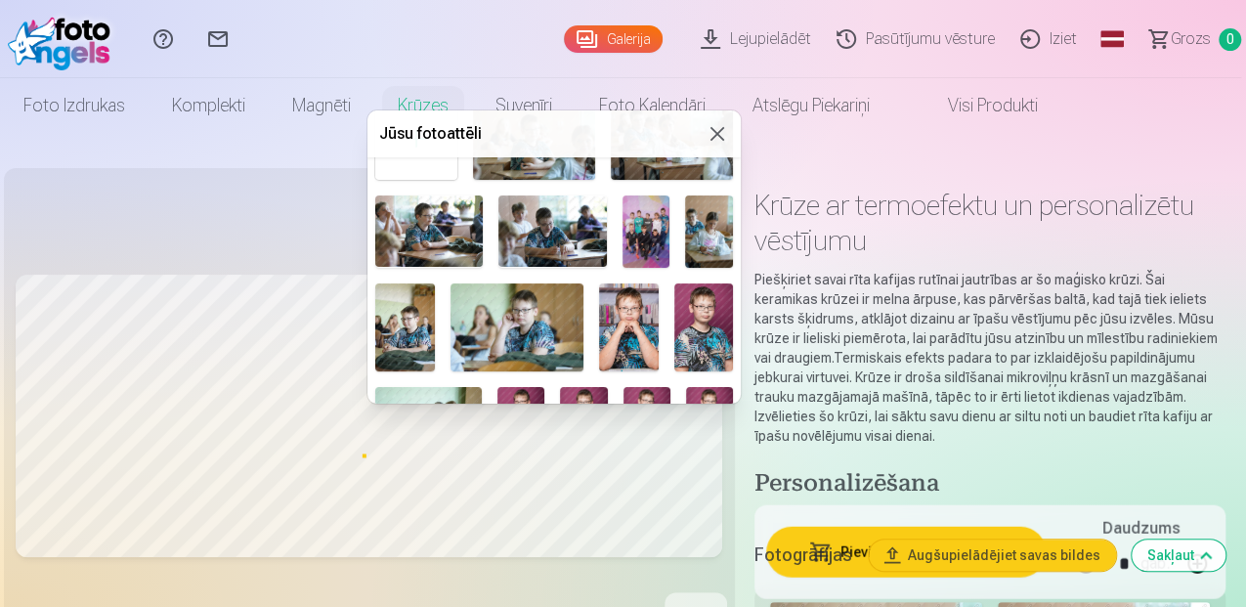
scroll to position [76, 0]
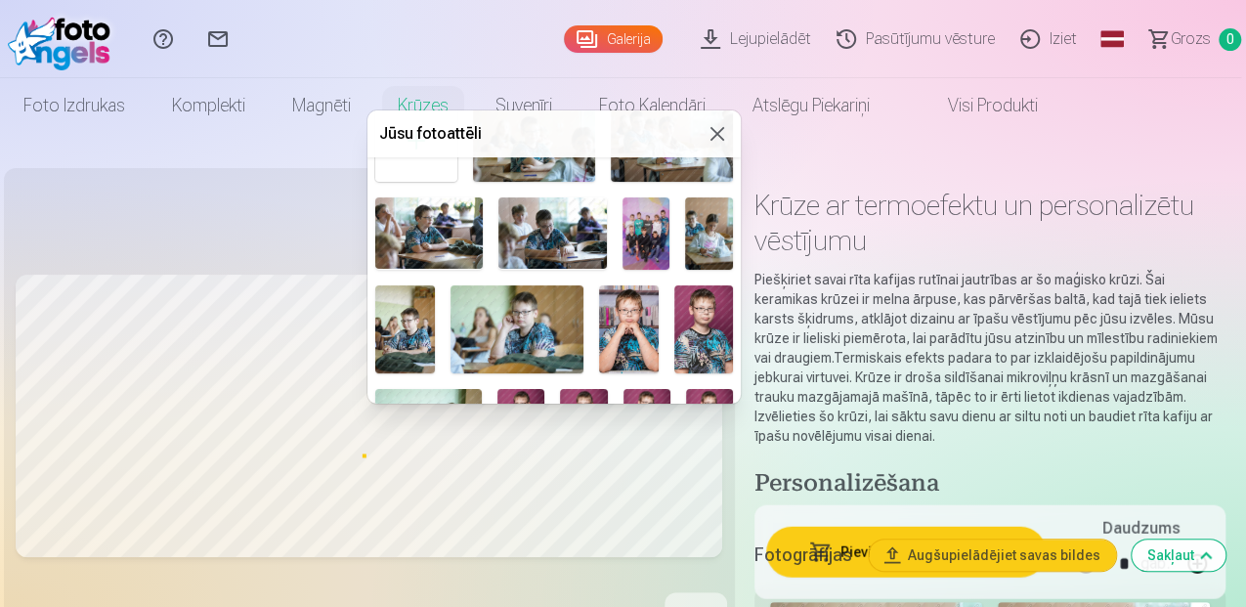
click at [709, 135] on button at bounding box center [717, 133] width 23 height 23
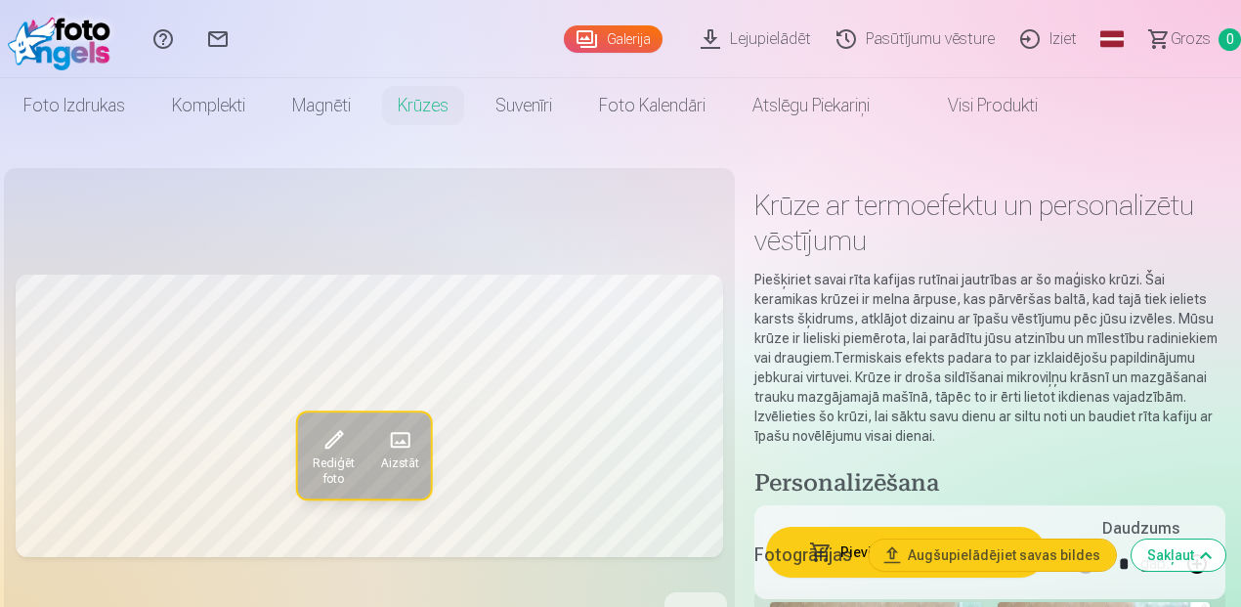
click at [335, 463] on span "Rediģēt foto" at bounding box center [333, 471] width 48 height 31
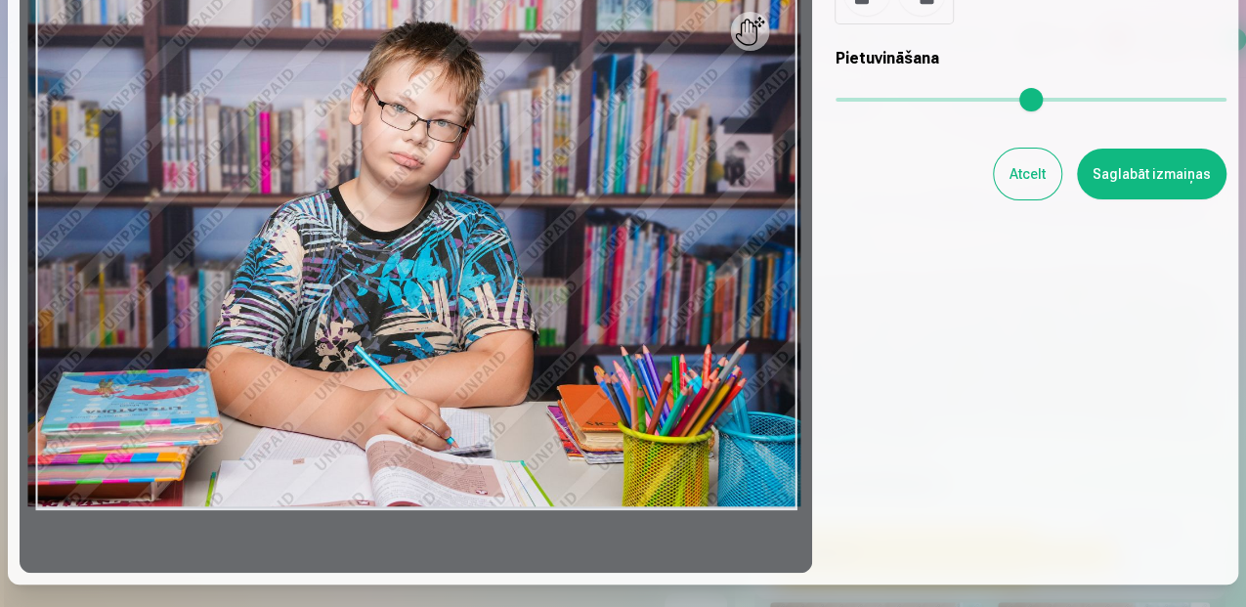
scroll to position [195, 0]
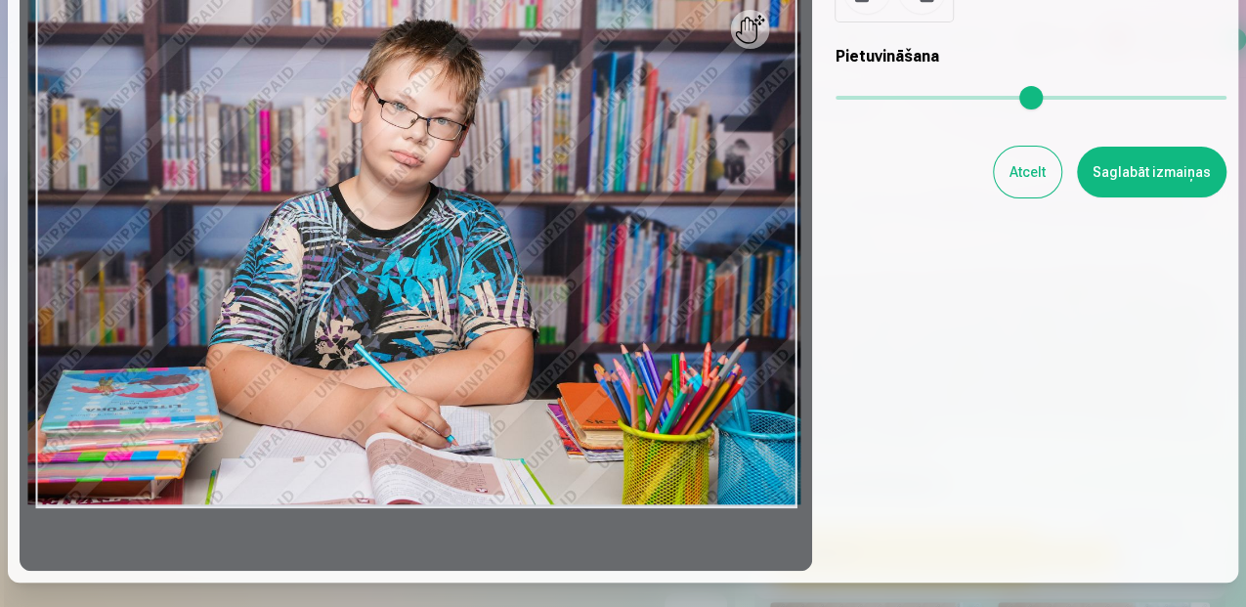
click at [758, 31] on div at bounding box center [416, 249] width 793 height 643
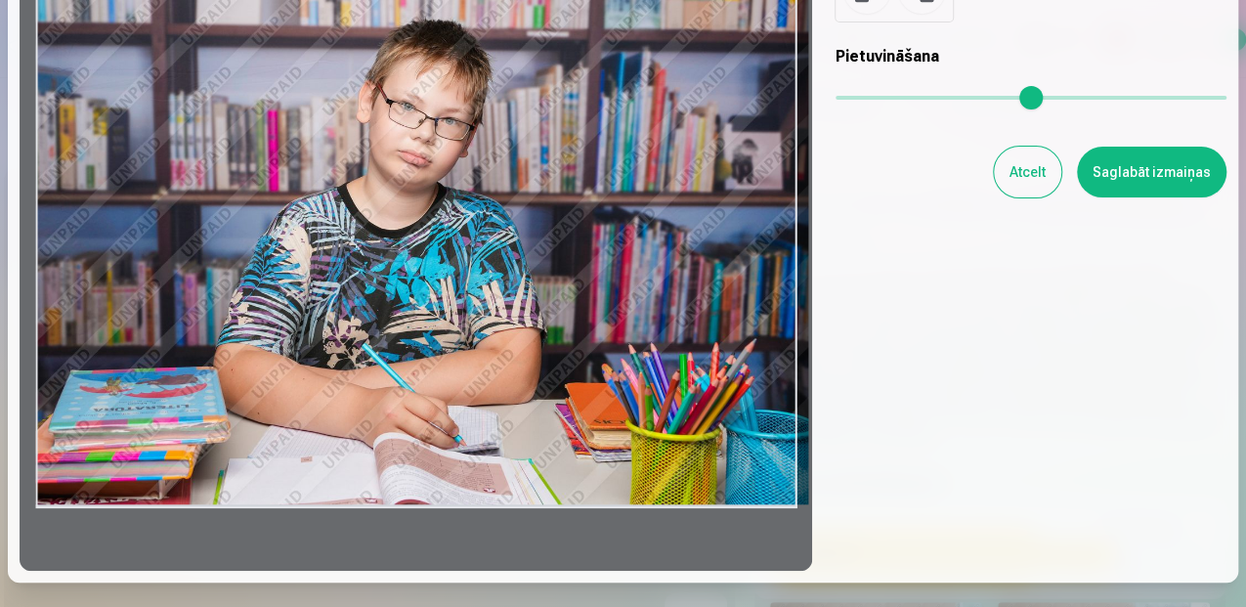
drag, startPoint x: 751, startPoint y: 45, endPoint x: 807, endPoint y: 319, distance: 279.4
click at [807, 319] on div "Rediģēt fotoattēlu [PERSON_NAME] vēlamo fotogrāfijas daļu, apgriez attēlu un/va…" at bounding box center [623, 203] width 1207 height 735
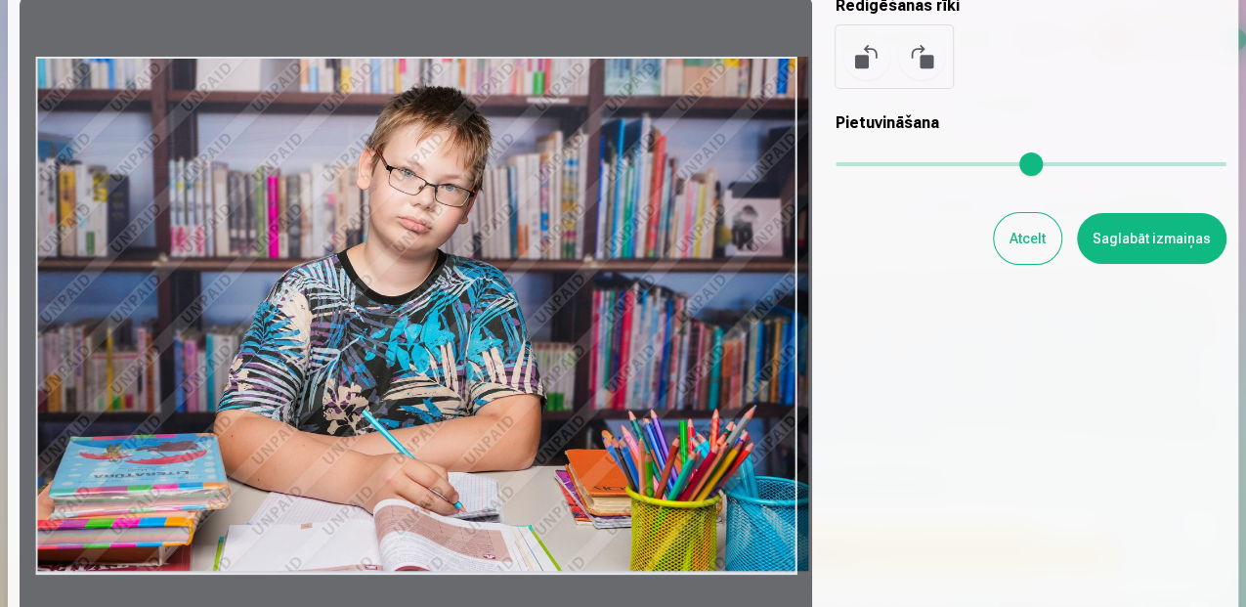
scroll to position [0, 0]
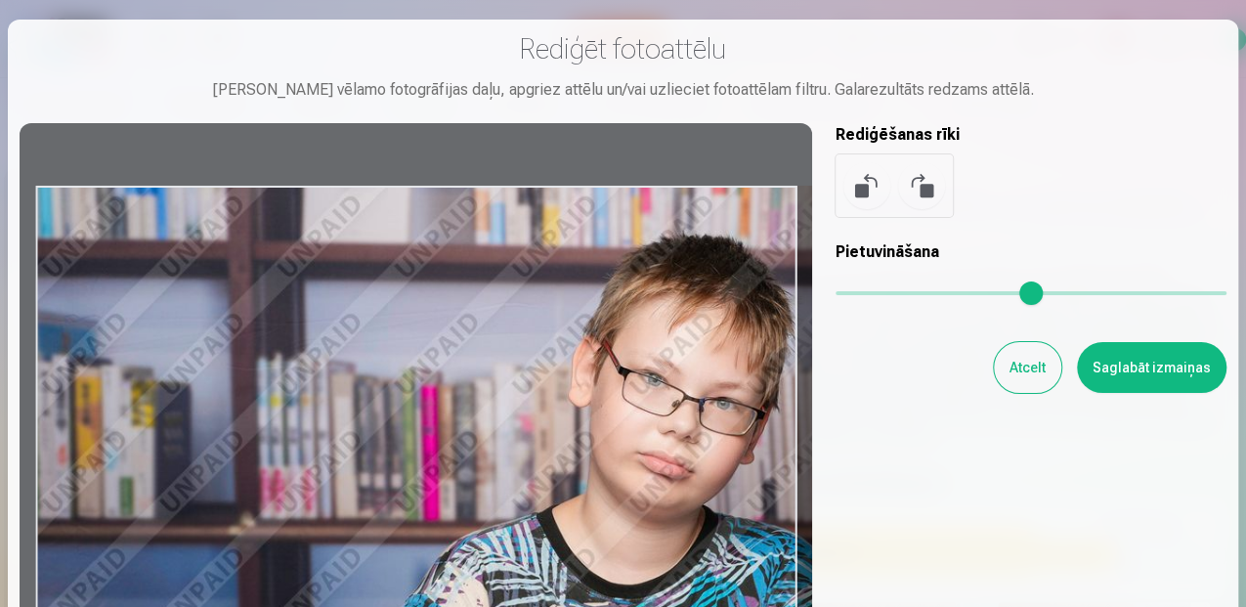
drag, startPoint x: 839, startPoint y: 301, endPoint x: 889, endPoint y: 303, distance: 49.9
click at [889, 295] on input "range" at bounding box center [1031, 293] width 391 height 4
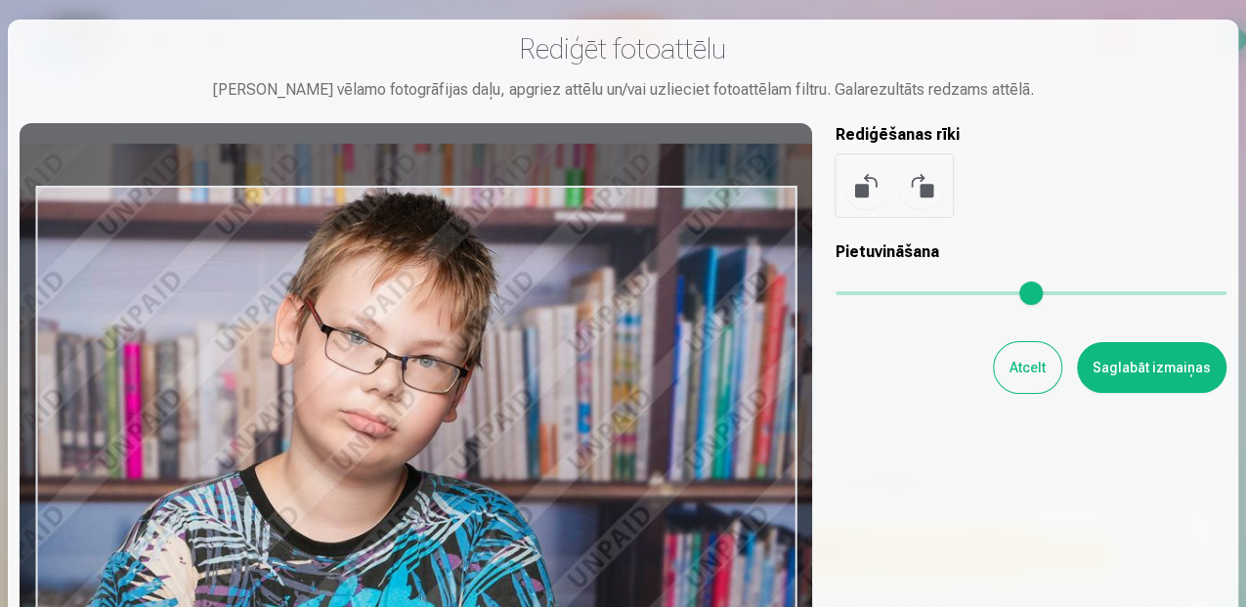
drag, startPoint x: 685, startPoint y: 397, endPoint x: 390, endPoint y: 355, distance: 298.1
click at [390, 355] on div at bounding box center [416, 444] width 793 height 643
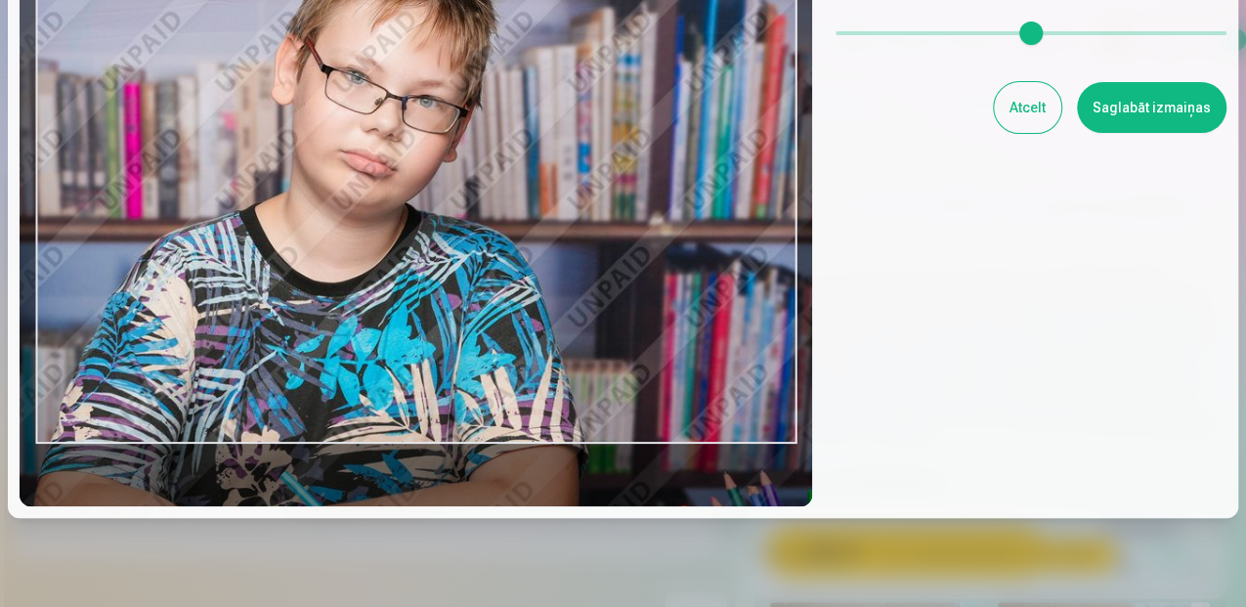
scroll to position [260, 0]
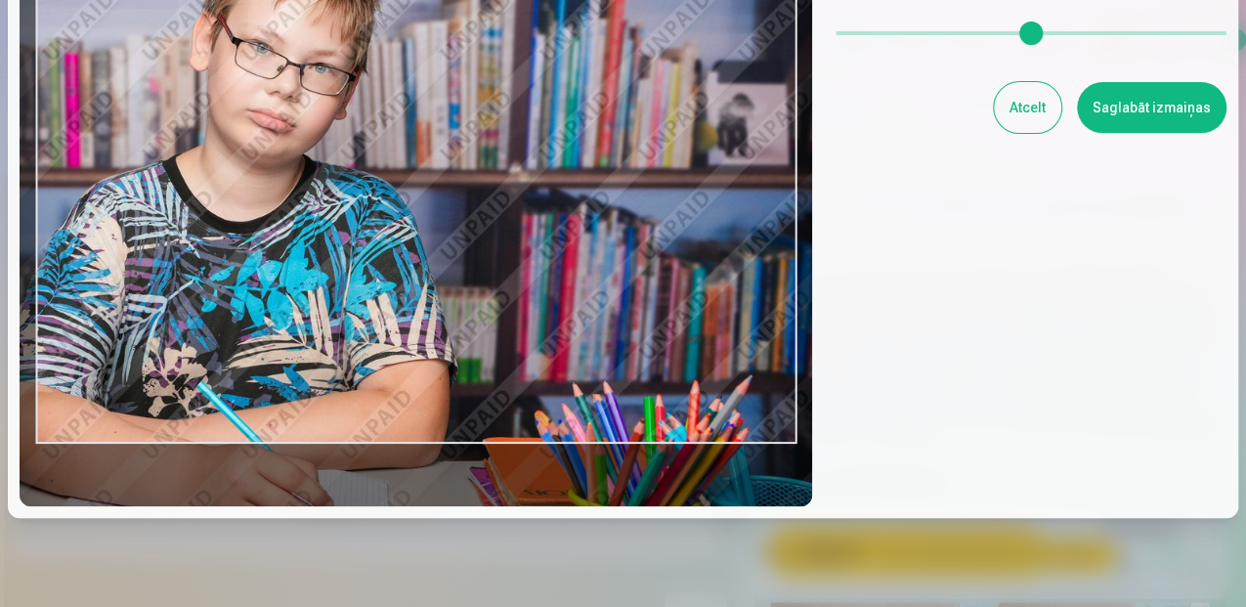
drag, startPoint x: 890, startPoint y: 34, endPoint x: 872, endPoint y: 37, distance: 18.8
click at [872, 35] on input "range" at bounding box center [1031, 33] width 391 height 4
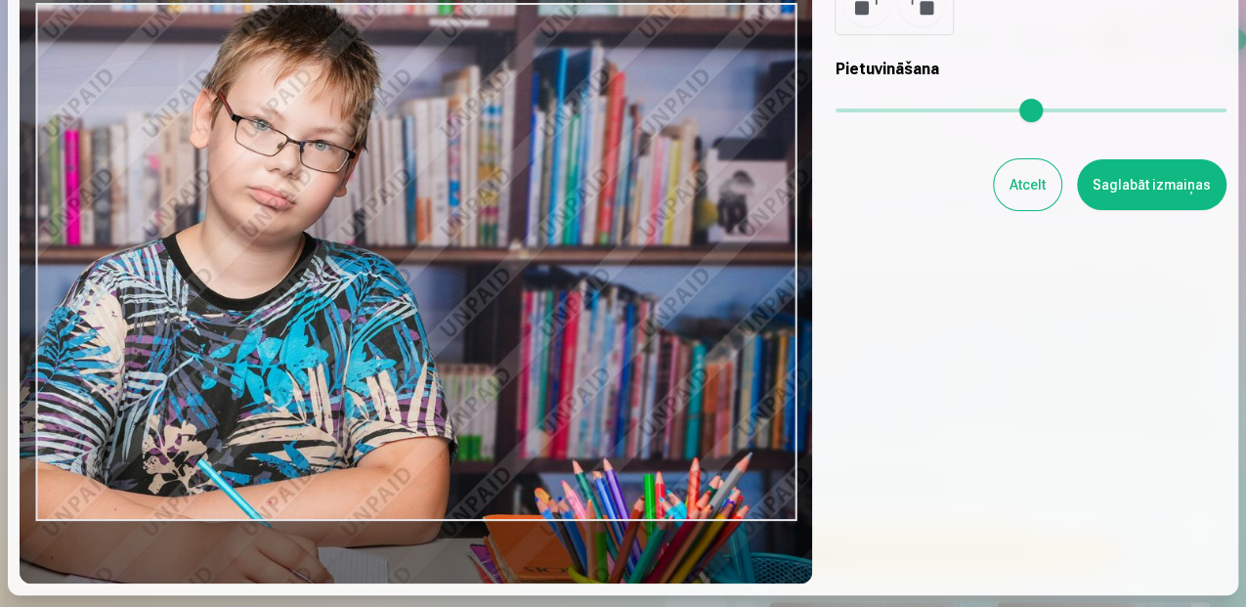
scroll to position [64, 0]
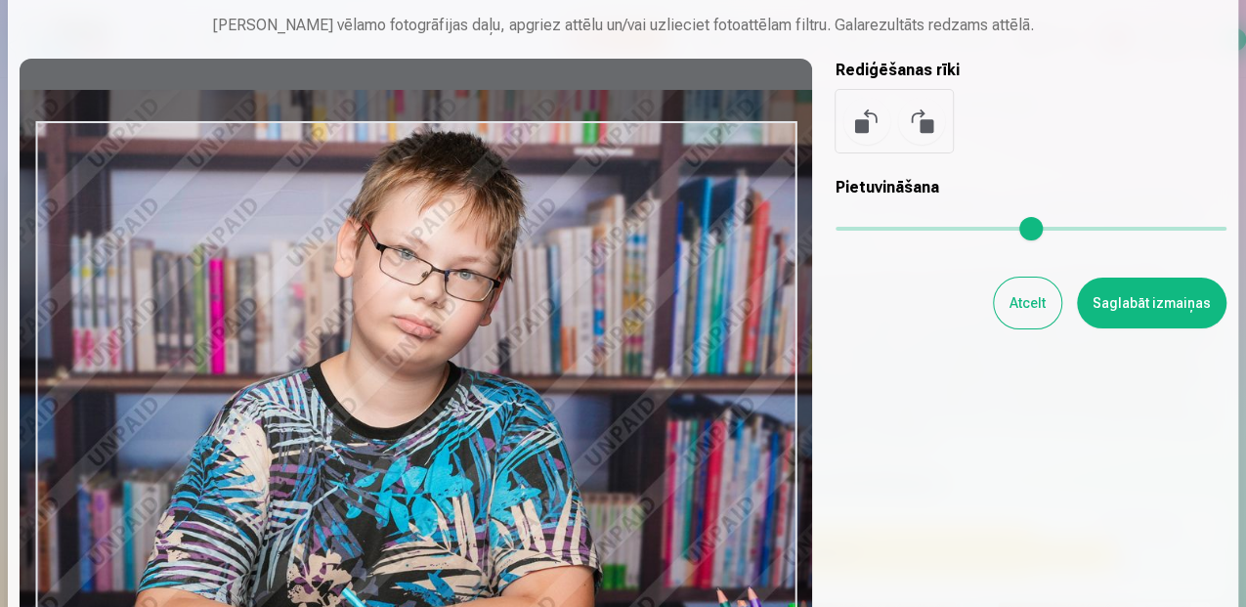
drag, startPoint x: 317, startPoint y: 356, endPoint x: 457, endPoint y: 393, distance: 145.5
click at [457, 393] on div at bounding box center [416, 380] width 793 height 643
type input "****"
